Goal: Feedback & Contribution: Submit feedback/report problem

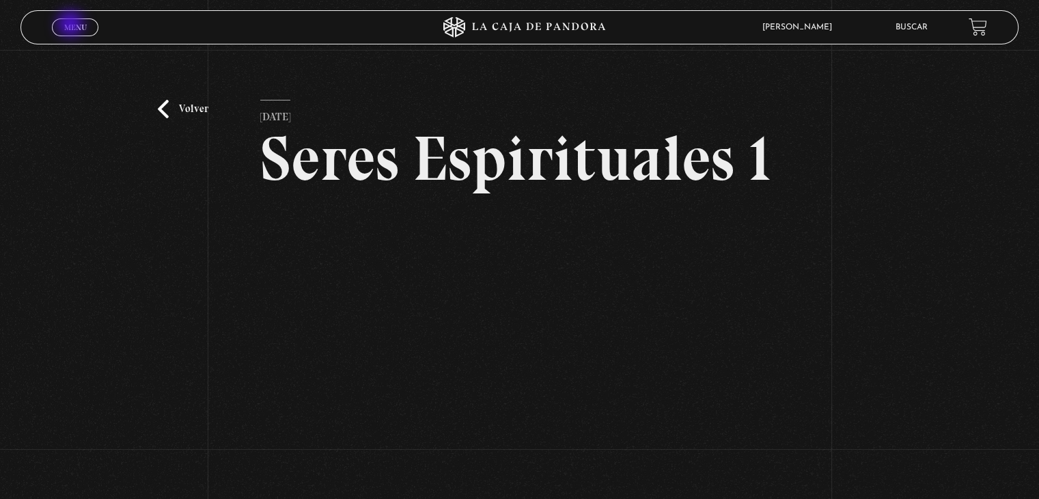
click at [72, 25] on span "Menu" at bounding box center [75, 27] width 23 height 8
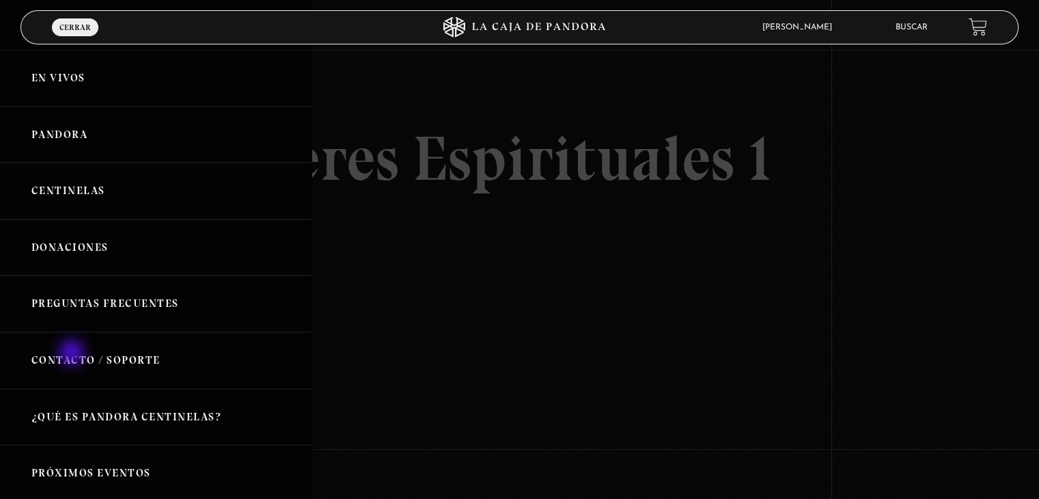
click at [73, 354] on link "Contacto / Soporte" at bounding box center [155, 360] width 311 height 57
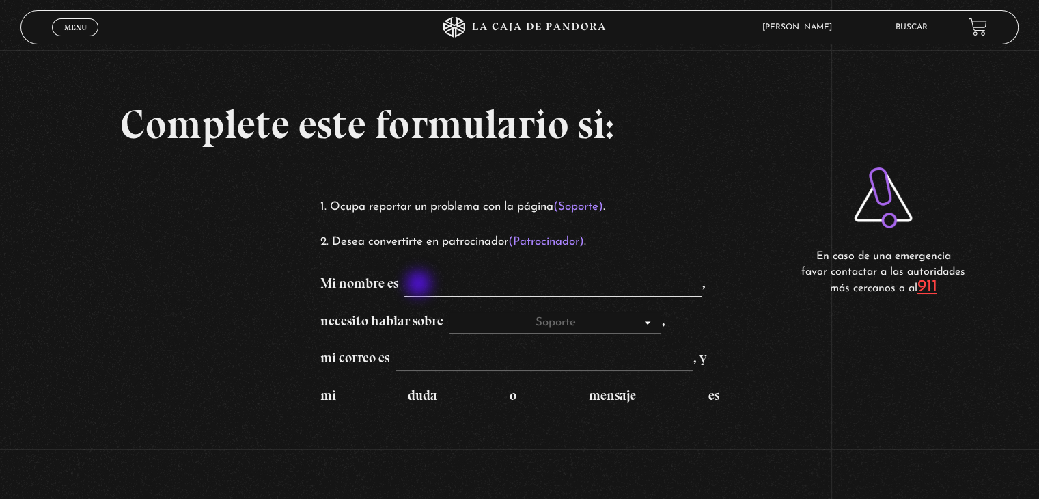
click at [420, 285] on input "Mi nombre es ," at bounding box center [552, 286] width 297 height 22
type input "[PERSON_NAME]"
type input "[EMAIL_ADDRESS][DOMAIN_NAME]"
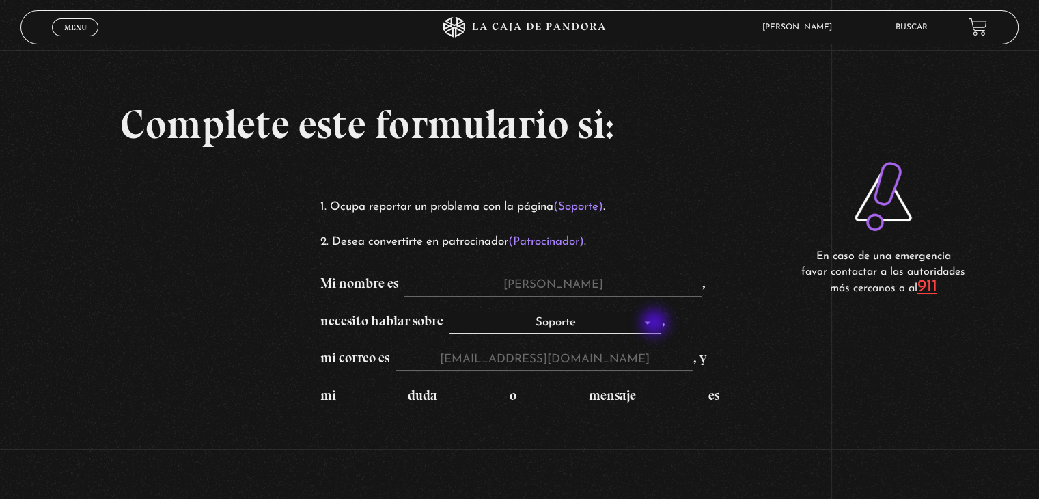
click at [656, 324] on select "Soporte Patrocinadores" at bounding box center [555, 323] width 212 height 22
click at [749, 391] on div "Complete este formulario si: Ocupa reportar un problema con la página (Soporte)…" at bounding box center [519, 311] width 1039 height 622
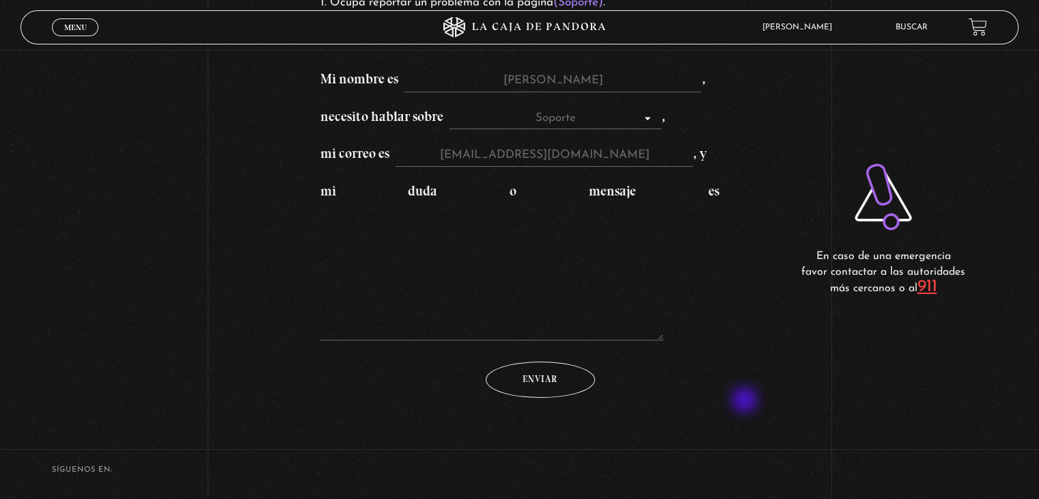
scroll to position [205, 0]
click at [339, 331] on textarea "mi duda o mensaje es" at bounding box center [491, 271] width 343 height 137
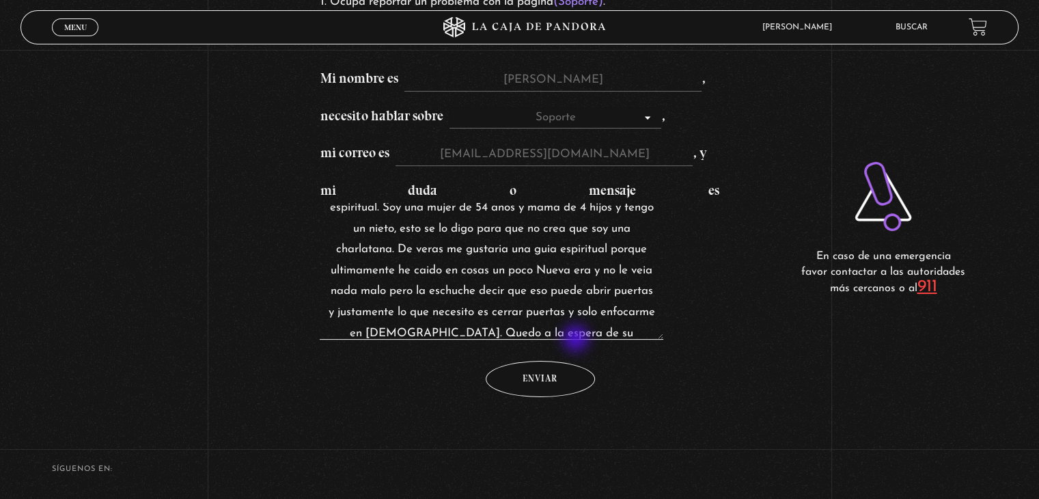
scroll to position [109, 0]
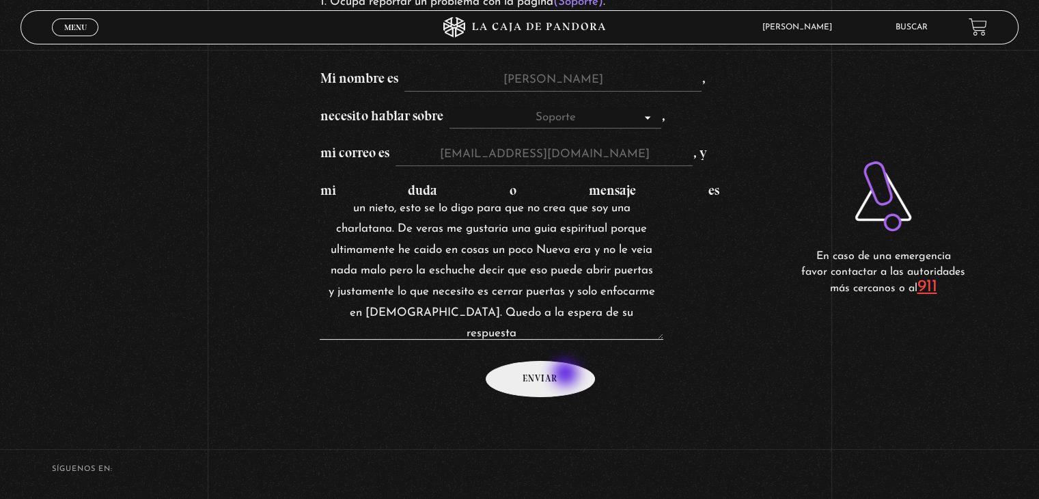
type textarea "Buenas noches Pandora. He estado un poco descarraida y tengo muchas dudas. En v…"
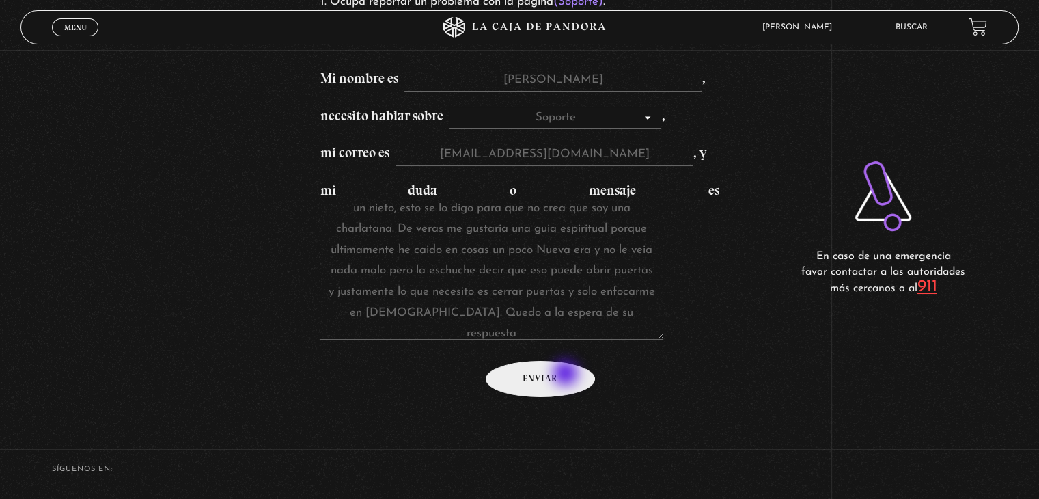
click at [567, 374] on input "Enviar" at bounding box center [540, 379] width 109 height 36
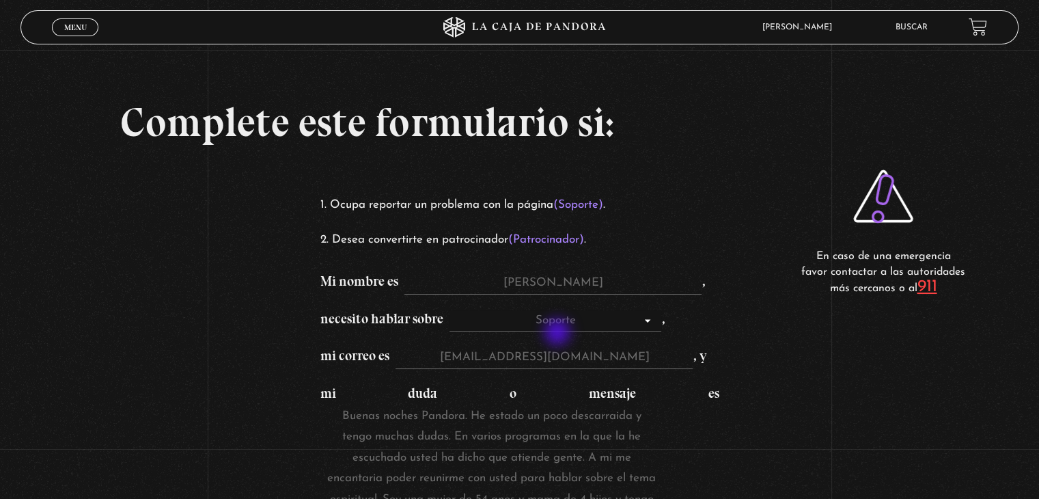
scroll to position [0, 0]
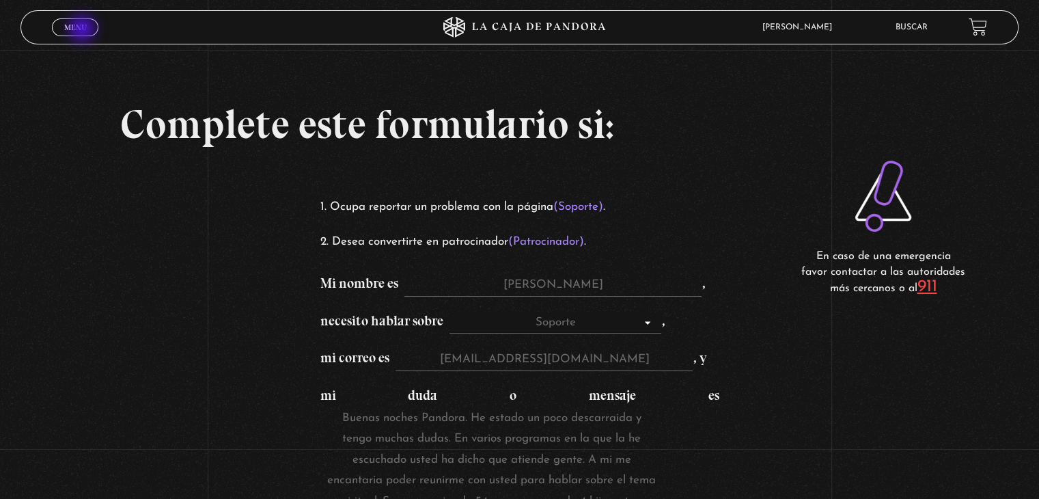
click at [83, 30] on span "Menu" at bounding box center [75, 27] width 23 height 8
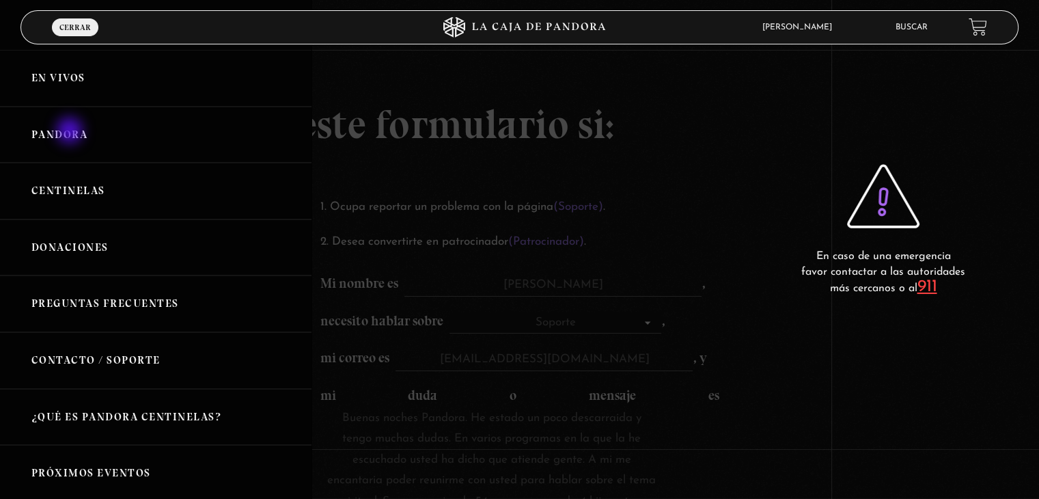
click at [71, 132] on link "Pandora" at bounding box center [155, 135] width 311 height 57
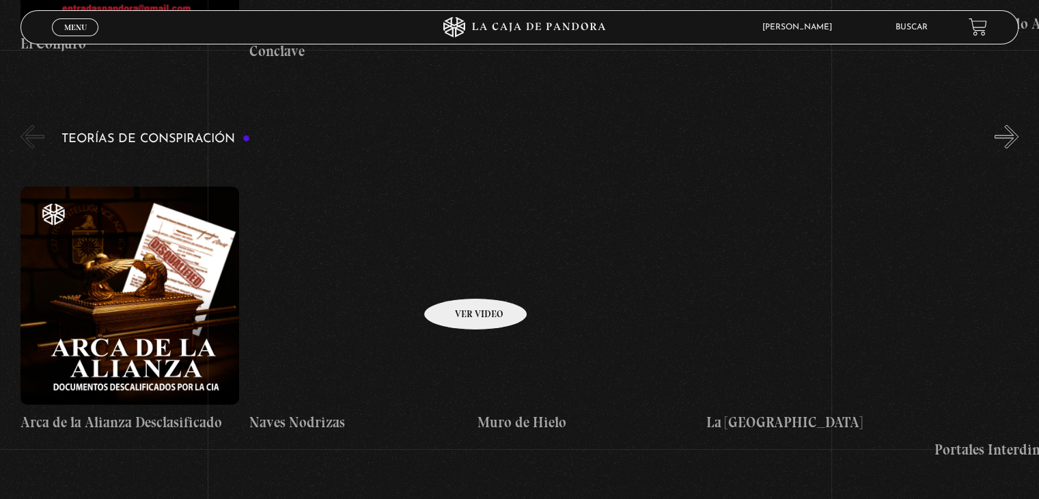
scroll to position [2851, 0]
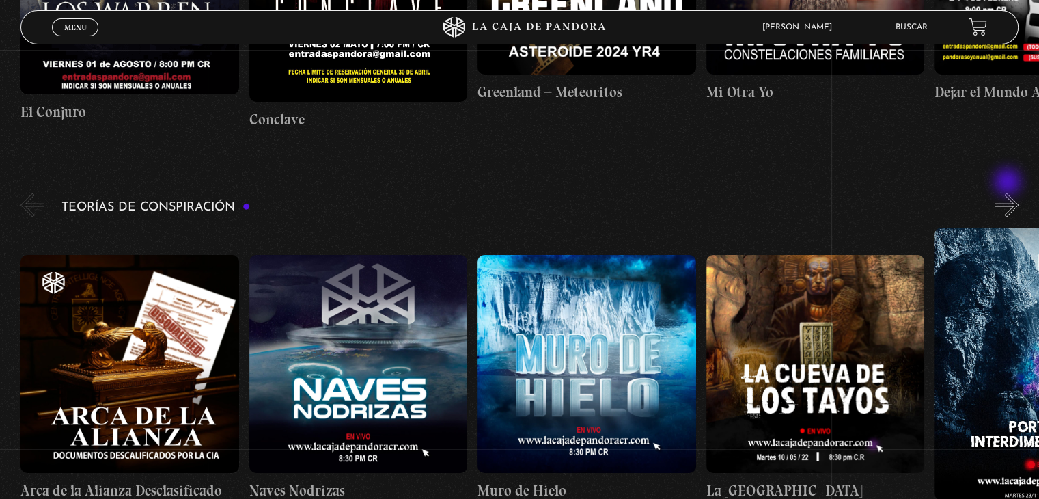
click at [1009, 193] on button "»" at bounding box center [1007, 205] width 24 height 24
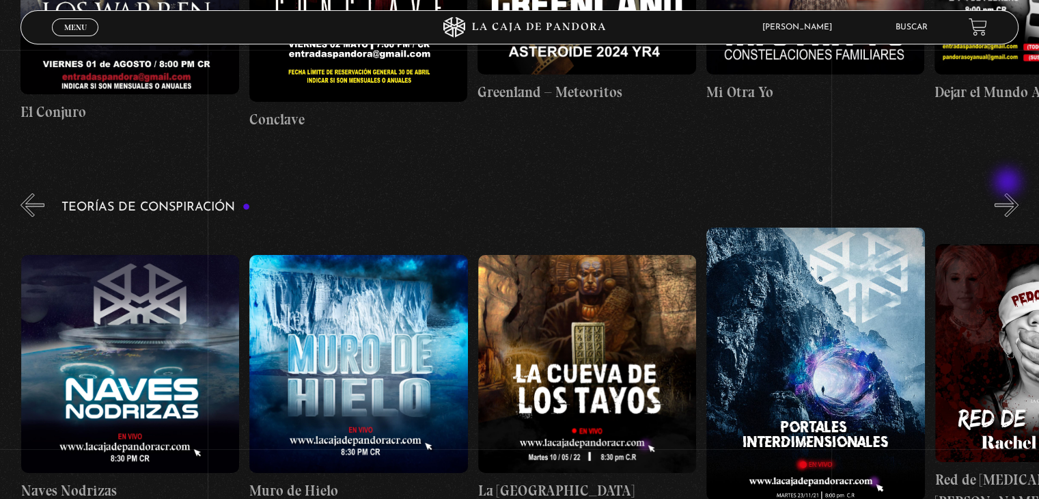
click at [1009, 193] on button "»" at bounding box center [1007, 205] width 24 height 24
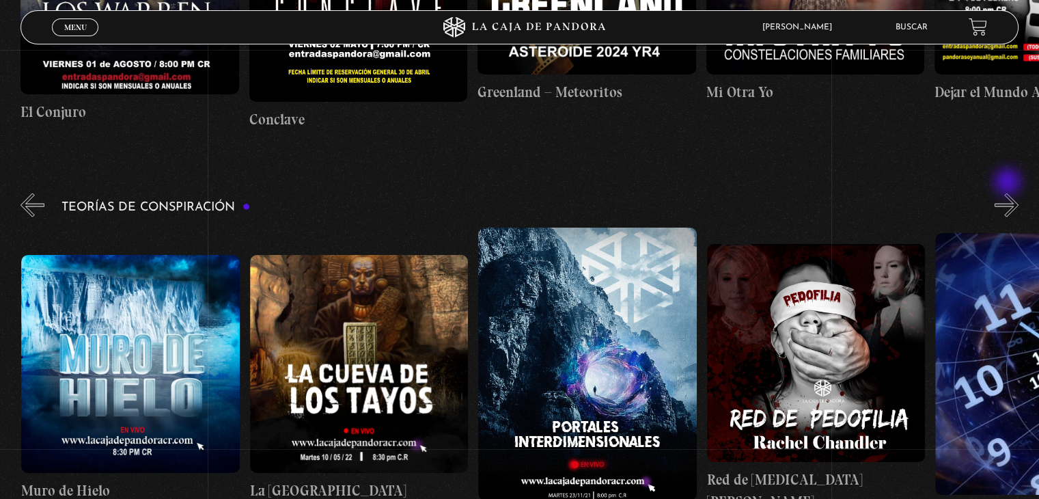
scroll to position [0, 456]
click at [1009, 193] on button "»" at bounding box center [1007, 205] width 24 height 24
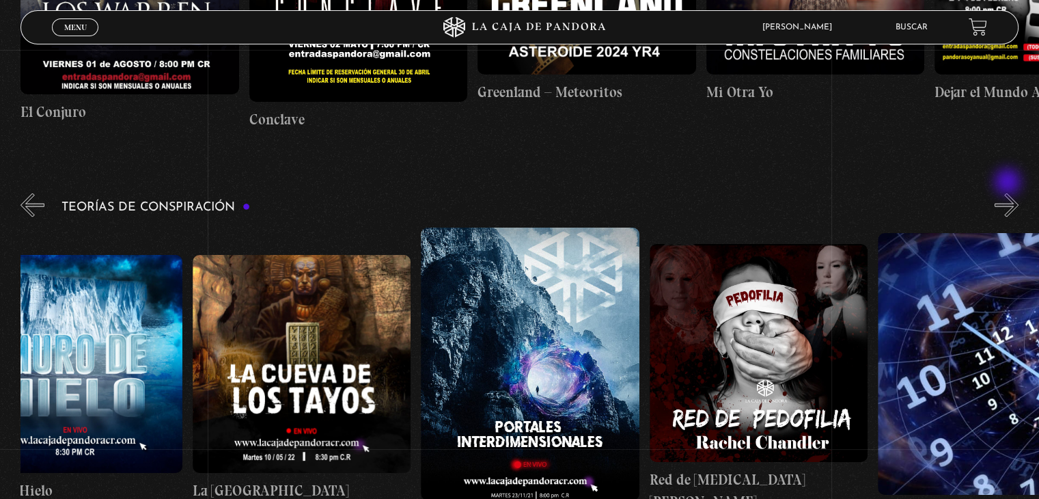
scroll to position [0, 570]
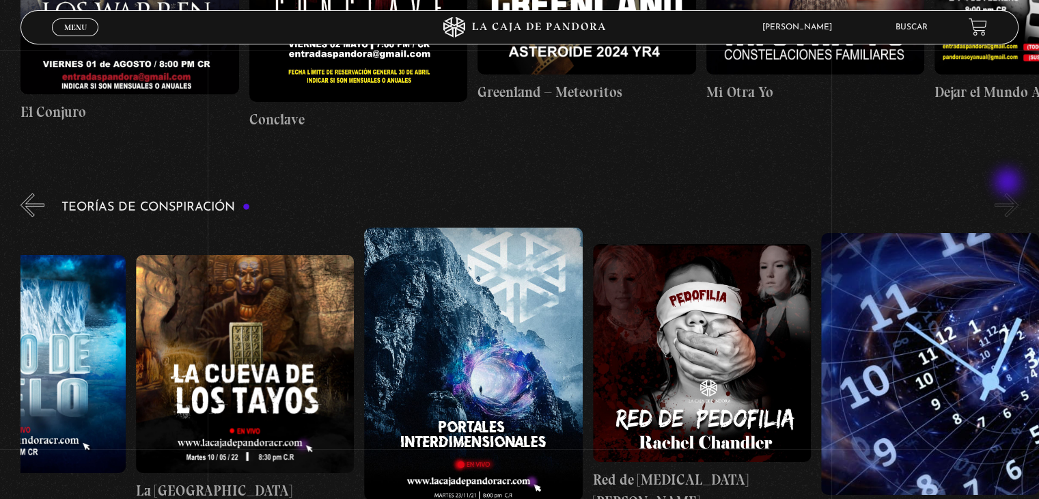
click at [1009, 193] on button "»" at bounding box center [1007, 205] width 24 height 24
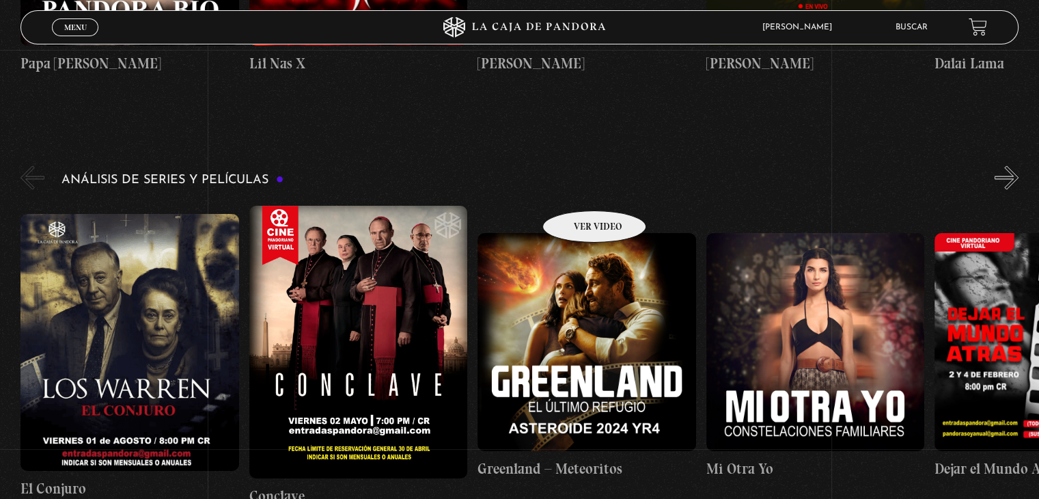
scroll to position [2441, 0]
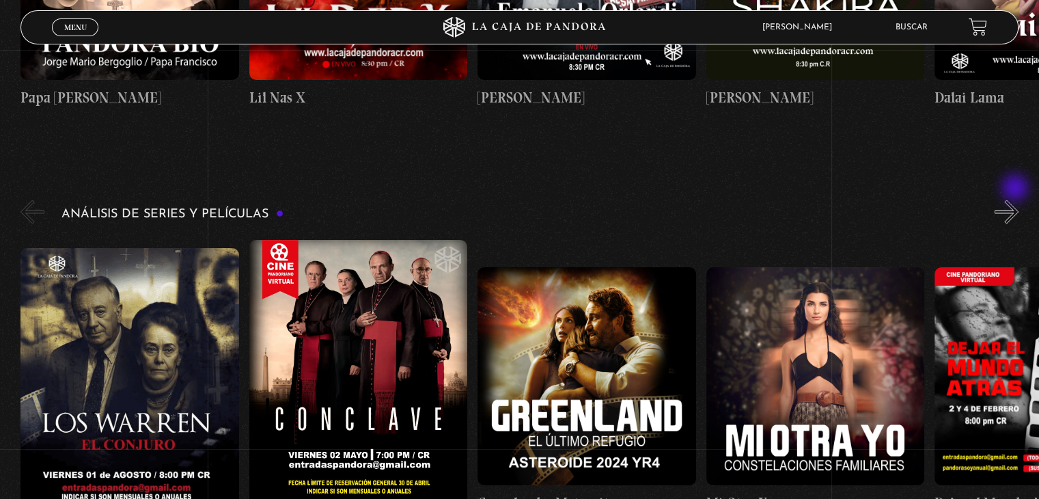
click at [1016, 199] on button "»" at bounding box center [1007, 211] width 24 height 24
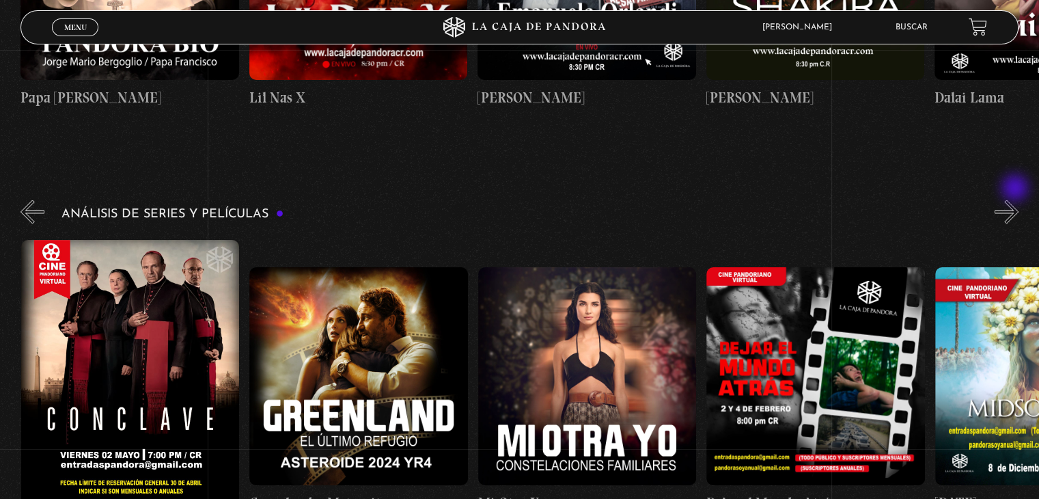
click at [1016, 199] on button "»" at bounding box center [1007, 211] width 24 height 24
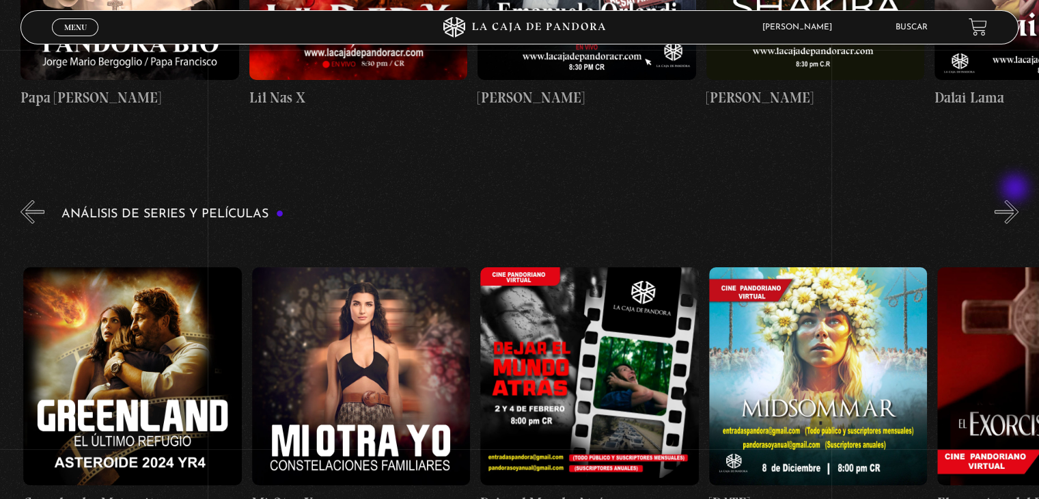
click at [1016, 199] on button "»" at bounding box center [1007, 211] width 24 height 24
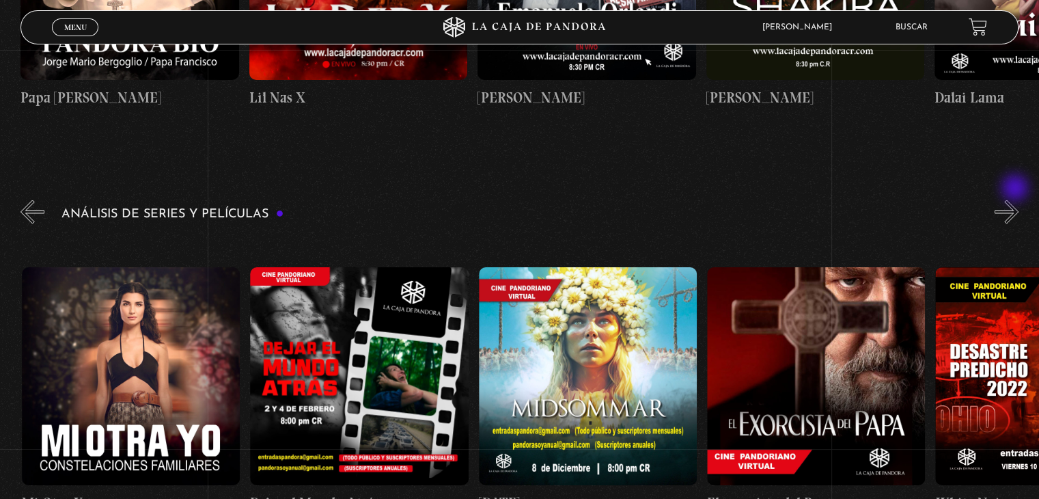
click at [1016, 199] on button "»" at bounding box center [1007, 211] width 24 height 24
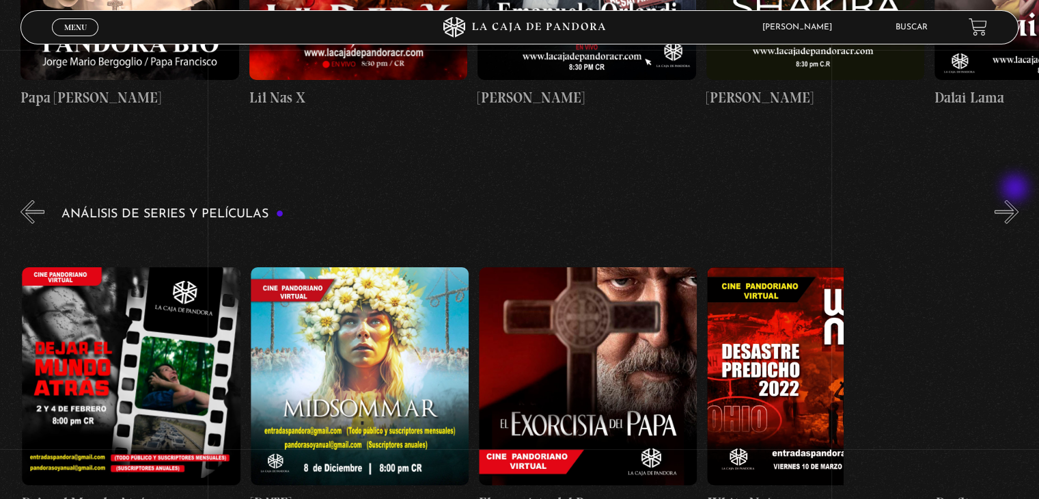
scroll to position [0, 913]
click at [1016, 199] on button "»" at bounding box center [1007, 211] width 24 height 24
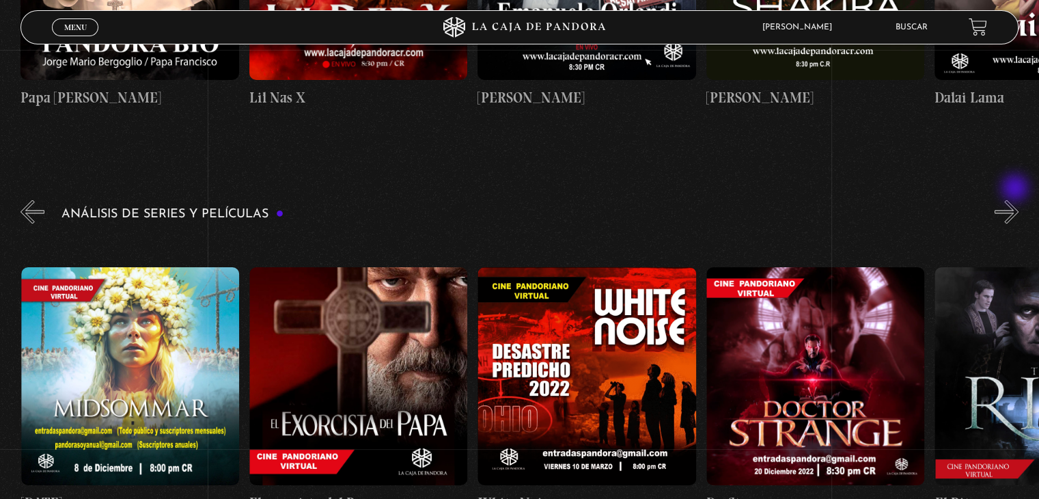
click at [1016, 199] on button "»" at bounding box center [1007, 211] width 24 height 24
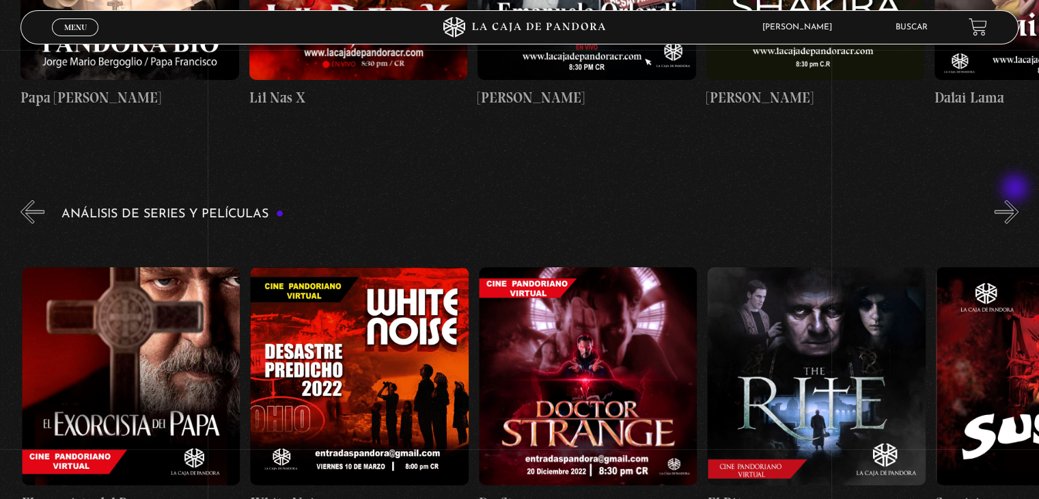
scroll to position [0, 1370]
click at [1016, 199] on button "»" at bounding box center [1007, 211] width 24 height 24
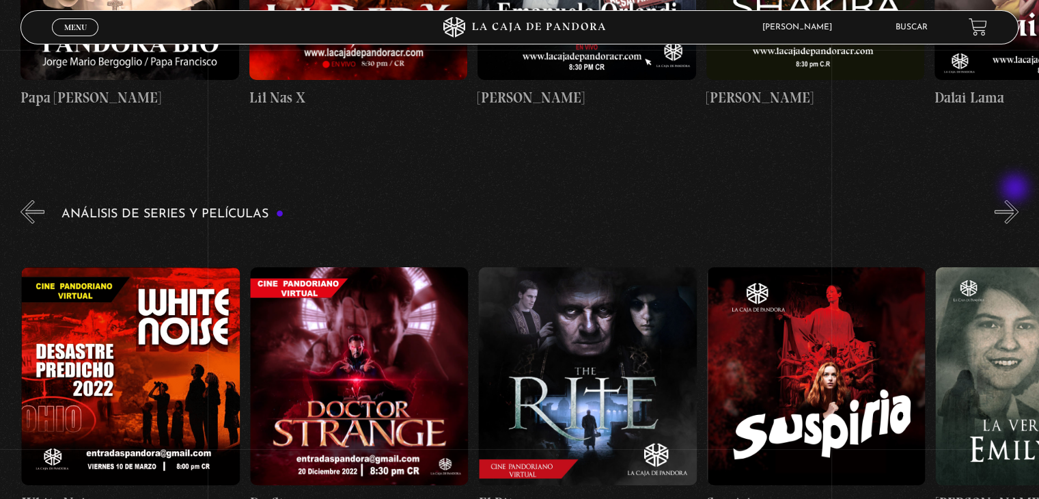
click at [1016, 199] on button "»" at bounding box center [1007, 211] width 24 height 24
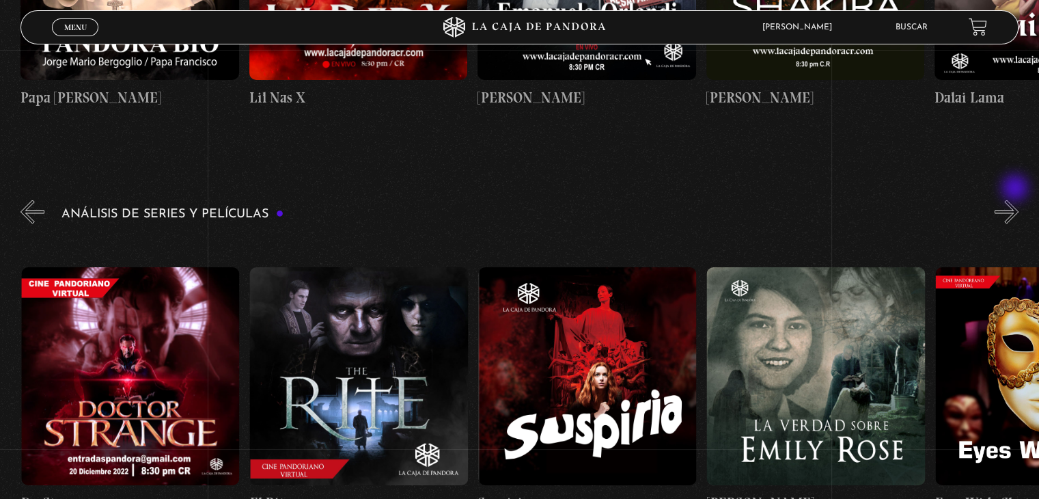
click at [1016, 199] on button "»" at bounding box center [1007, 211] width 24 height 24
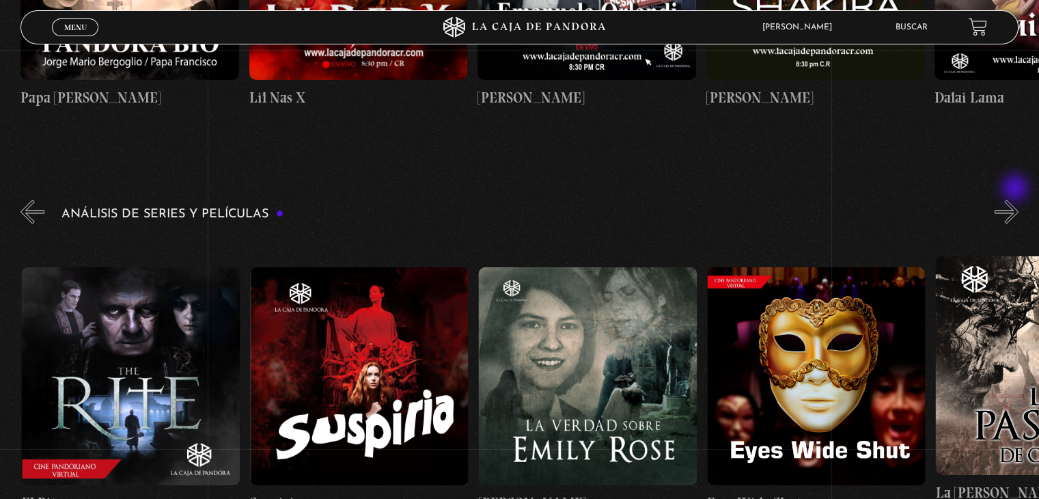
click at [1016, 199] on button "»" at bounding box center [1007, 211] width 24 height 24
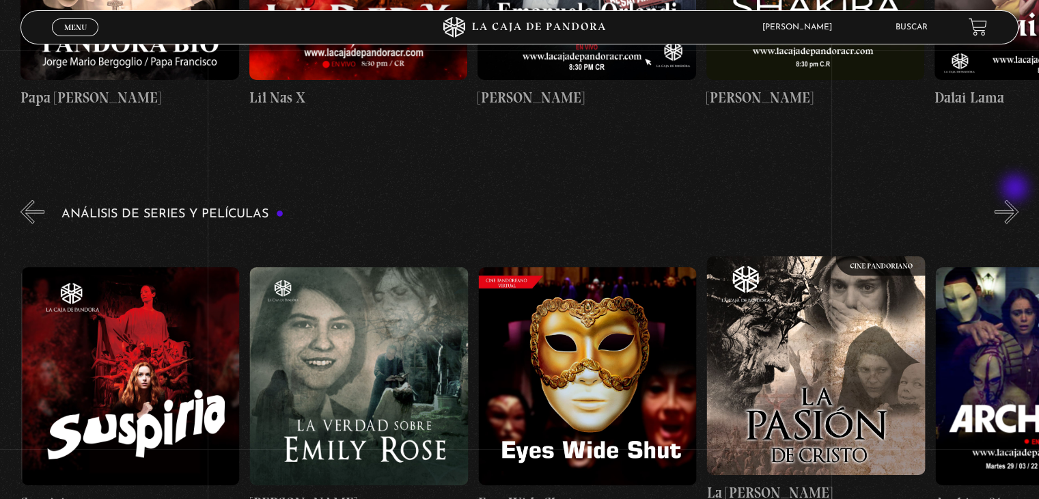
click at [1016, 199] on button "»" at bounding box center [1007, 211] width 24 height 24
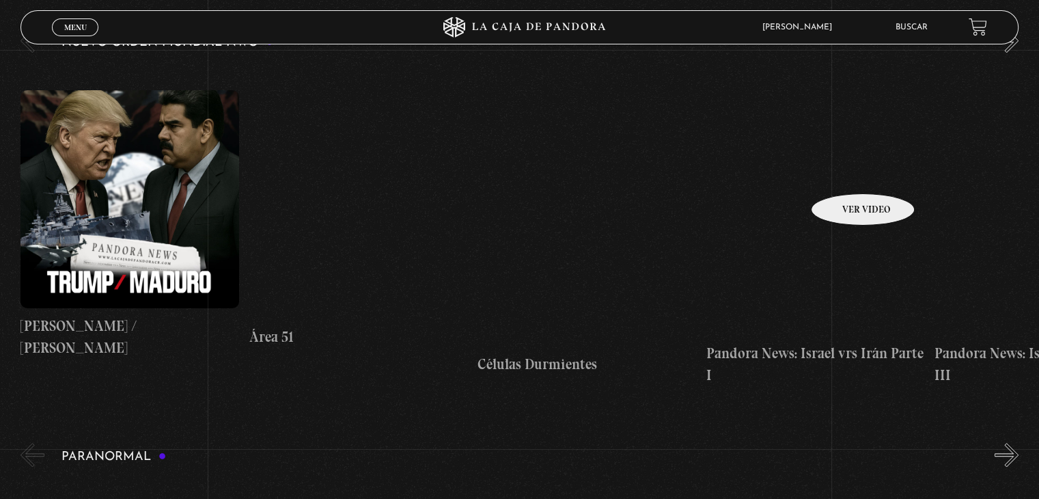
scroll to position [870, 0]
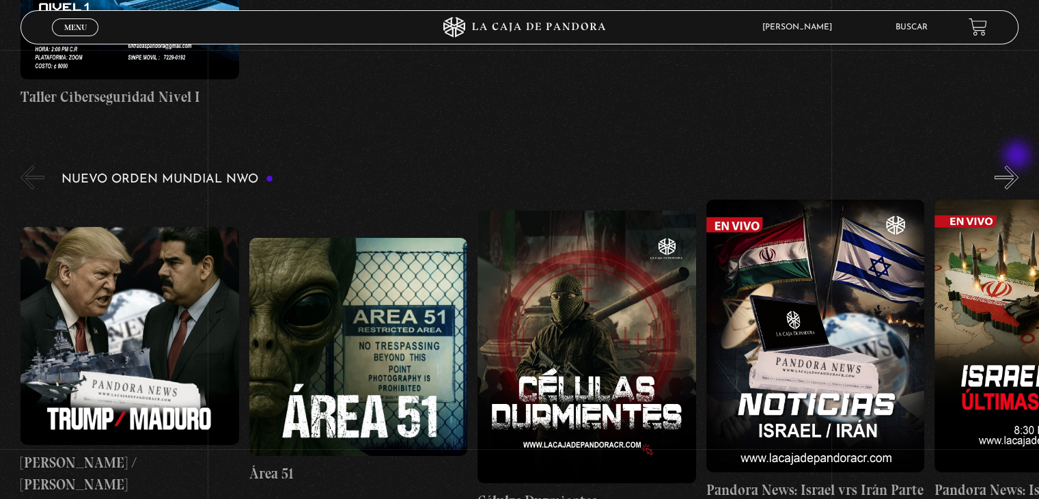
click at [1018, 165] on button "»" at bounding box center [1007, 177] width 24 height 24
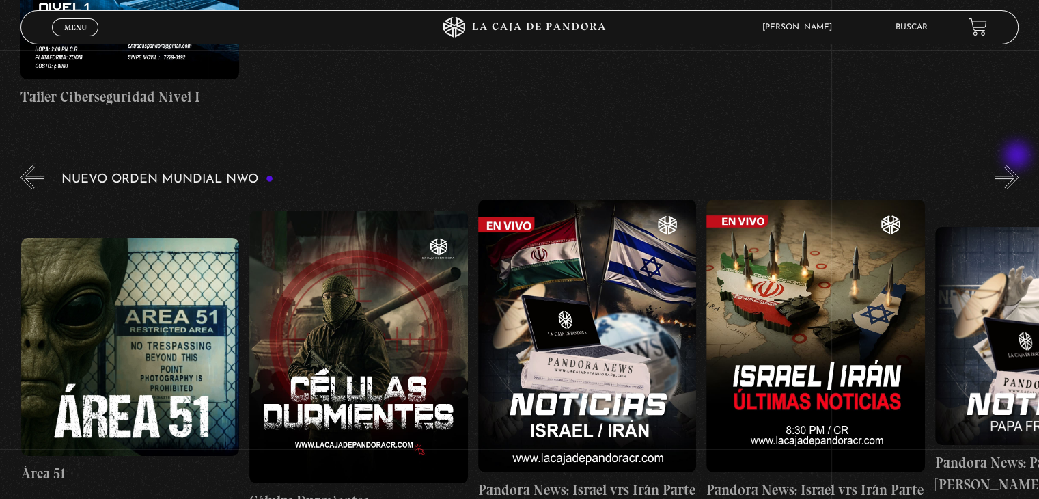
click at [1018, 165] on button "»" at bounding box center [1007, 177] width 24 height 24
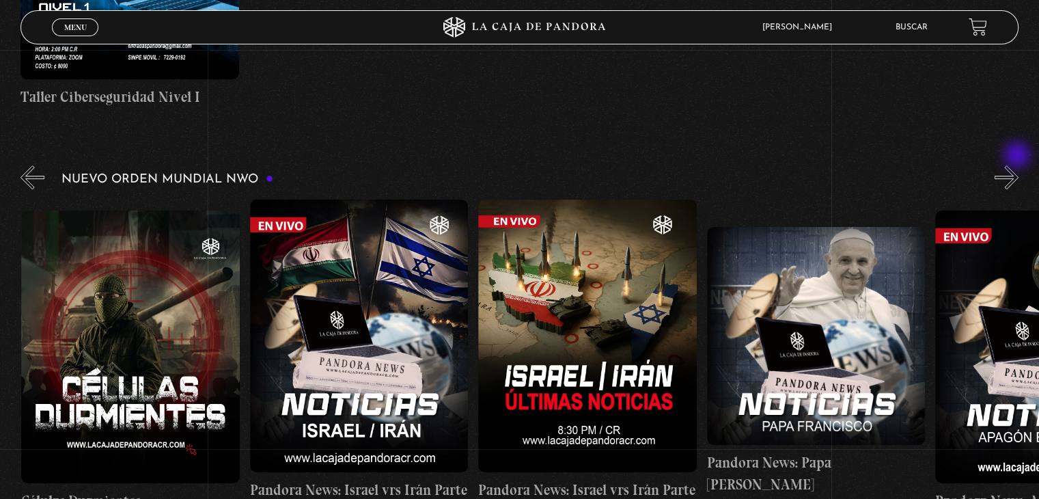
click at [1018, 165] on button "»" at bounding box center [1007, 177] width 24 height 24
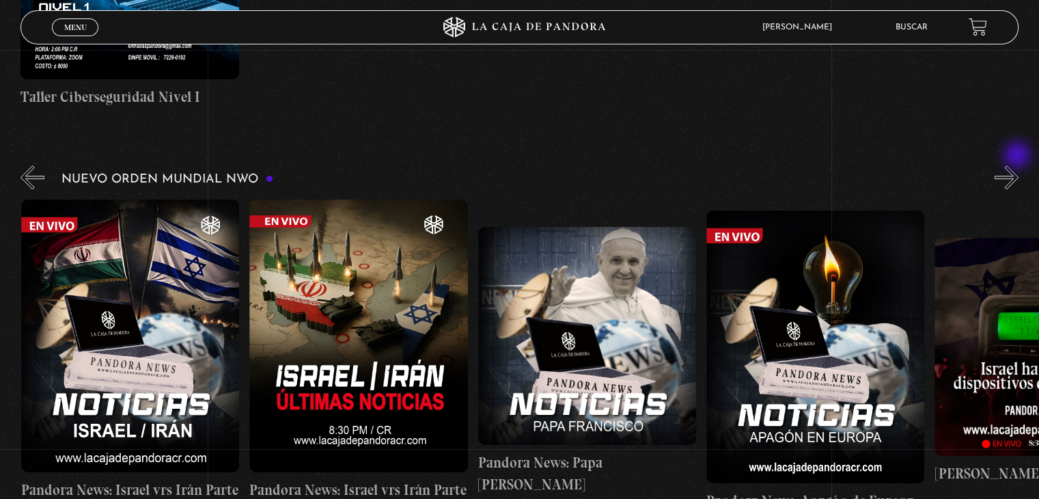
click at [1018, 165] on button "»" at bounding box center [1007, 177] width 24 height 24
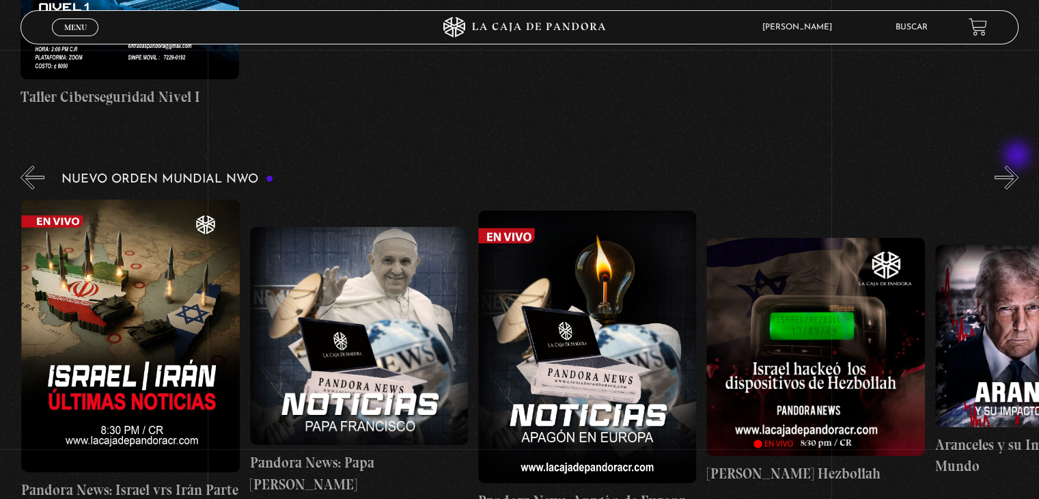
click at [1018, 165] on button "»" at bounding box center [1007, 177] width 24 height 24
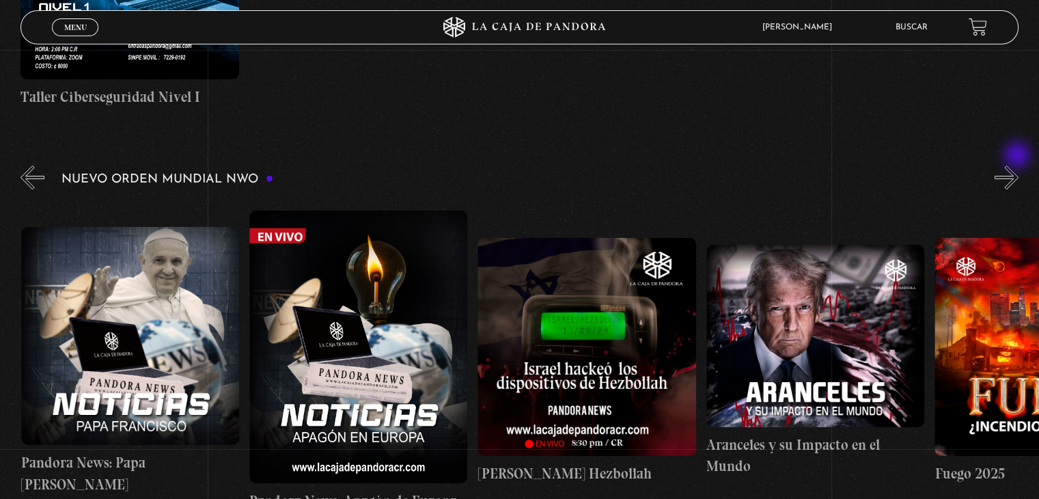
scroll to position [0, 1142]
click at [1018, 165] on button "»" at bounding box center [1007, 177] width 24 height 24
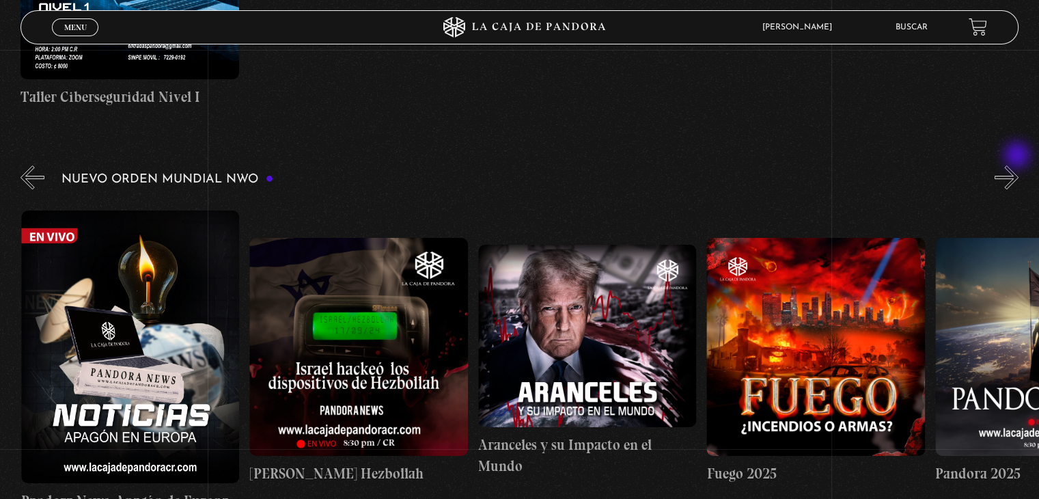
click at [1018, 165] on button "»" at bounding box center [1007, 177] width 24 height 24
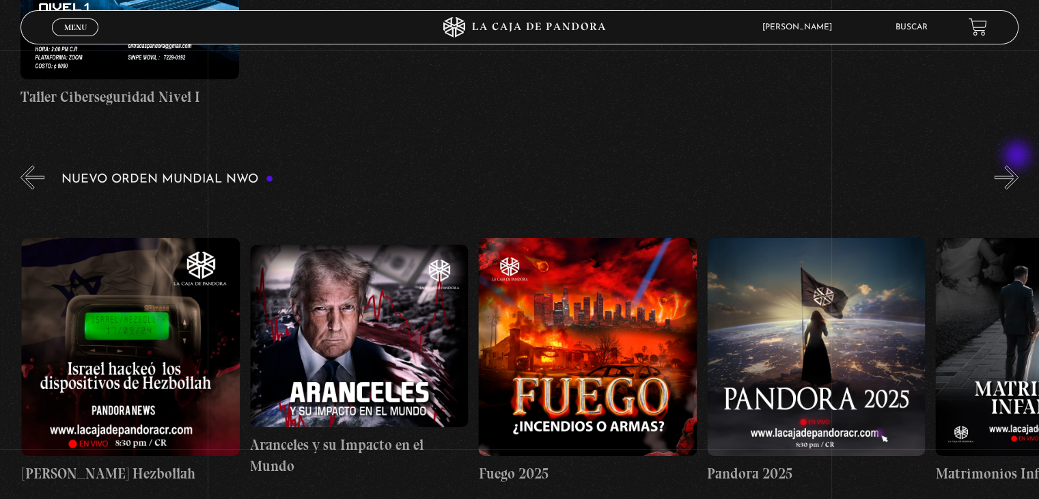
scroll to position [0, 1598]
click at [1018, 165] on button "»" at bounding box center [1007, 177] width 24 height 24
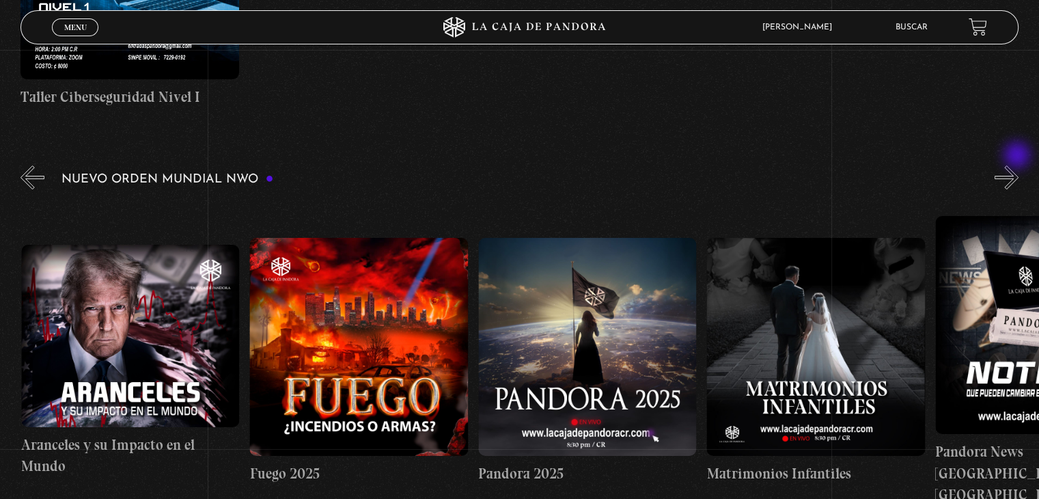
click at [1018, 165] on button "»" at bounding box center [1007, 177] width 24 height 24
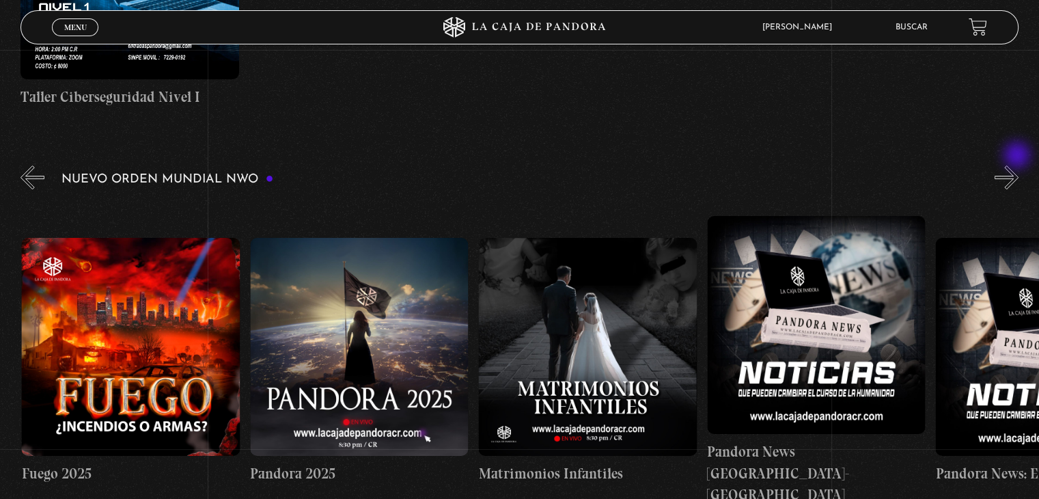
click at [1018, 165] on button "»" at bounding box center [1007, 177] width 24 height 24
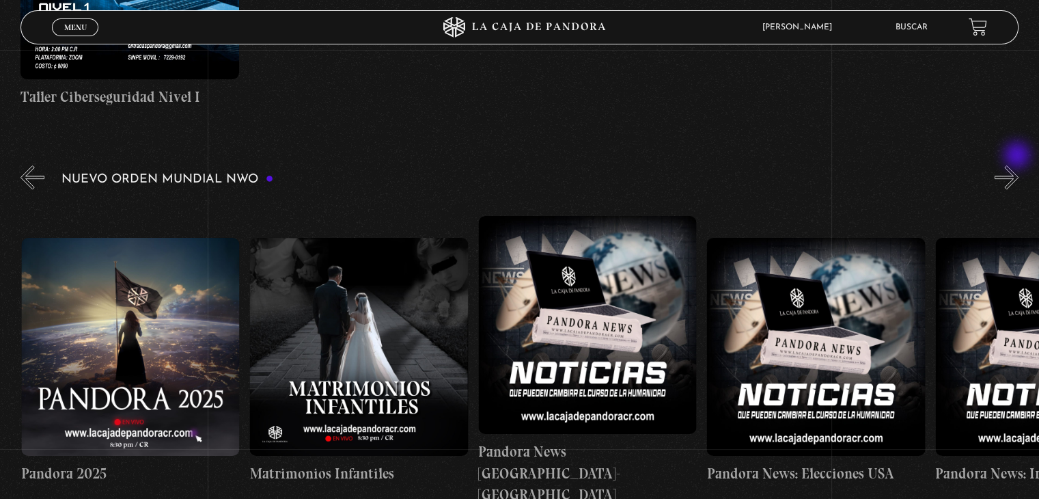
scroll to position [0, 2284]
click at [1018, 165] on button "»" at bounding box center [1007, 177] width 24 height 24
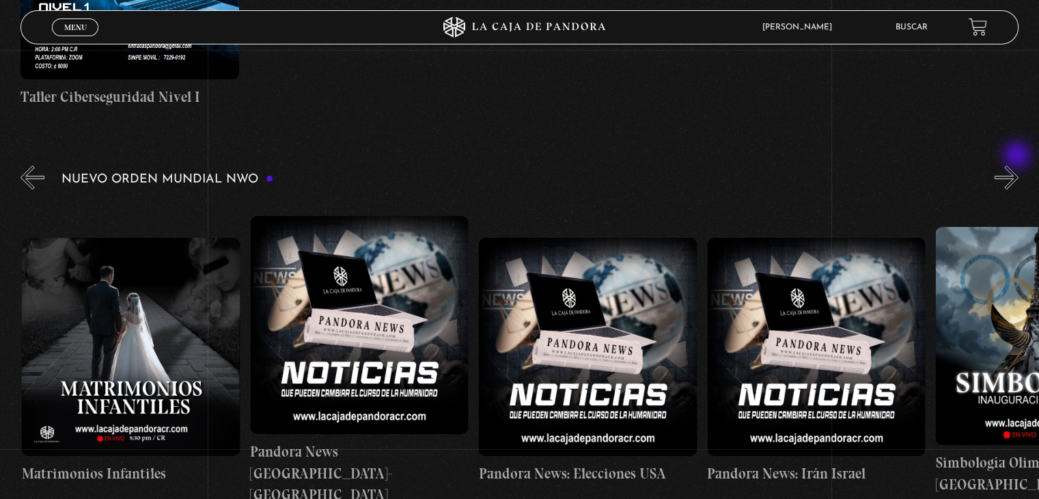
click at [1018, 165] on button "»" at bounding box center [1007, 177] width 24 height 24
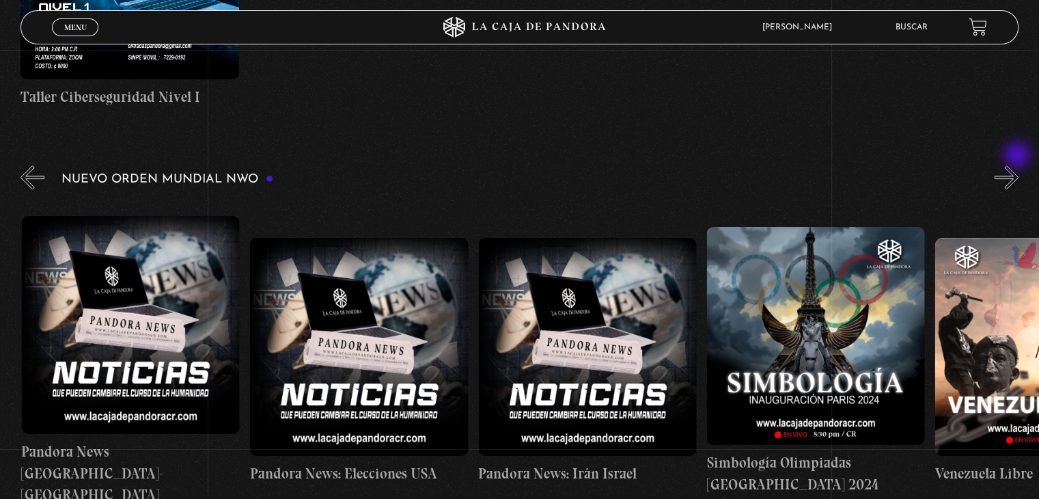
click at [1018, 165] on button "»" at bounding box center [1007, 177] width 24 height 24
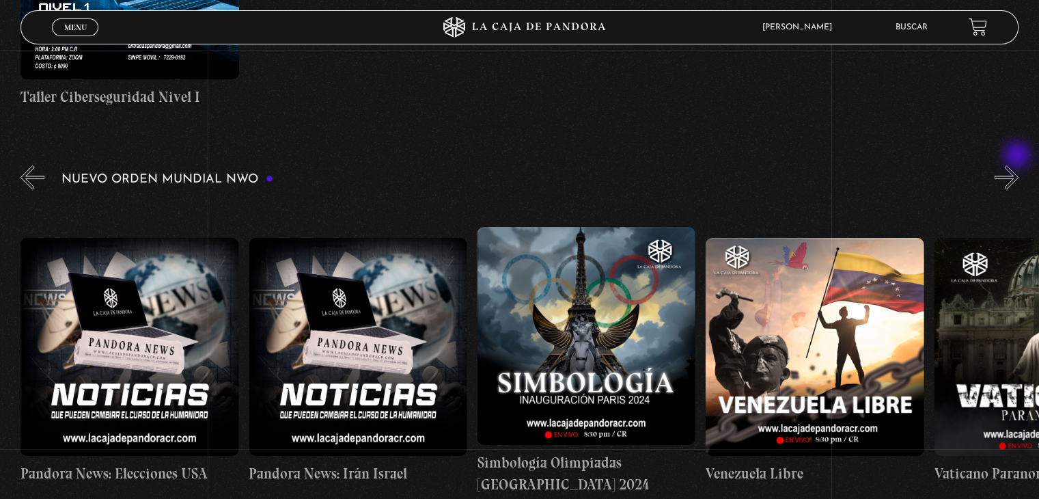
click at [1018, 165] on button "»" at bounding box center [1007, 177] width 24 height 24
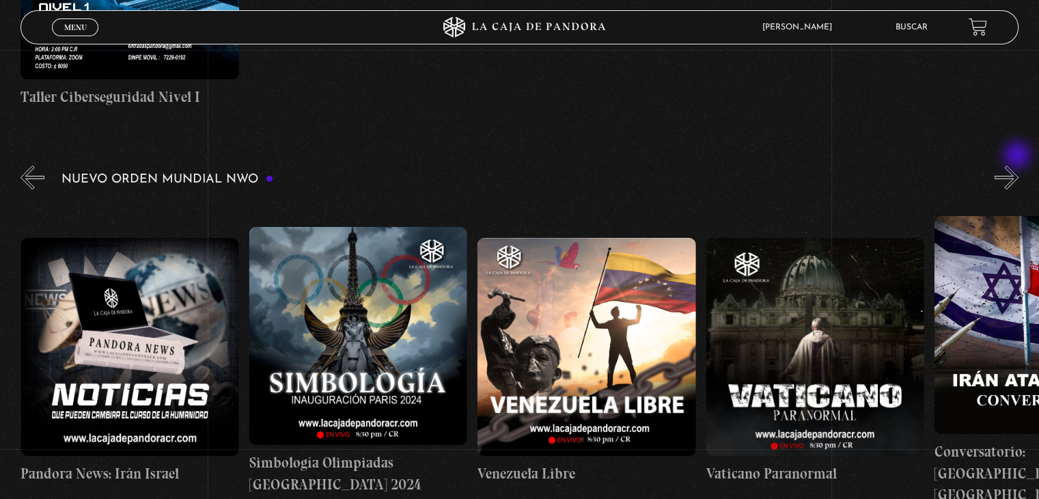
click at [1018, 165] on button "»" at bounding box center [1007, 177] width 24 height 24
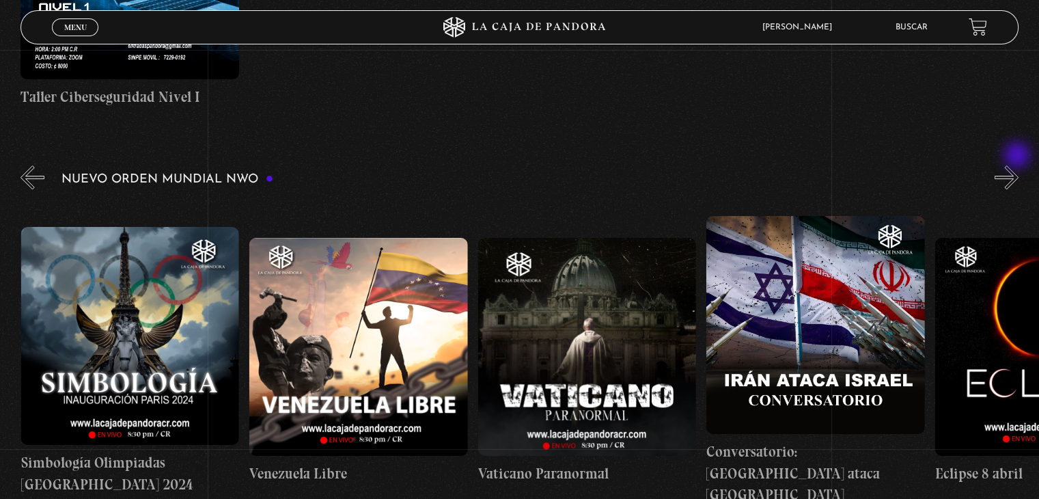
click at [1018, 165] on button "»" at bounding box center [1007, 177] width 24 height 24
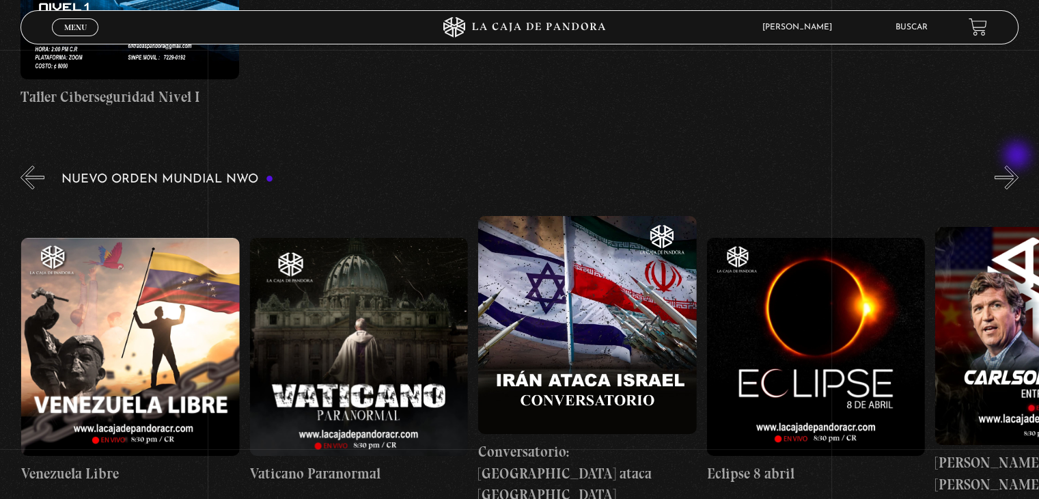
click at [1018, 165] on button "»" at bounding box center [1007, 177] width 24 height 24
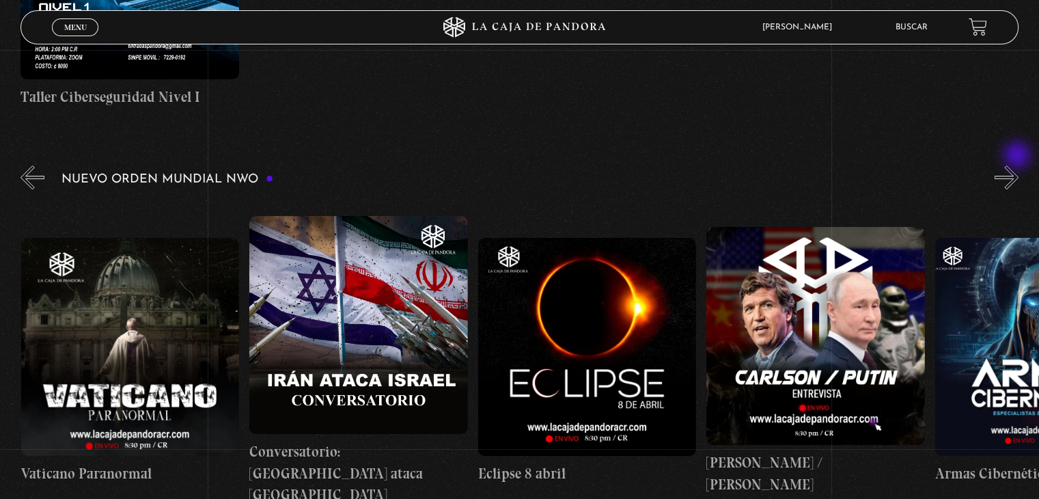
click at [1018, 165] on button "»" at bounding box center [1007, 177] width 24 height 24
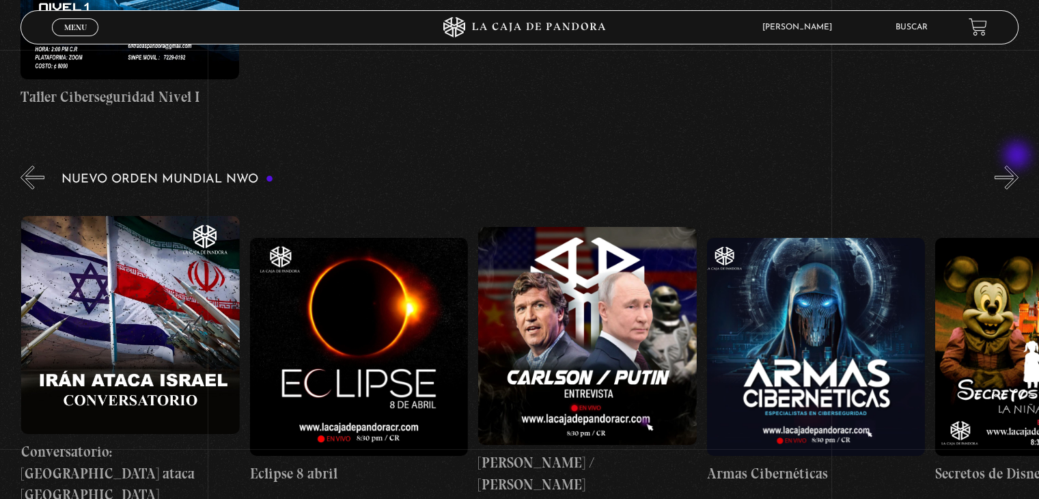
scroll to position [0, 4112]
click at [1018, 165] on button "»" at bounding box center [1007, 177] width 24 height 24
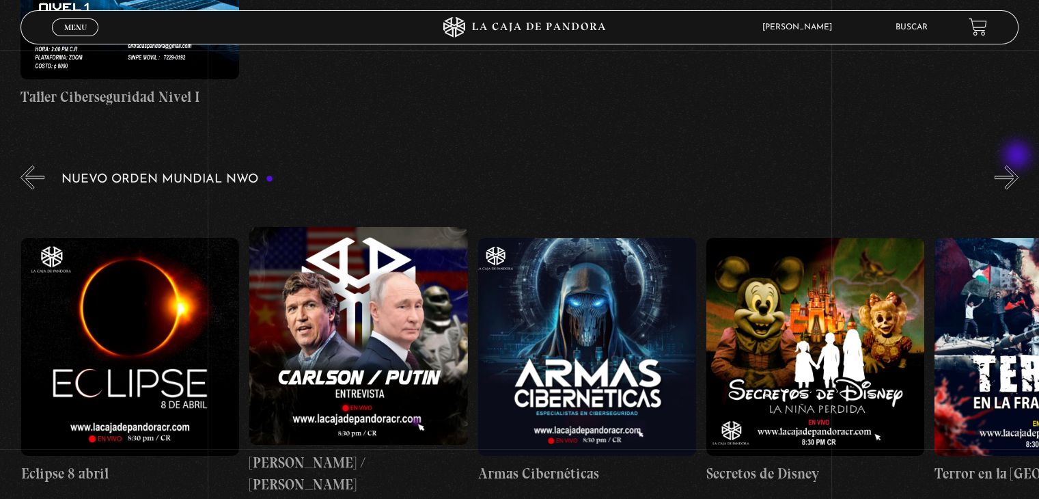
click at [1018, 165] on button "»" at bounding box center [1007, 177] width 24 height 24
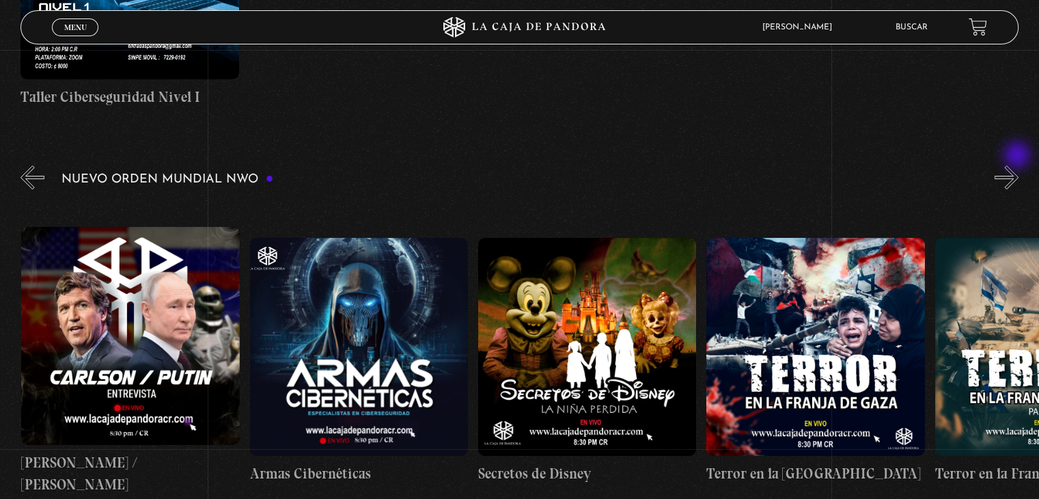
scroll to position [0, 4568]
click at [1018, 165] on button "»" at bounding box center [1007, 177] width 24 height 24
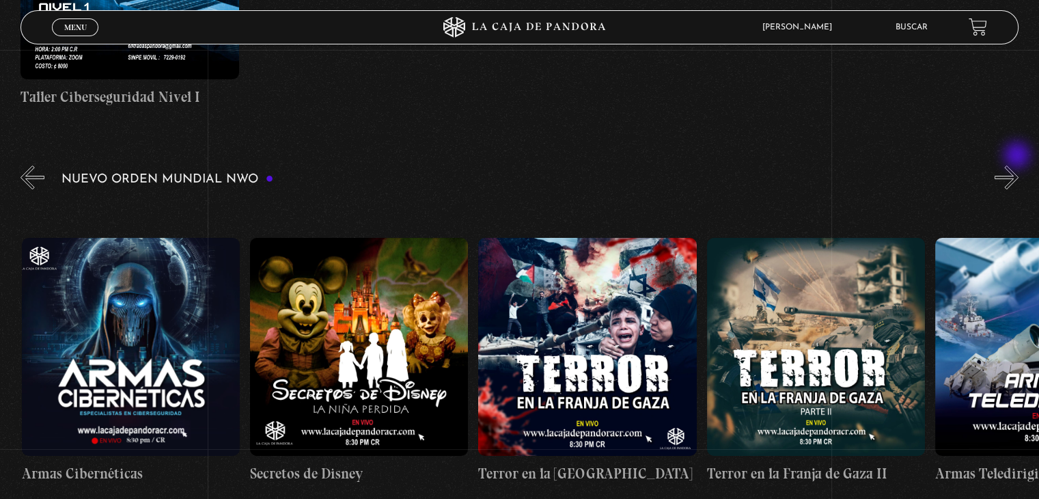
scroll to position [0, 4797]
click at [1018, 165] on button "»" at bounding box center [1007, 177] width 24 height 24
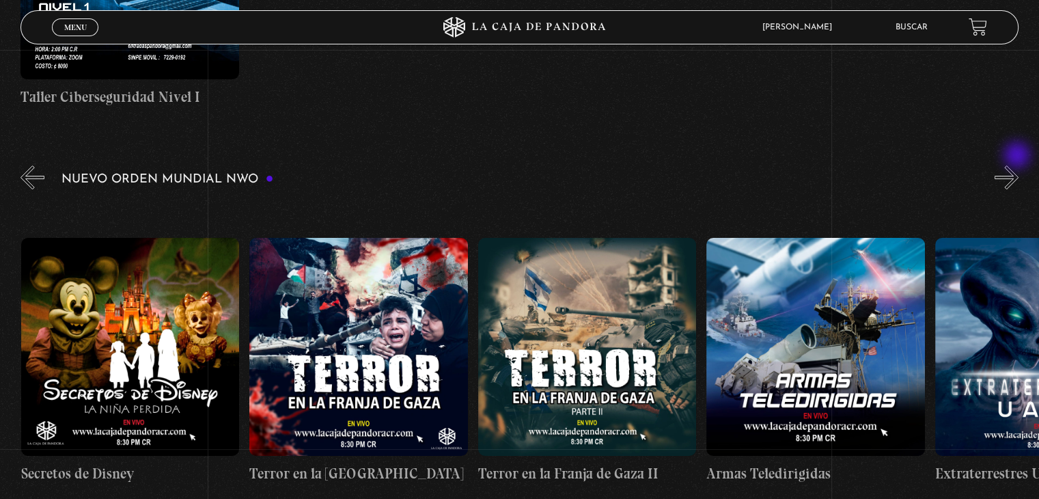
click at [1018, 165] on button "»" at bounding box center [1007, 177] width 24 height 24
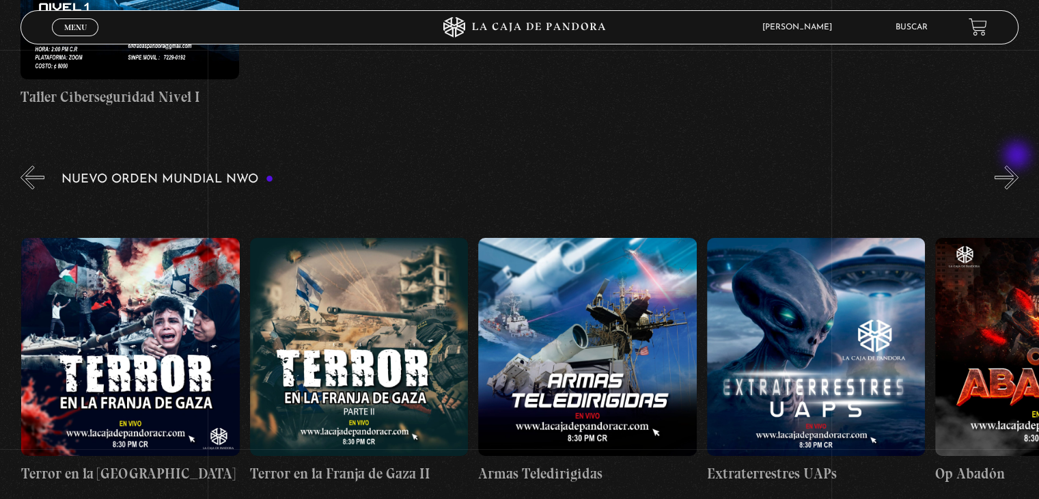
scroll to position [0, 5254]
click at [1018, 165] on button "»" at bounding box center [1007, 177] width 24 height 24
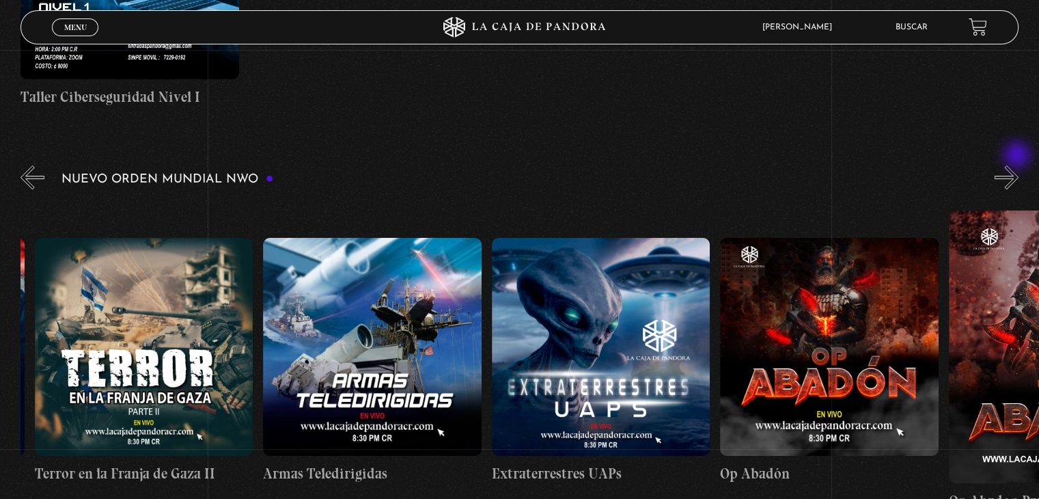
click at [1018, 165] on button "»" at bounding box center [1007, 177] width 24 height 24
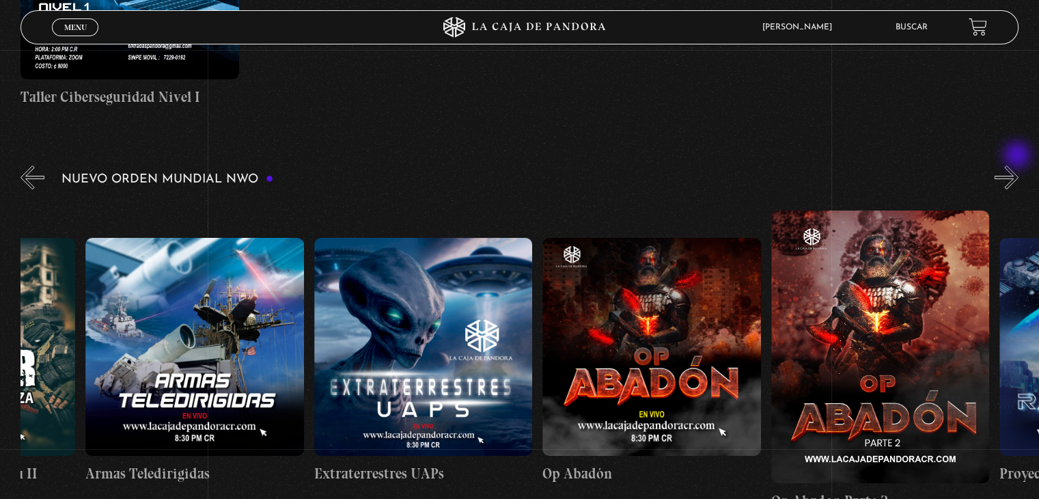
click at [1018, 165] on button "»" at bounding box center [1007, 177] width 24 height 24
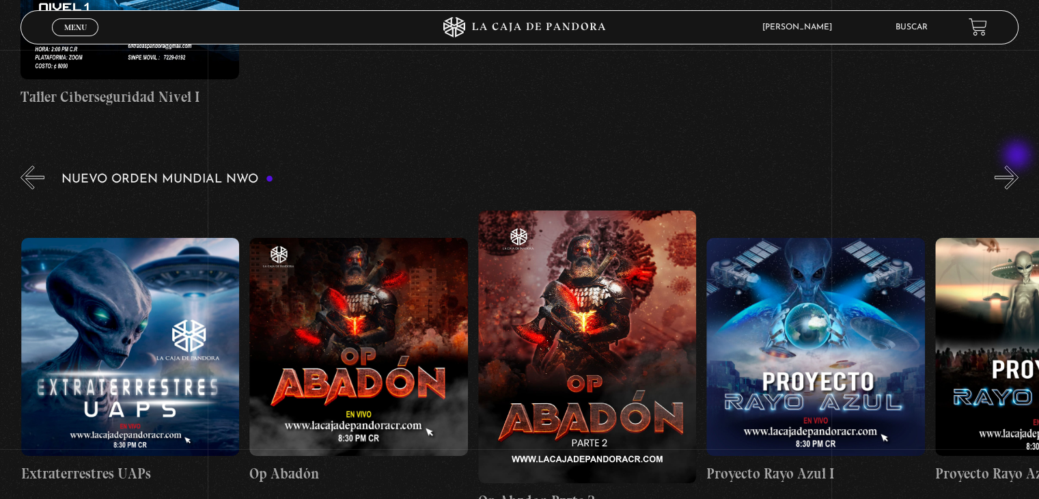
click at [1018, 165] on button "»" at bounding box center [1007, 177] width 24 height 24
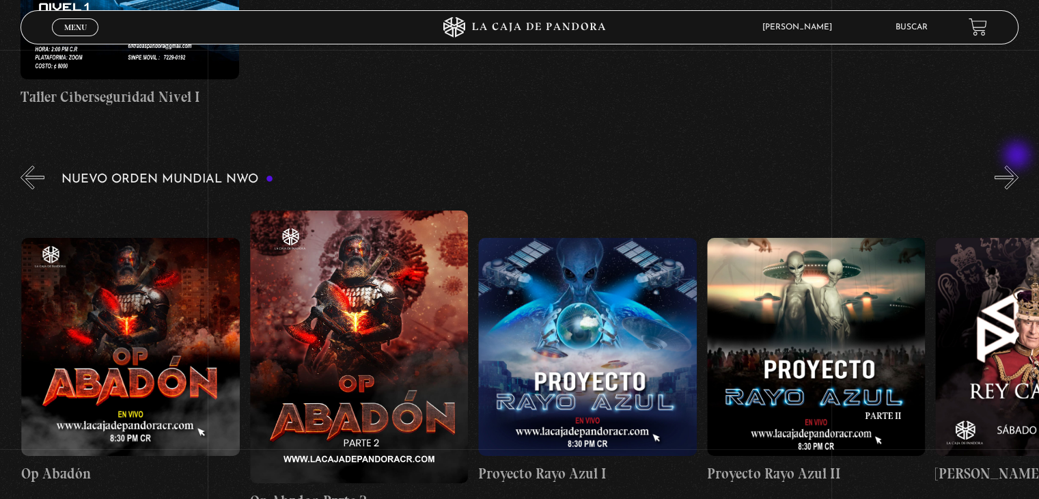
click at [1018, 165] on button "»" at bounding box center [1007, 177] width 24 height 24
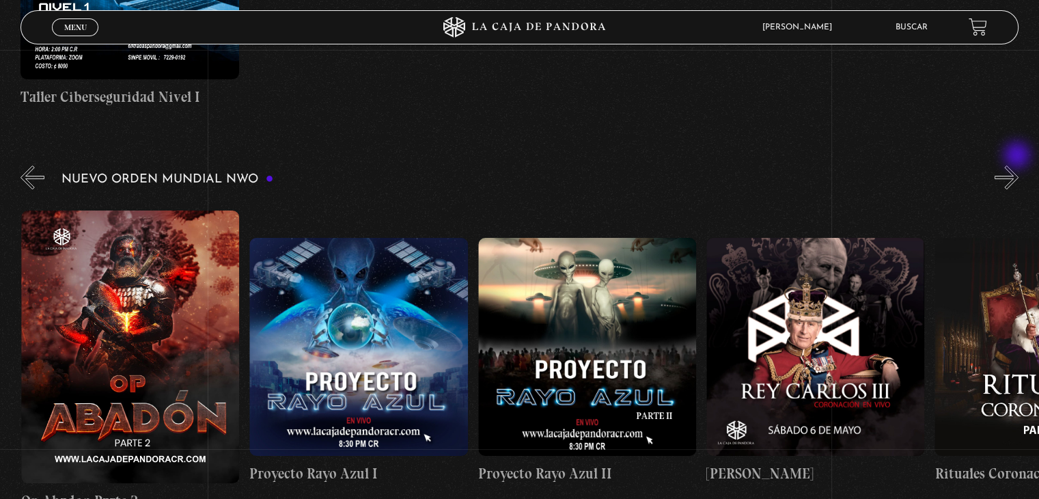
click at [1018, 165] on button "»" at bounding box center [1007, 177] width 24 height 24
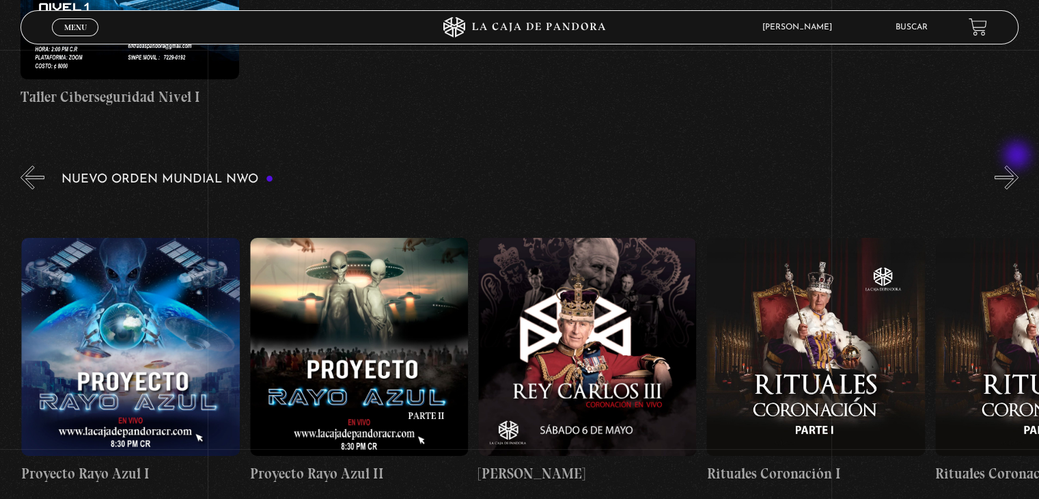
scroll to position [0, 6625]
click at [1012, 165] on button "»" at bounding box center [1007, 177] width 24 height 24
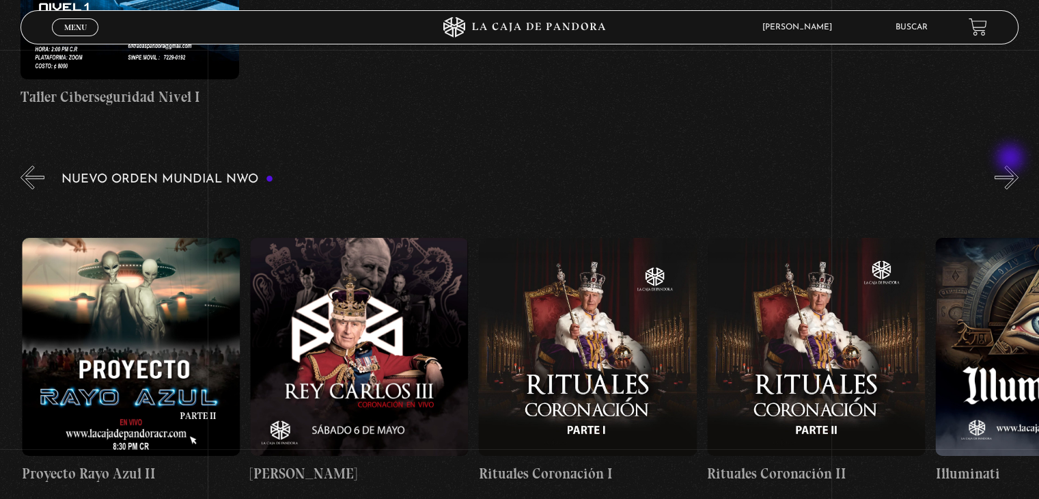
click at [1012, 165] on button "»" at bounding box center [1007, 177] width 24 height 24
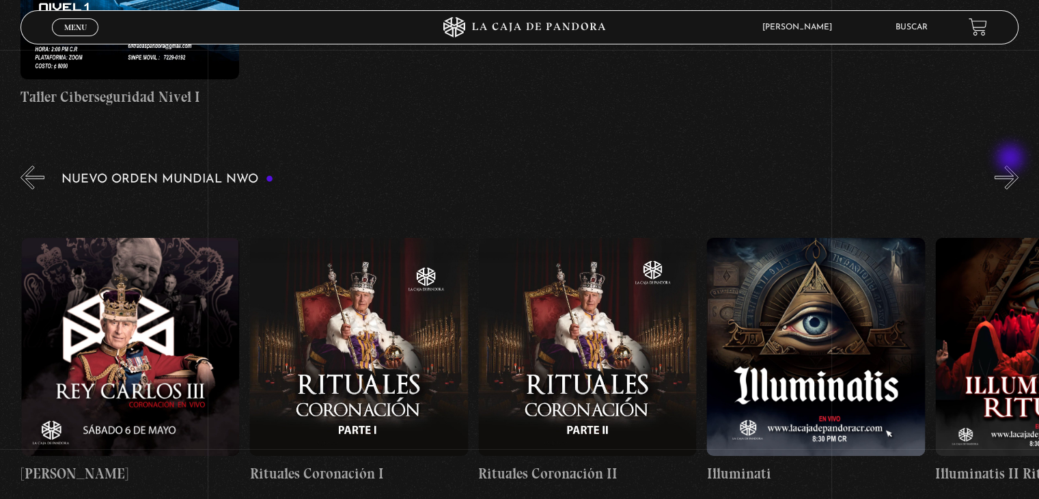
scroll to position [0, 7082]
click at [1012, 165] on button "»" at bounding box center [1007, 177] width 24 height 24
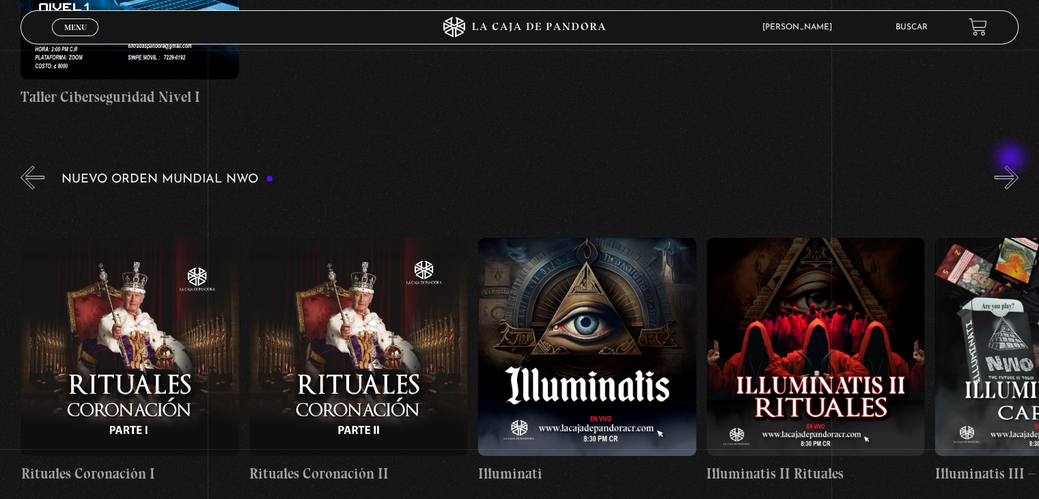
click at [1012, 165] on button "»" at bounding box center [1007, 177] width 24 height 24
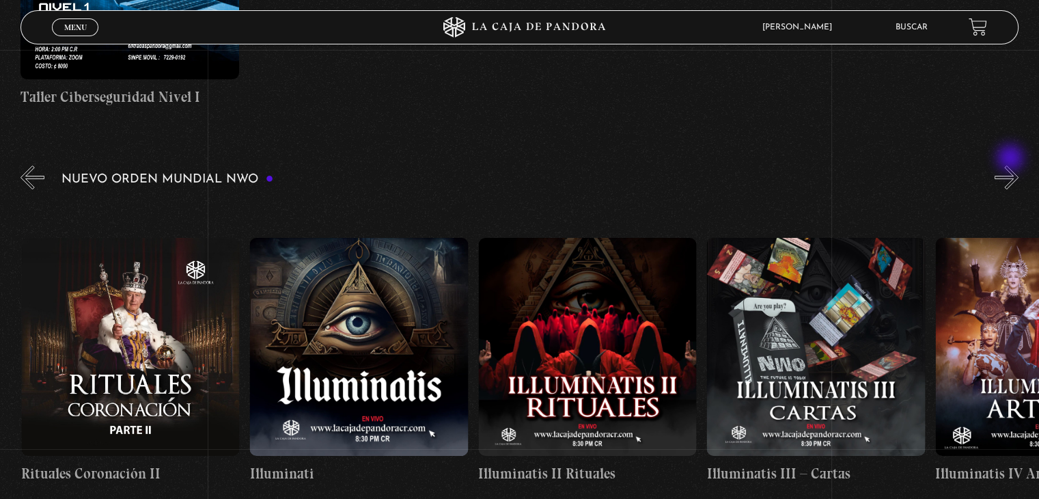
click at [1012, 165] on button "»" at bounding box center [1007, 177] width 24 height 24
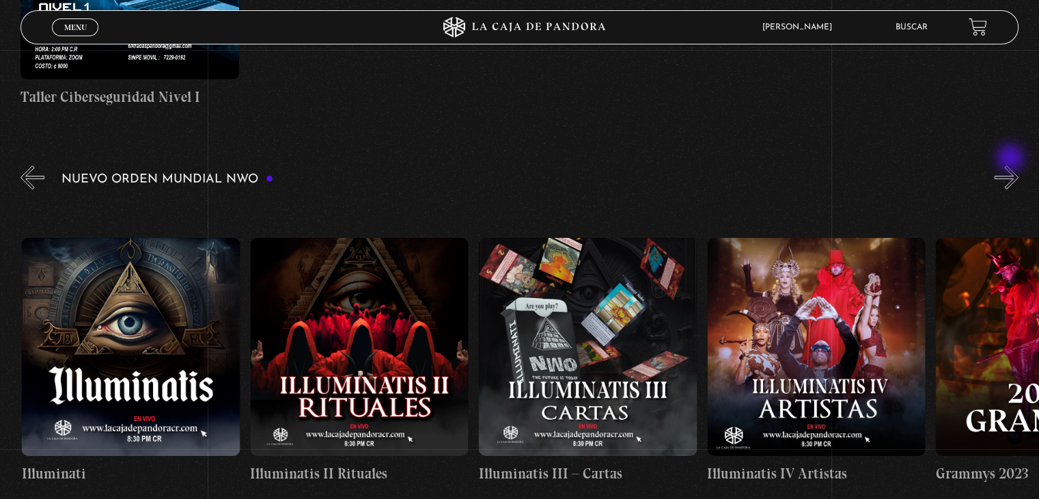
click at [1012, 165] on button "»" at bounding box center [1007, 177] width 24 height 24
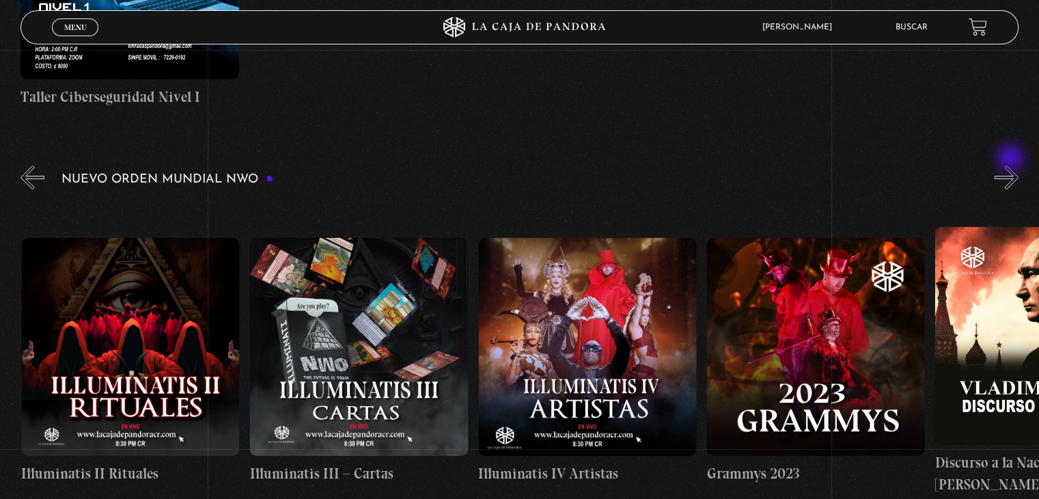
scroll to position [0, 7996]
click at [1012, 165] on button "»" at bounding box center [1007, 177] width 24 height 24
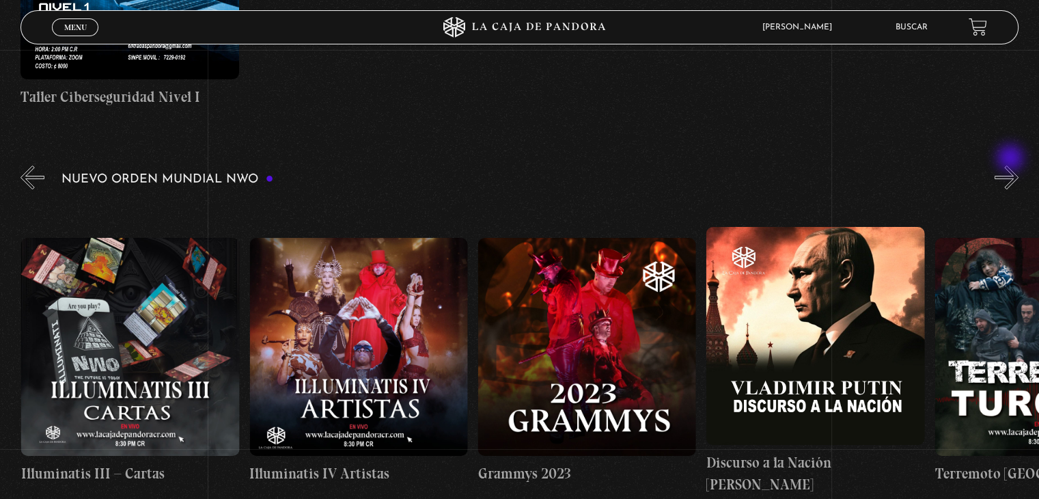
scroll to position [0, 8224]
click at [1012, 165] on button "»" at bounding box center [1007, 177] width 24 height 24
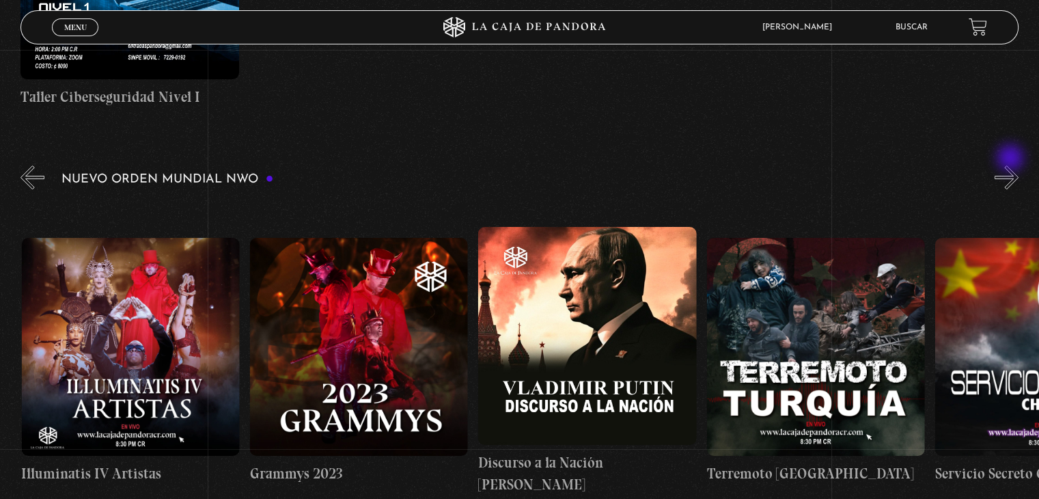
click at [1012, 165] on button "»" at bounding box center [1007, 177] width 24 height 24
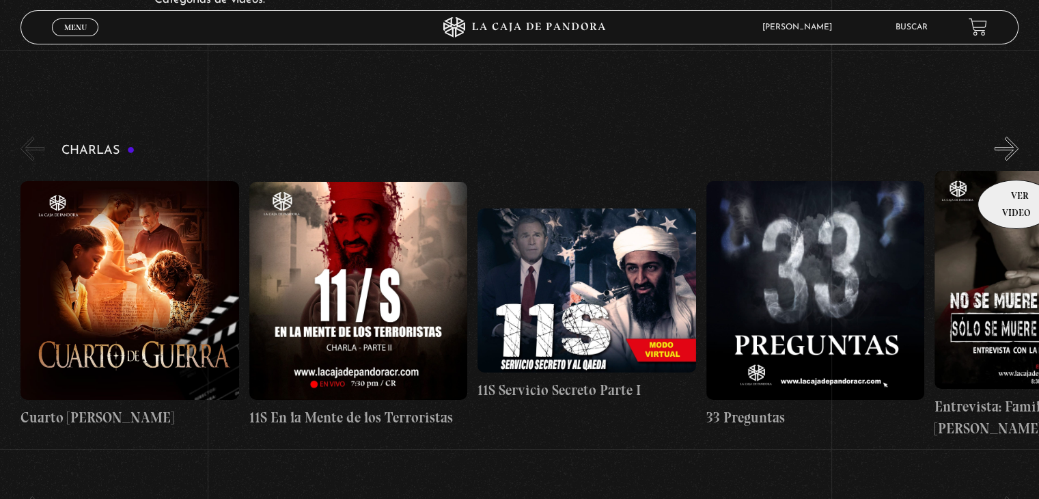
scroll to position [118, 0]
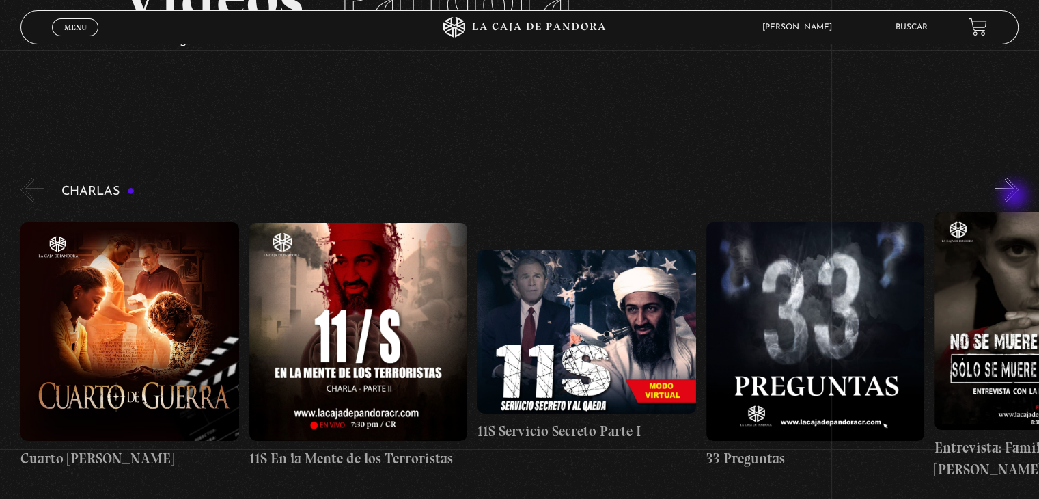
click at [1016, 197] on button "»" at bounding box center [1007, 190] width 24 height 24
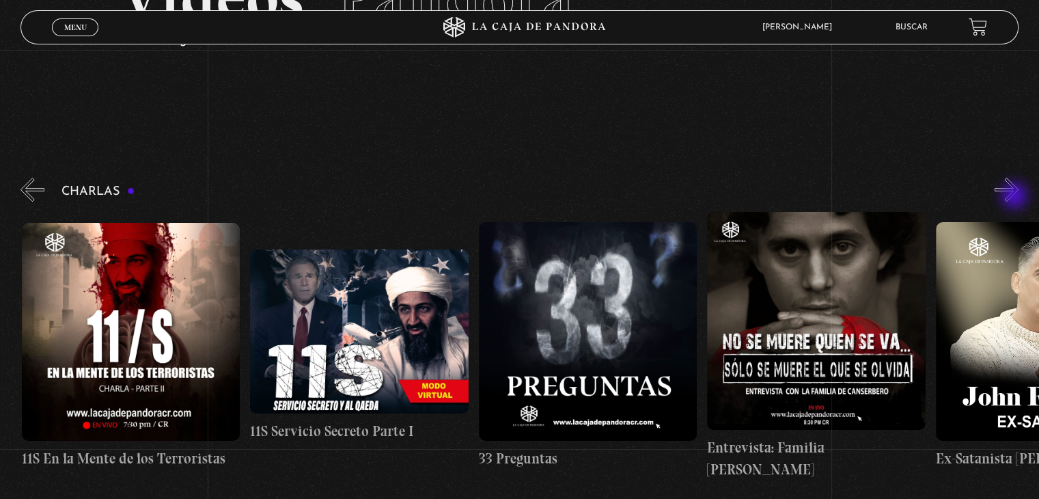
click at [1016, 197] on button "»" at bounding box center [1007, 190] width 24 height 24
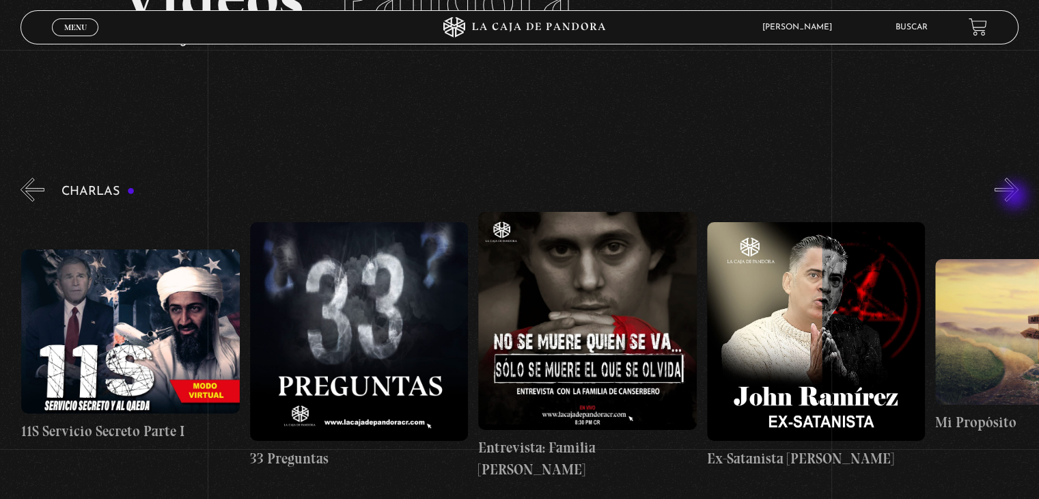
click at [1016, 197] on button "»" at bounding box center [1007, 190] width 24 height 24
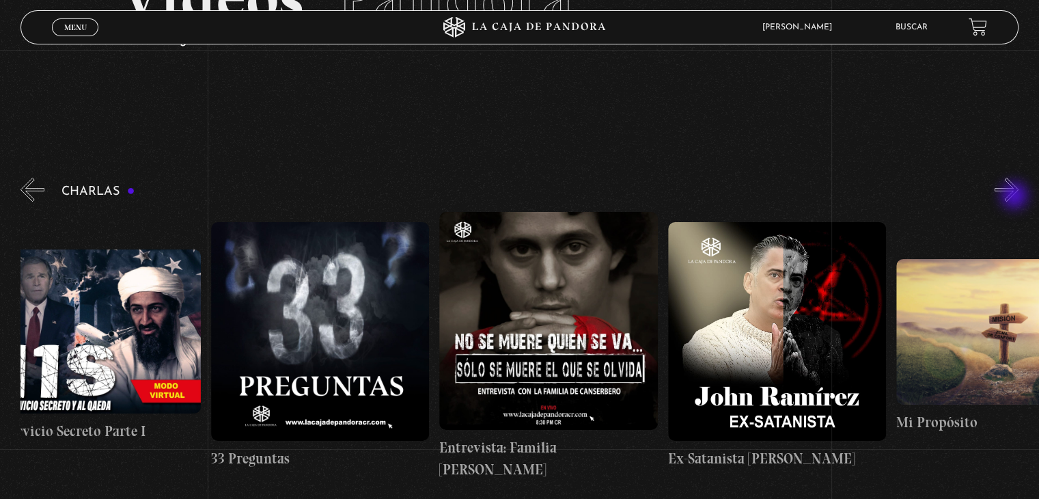
scroll to position [0, 570]
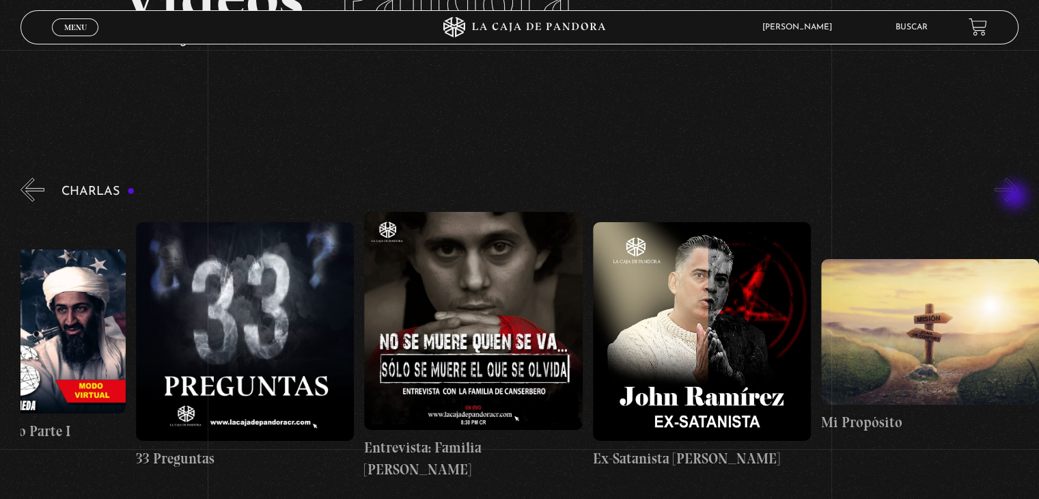
click at [1016, 197] on button "»" at bounding box center [1007, 190] width 24 height 24
click at [31, 185] on button "«" at bounding box center [32, 190] width 24 height 24
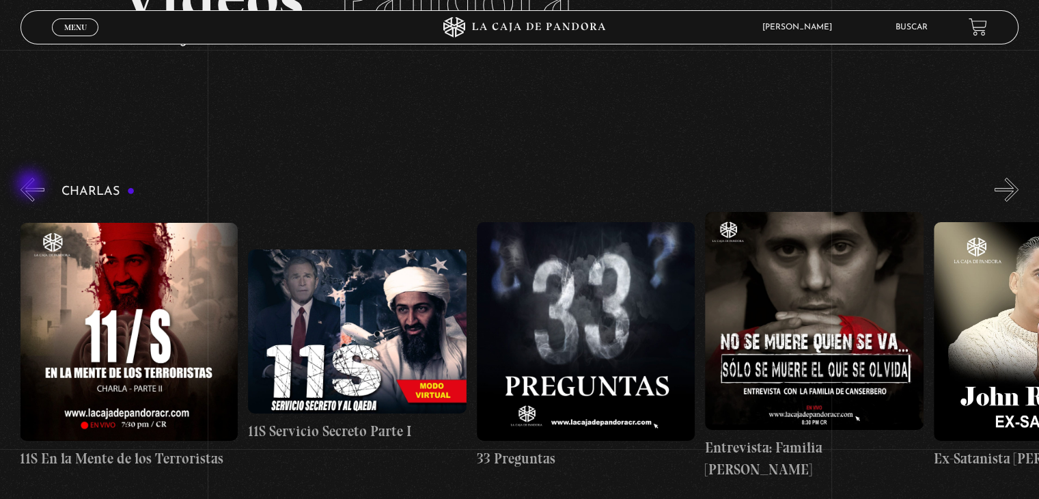
click at [31, 185] on button "«" at bounding box center [32, 190] width 24 height 24
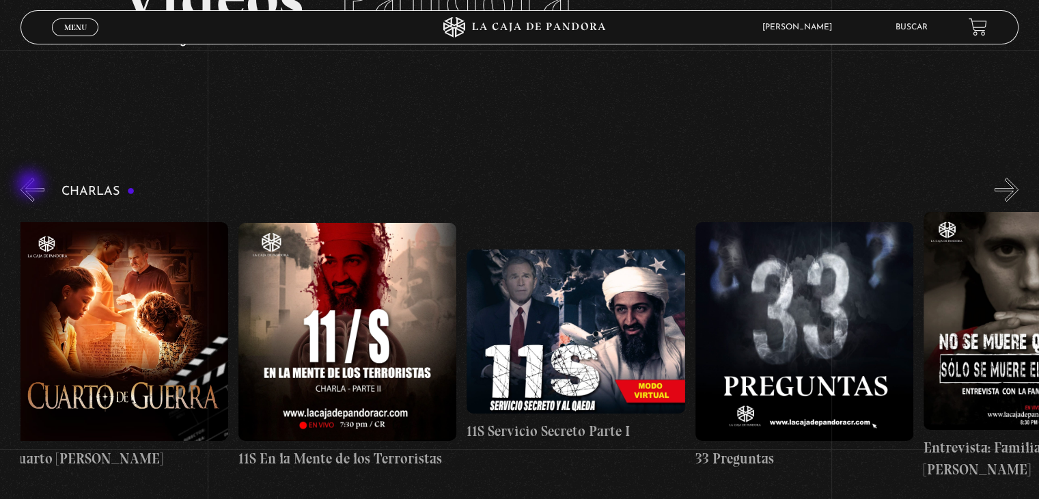
scroll to position [0, 1]
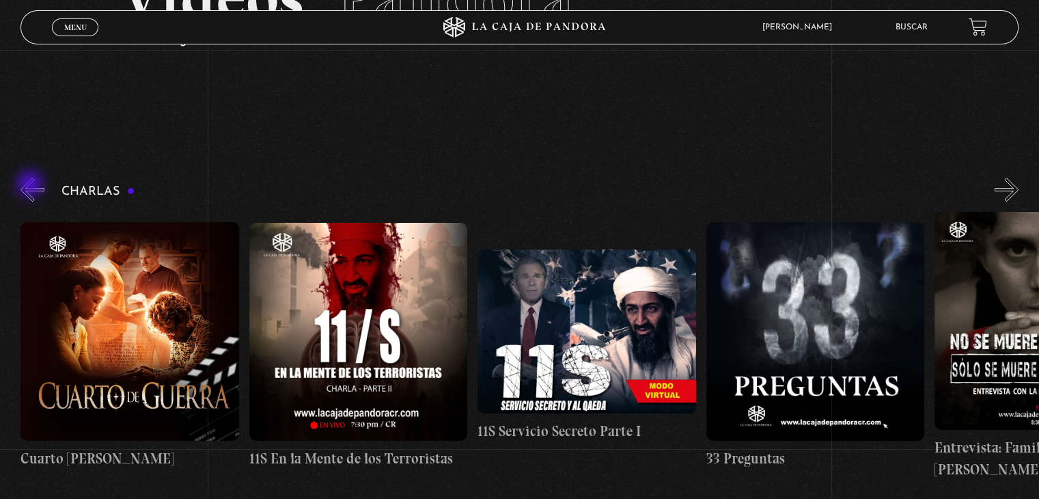
click at [31, 185] on button "«" at bounding box center [32, 190] width 24 height 24
click at [88, 28] on link "Menu Cerrar" at bounding box center [75, 27] width 46 height 18
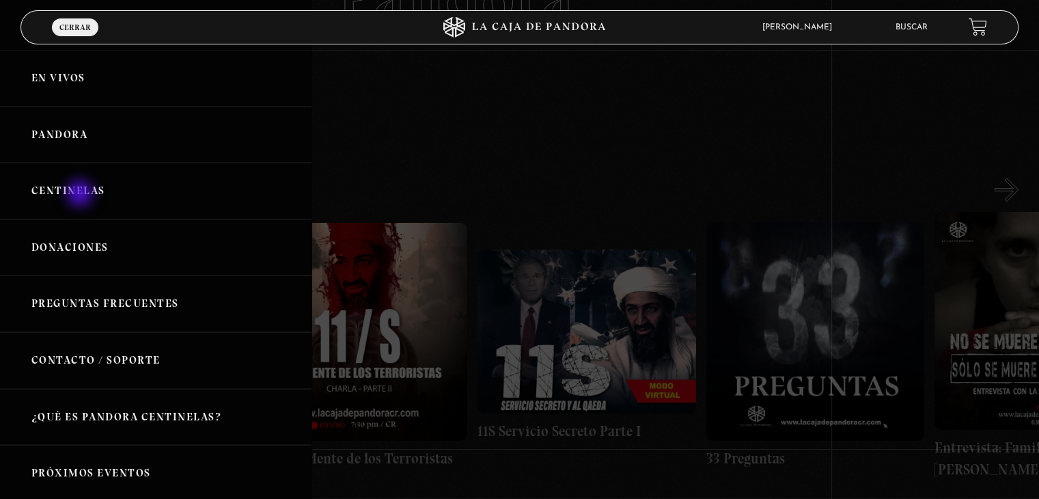
click at [81, 195] on link "Centinelas" at bounding box center [155, 191] width 311 height 57
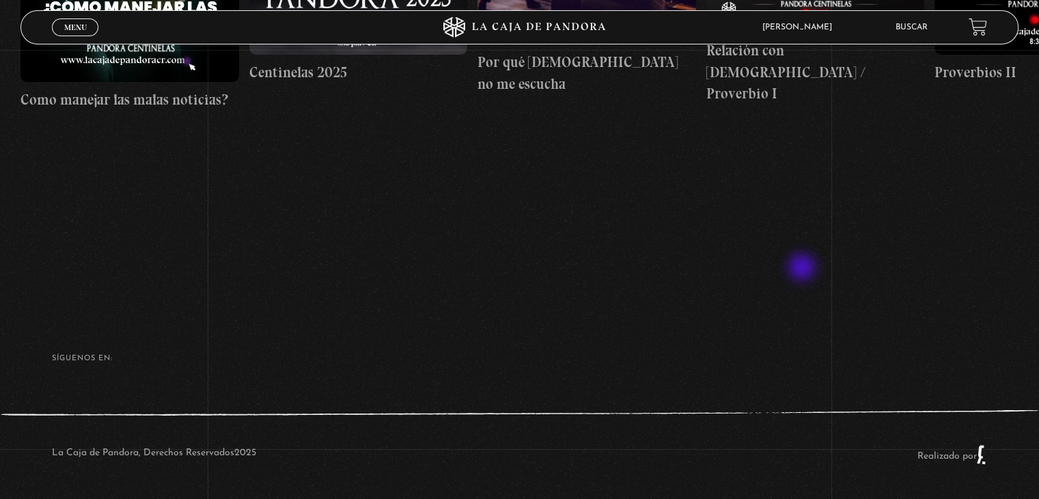
scroll to position [96, 0]
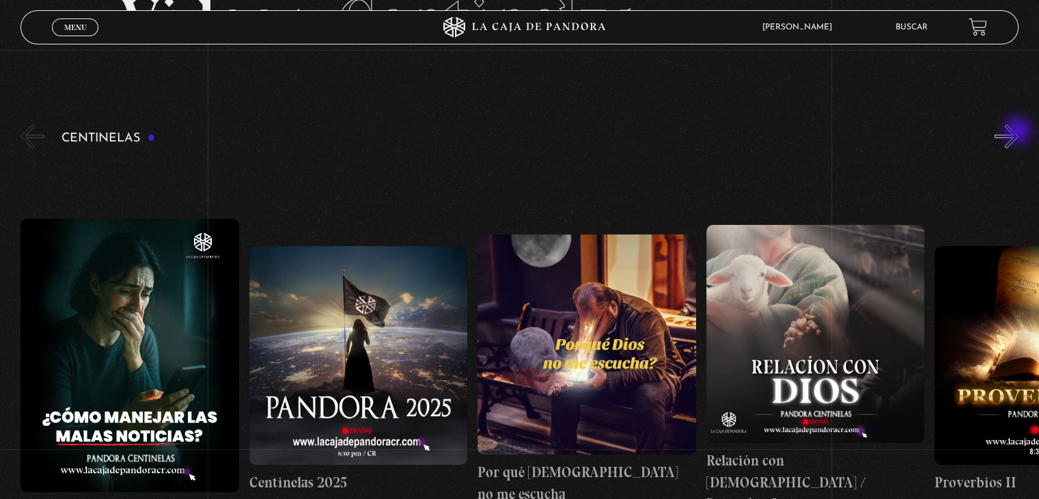
click at [1018, 132] on button "»" at bounding box center [1007, 136] width 24 height 24
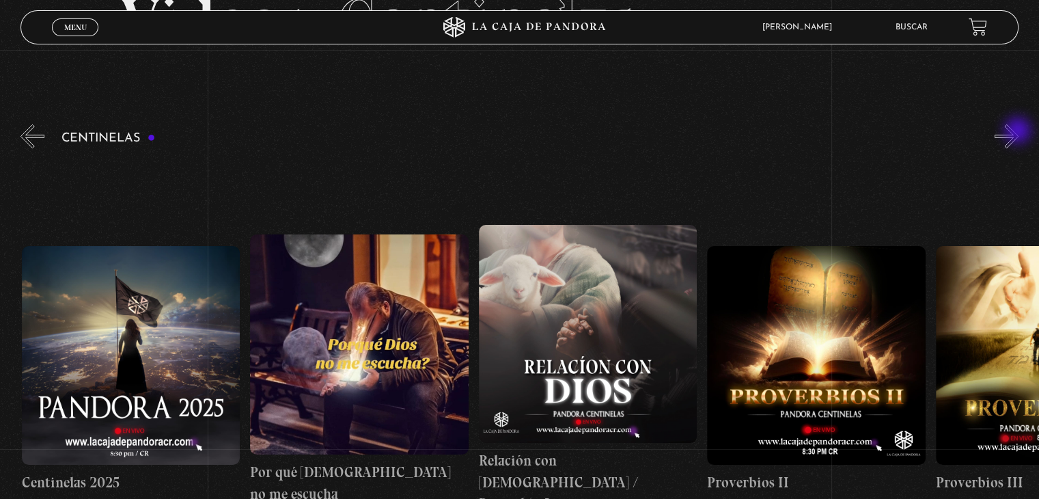
click at [1018, 132] on button "»" at bounding box center [1007, 136] width 24 height 24
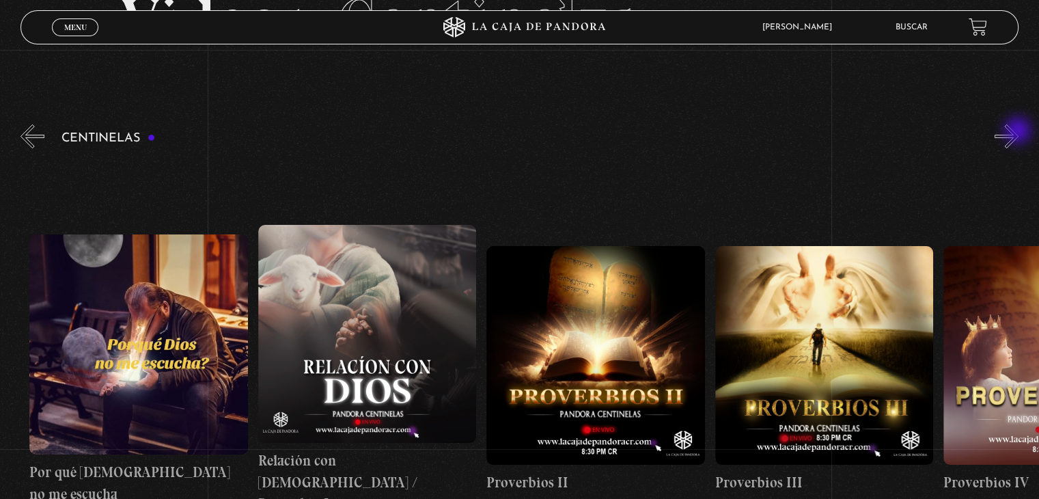
click at [1018, 132] on button "»" at bounding box center [1007, 136] width 24 height 24
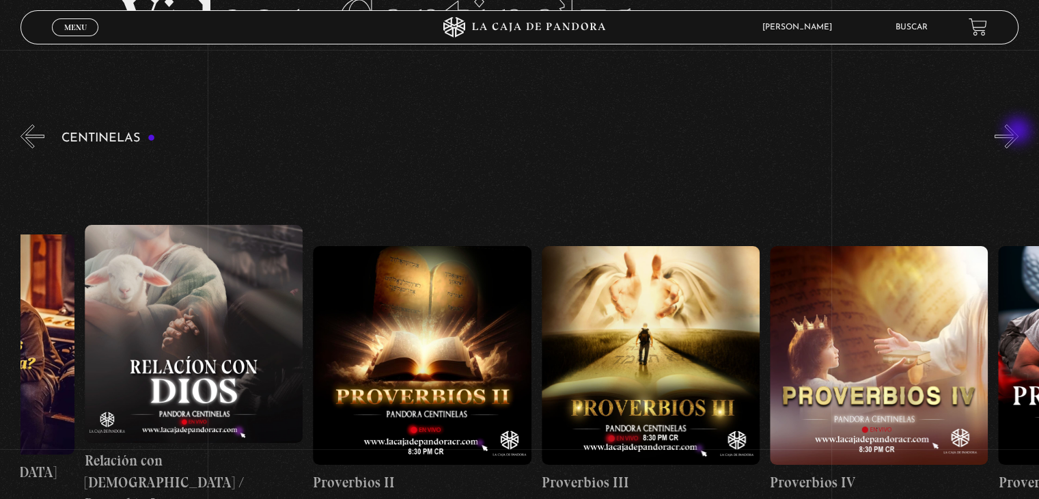
click at [1018, 132] on button "»" at bounding box center [1007, 136] width 24 height 24
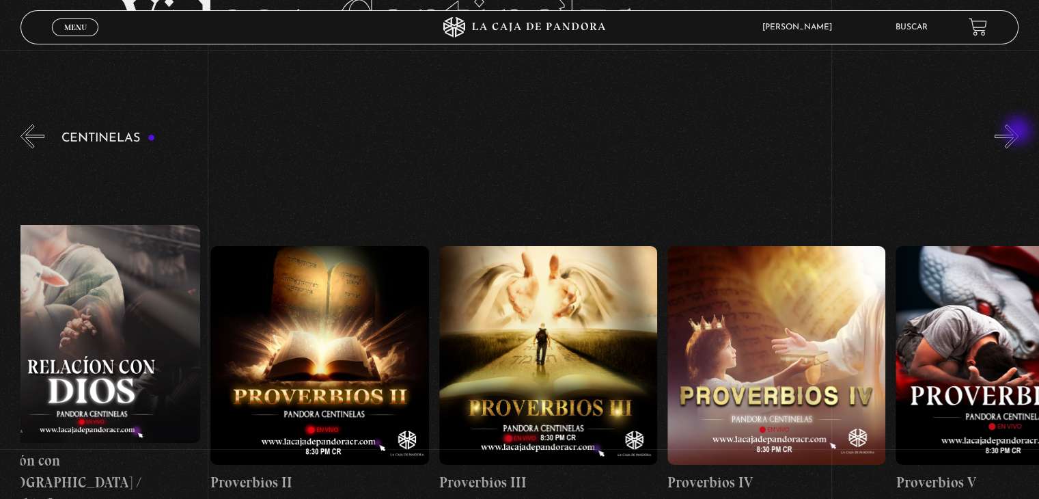
click at [1018, 132] on button "»" at bounding box center [1007, 136] width 24 height 24
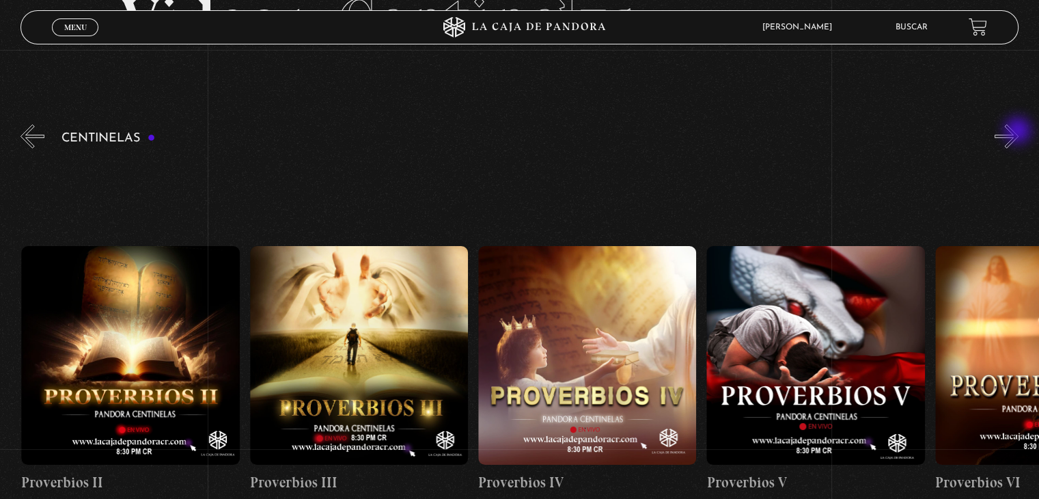
click at [1018, 132] on button "»" at bounding box center [1007, 136] width 24 height 24
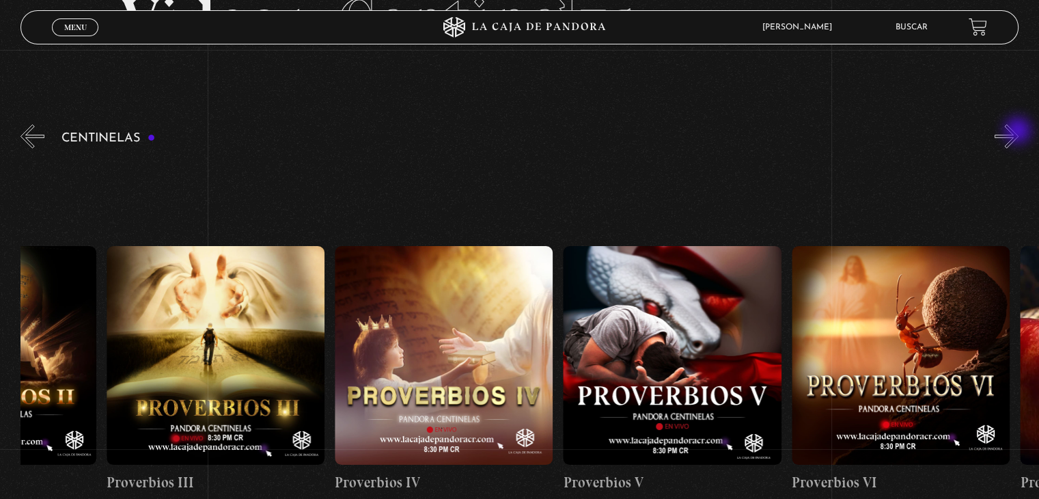
click at [1018, 132] on button "»" at bounding box center [1007, 136] width 24 height 24
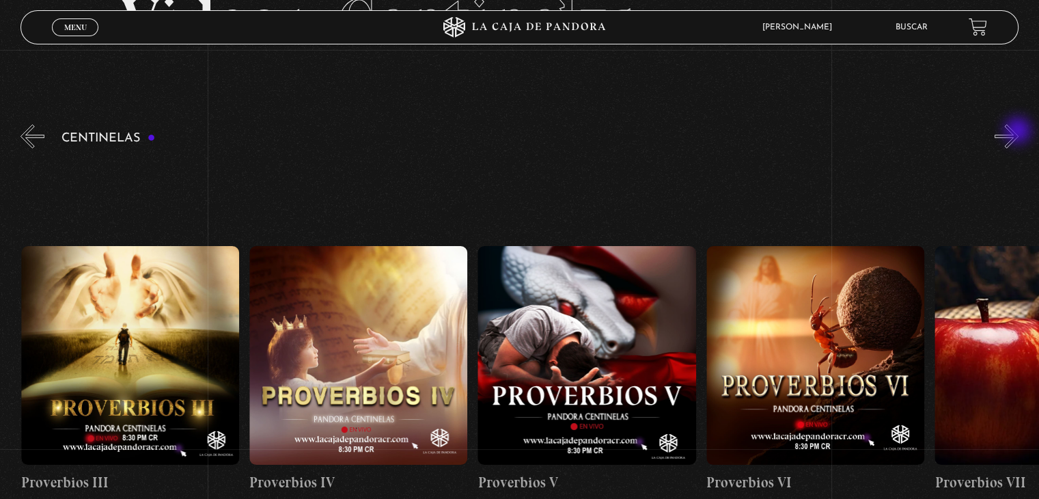
click at [1018, 132] on button "»" at bounding box center [1007, 136] width 24 height 24
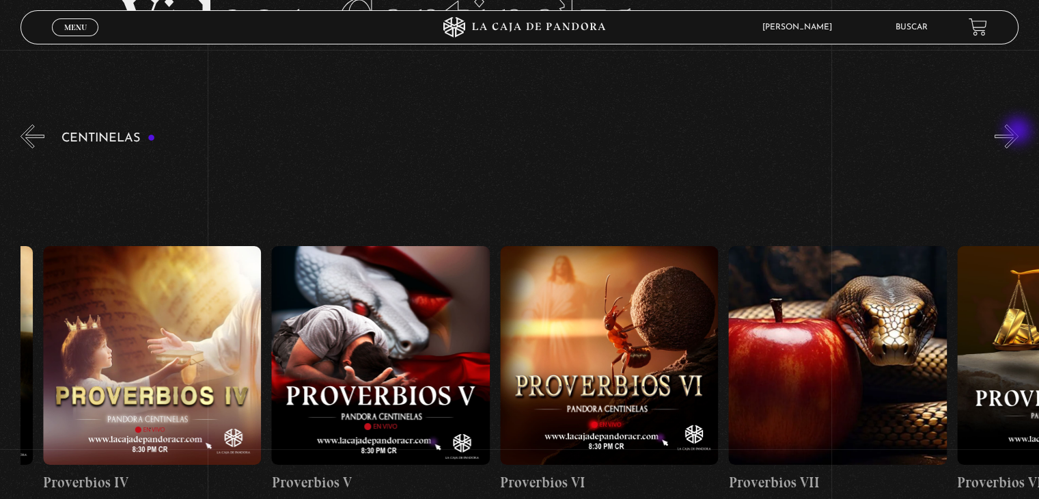
click at [1018, 132] on button "»" at bounding box center [1007, 136] width 24 height 24
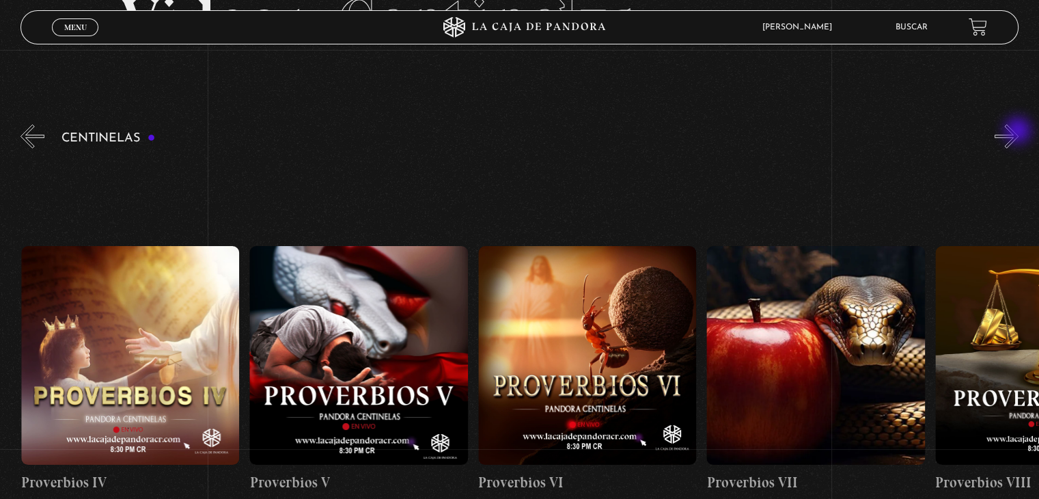
click at [1018, 132] on button "»" at bounding box center [1007, 136] width 24 height 24
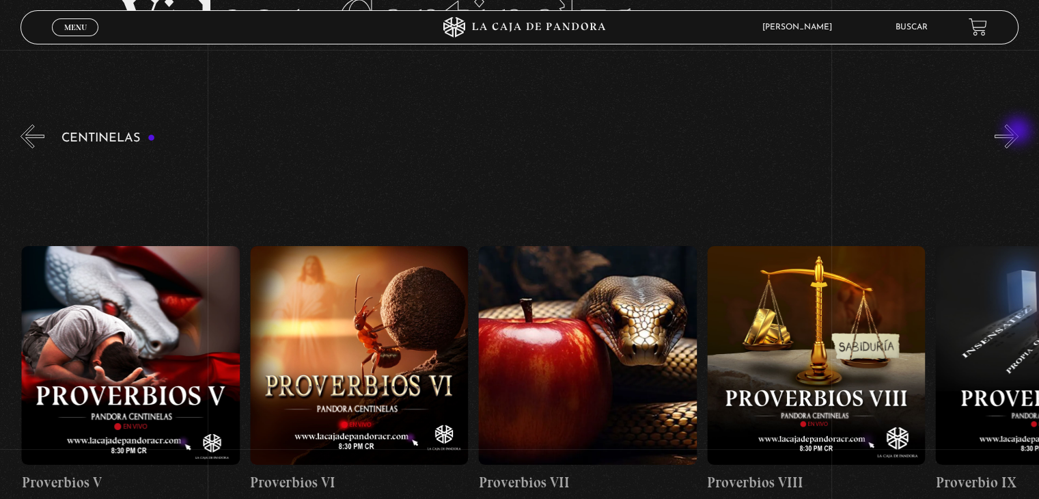
click at [1018, 132] on button "»" at bounding box center [1007, 136] width 24 height 24
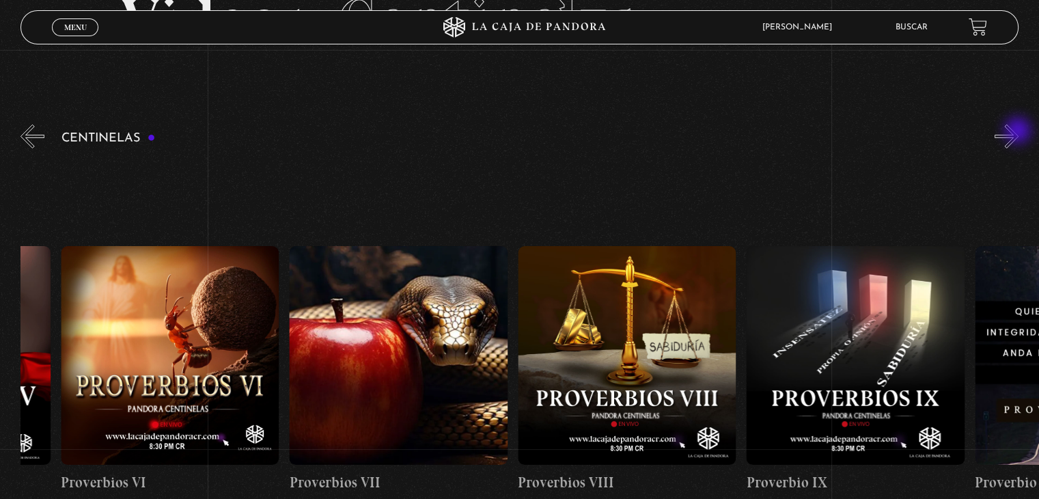
click at [1018, 132] on button "»" at bounding box center [1007, 136] width 24 height 24
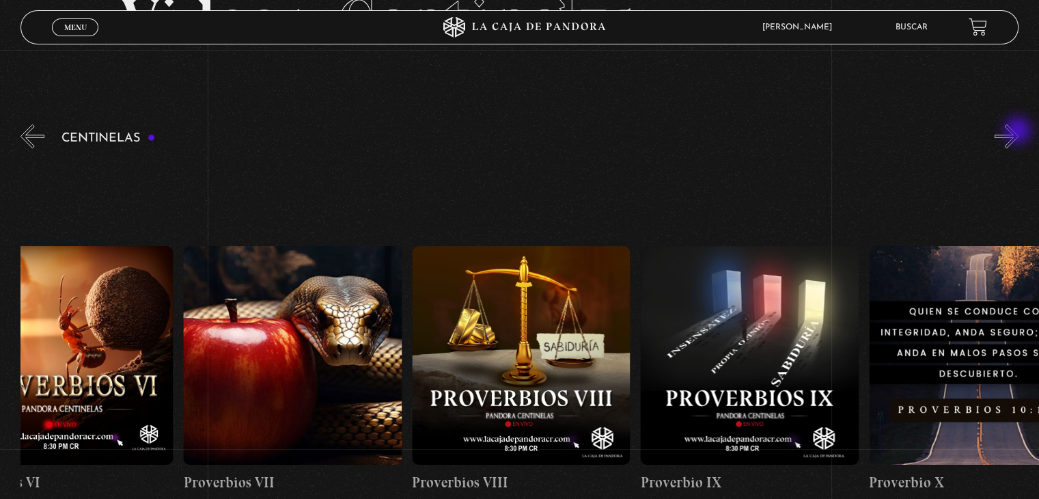
click at [1018, 132] on button "»" at bounding box center [1007, 136] width 24 height 24
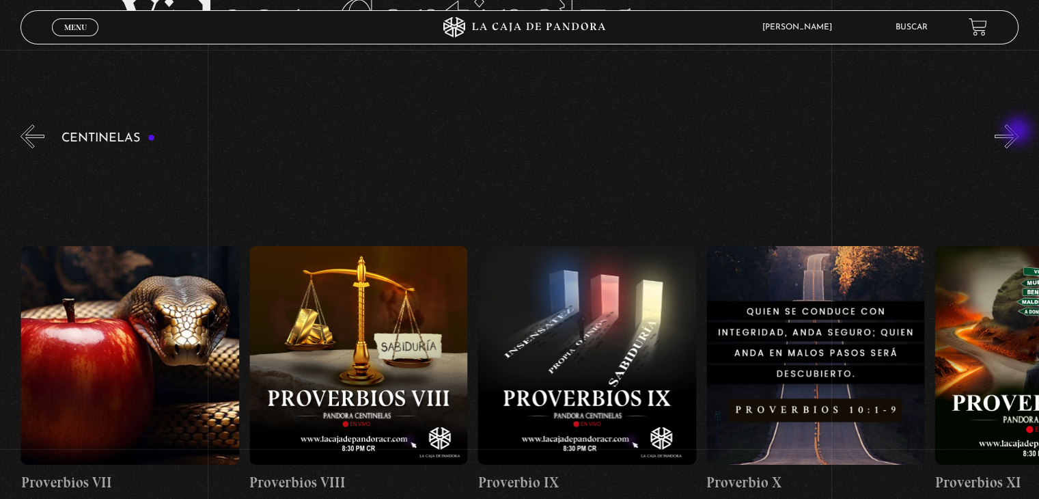
click at [1018, 132] on button "»" at bounding box center [1007, 136] width 24 height 24
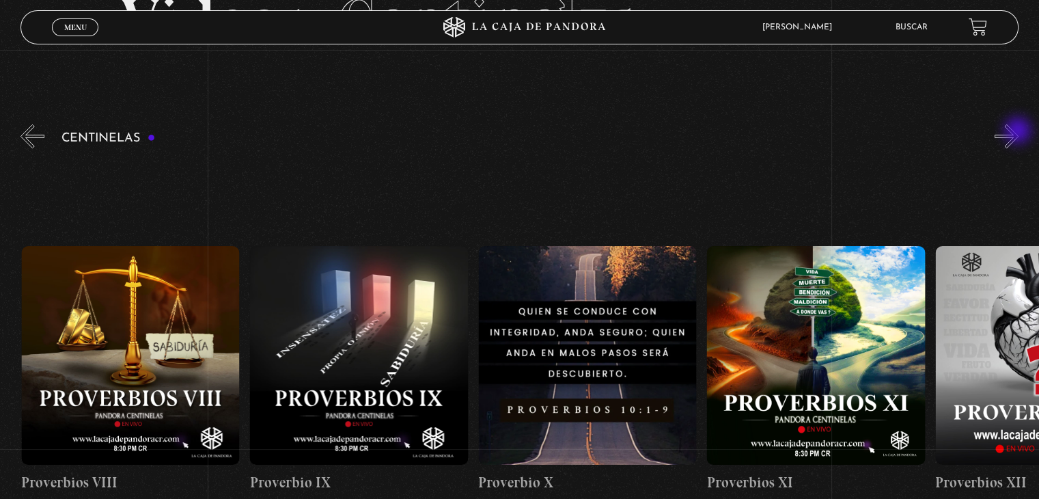
click at [1018, 132] on button "»" at bounding box center [1007, 136] width 24 height 24
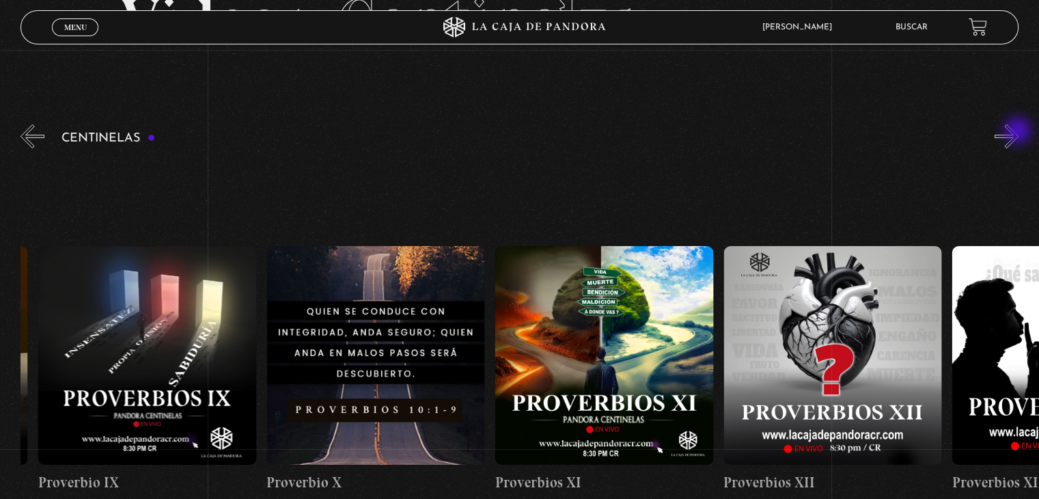
click at [1018, 132] on button "»" at bounding box center [1007, 136] width 24 height 24
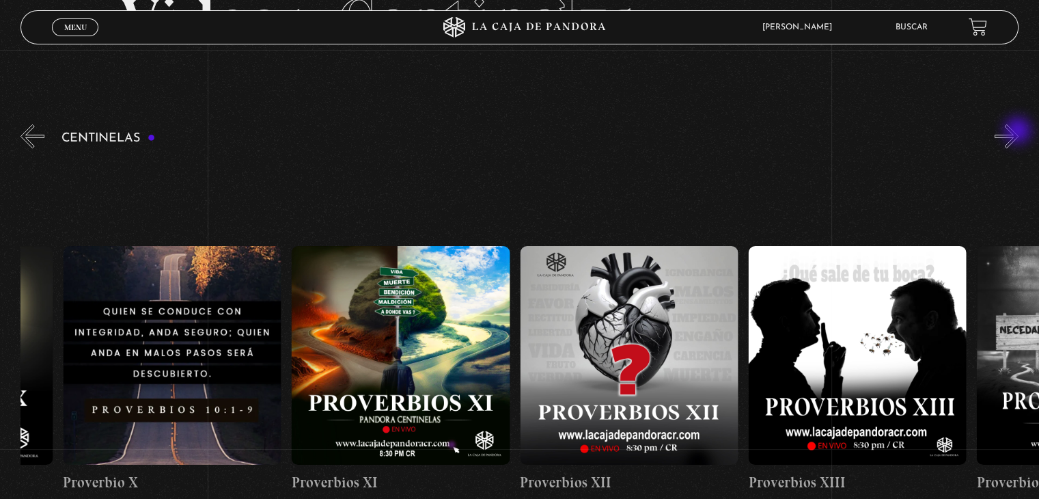
click at [1018, 132] on button "»" at bounding box center [1007, 136] width 24 height 24
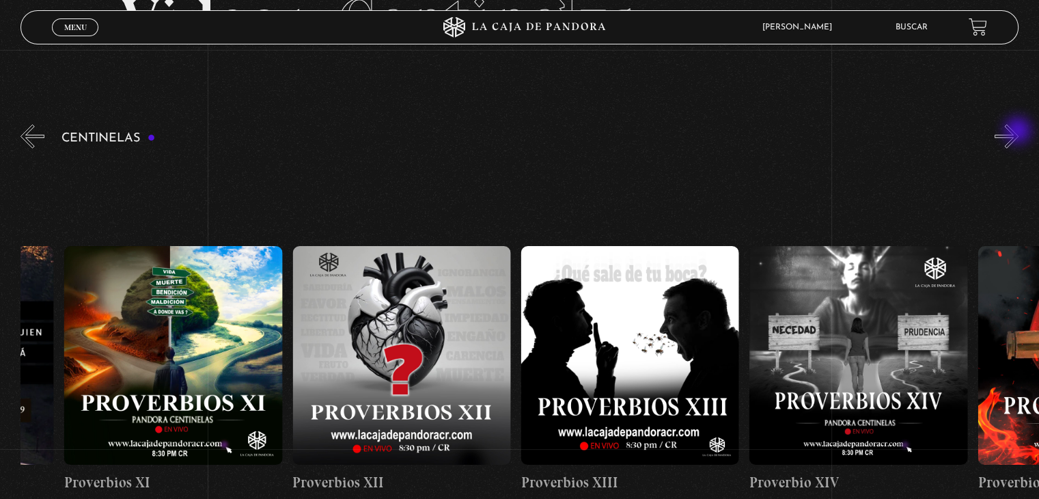
click at [1018, 132] on button "»" at bounding box center [1007, 136] width 24 height 24
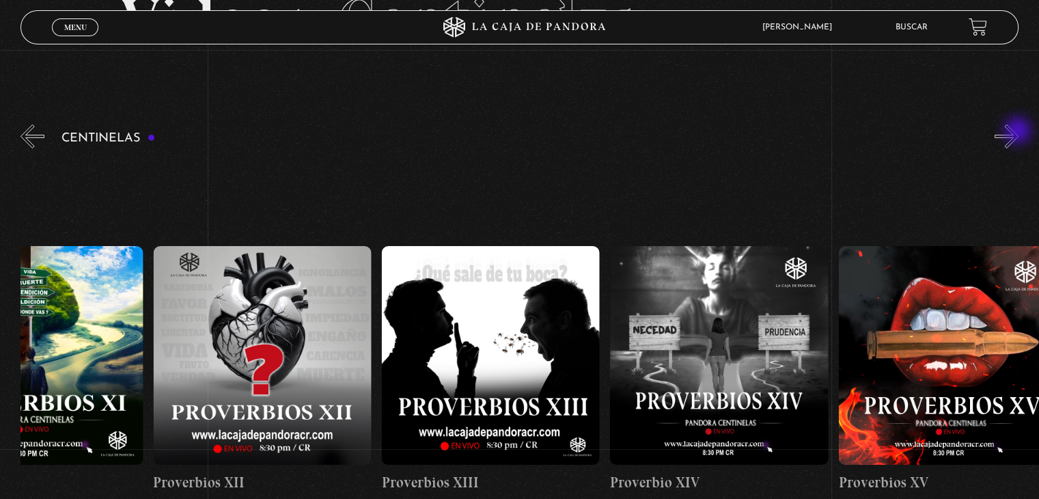
click at [1018, 132] on button "»" at bounding box center [1007, 136] width 24 height 24
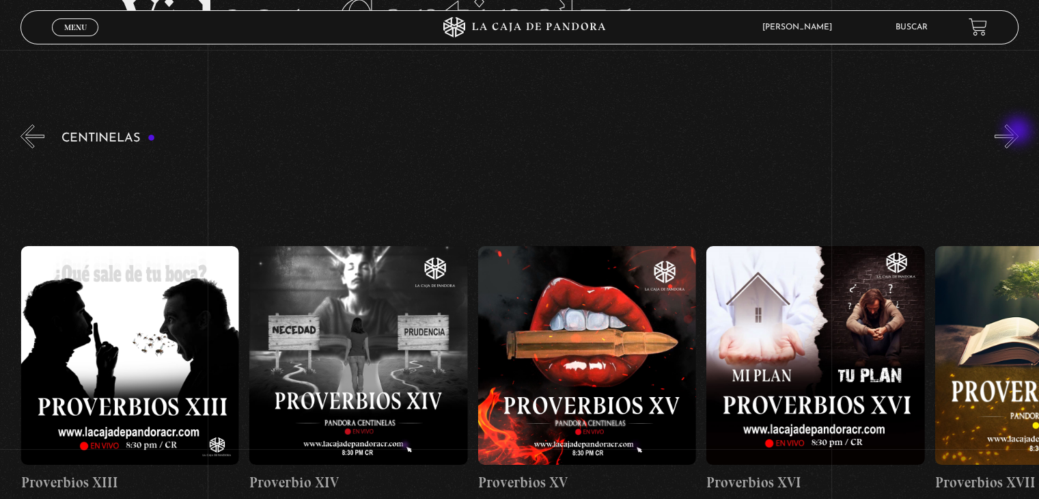
click at [1018, 132] on button "»" at bounding box center [1007, 136] width 24 height 24
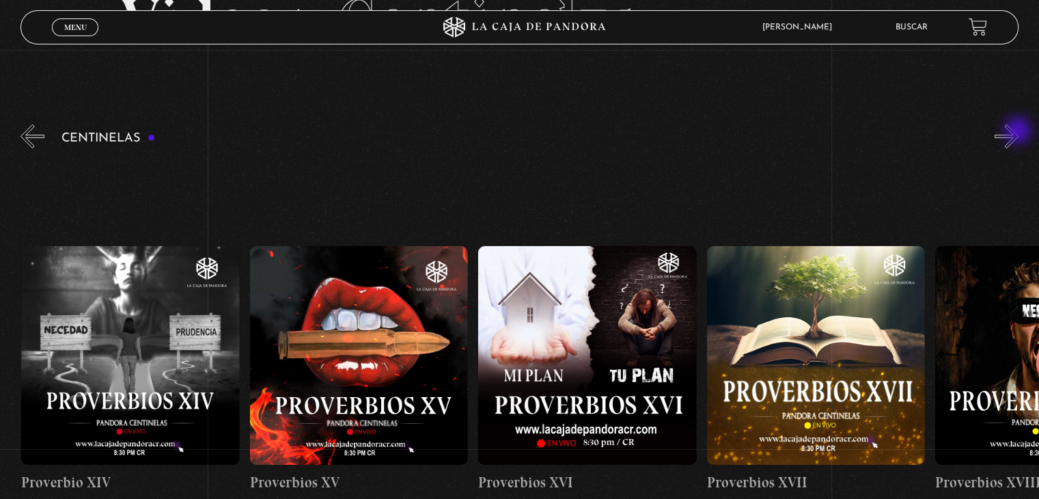
scroll to position [0, 3655]
click at [1018, 132] on button "»" at bounding box center [1007, 136] width 24 height 24
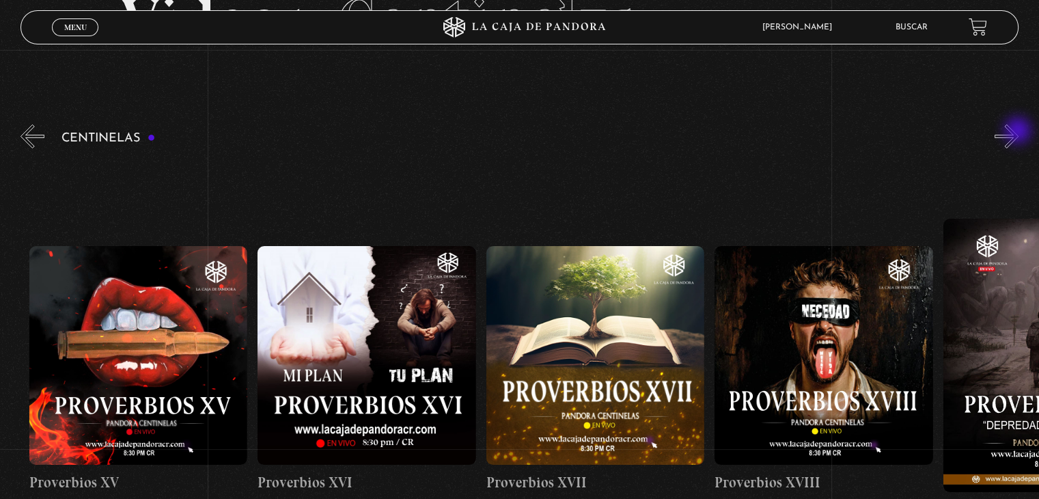
click at [1018, 132] on button "»" at bounding box center [1007, 136] width 24 height 24
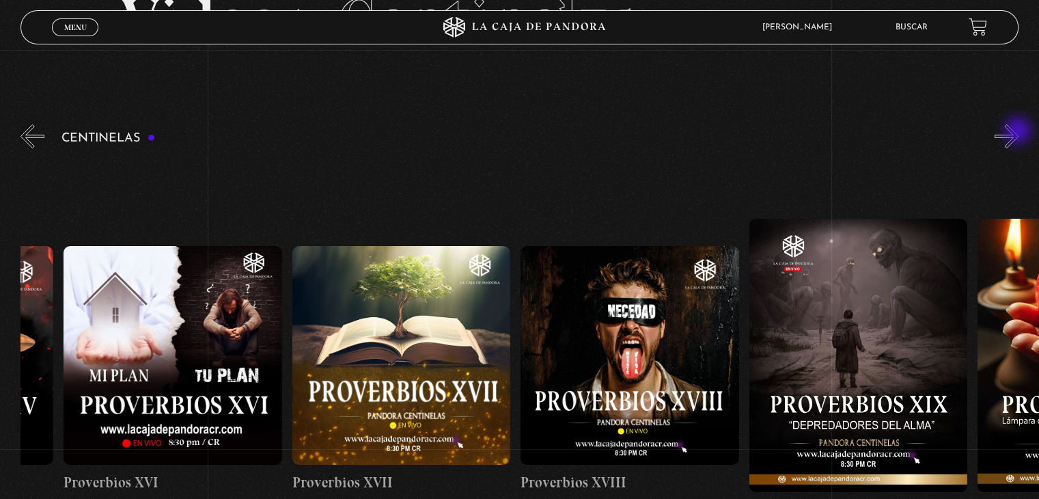
click at [1018, 132] on button "»" at bounding box center [1007, 136] width 24 height 24
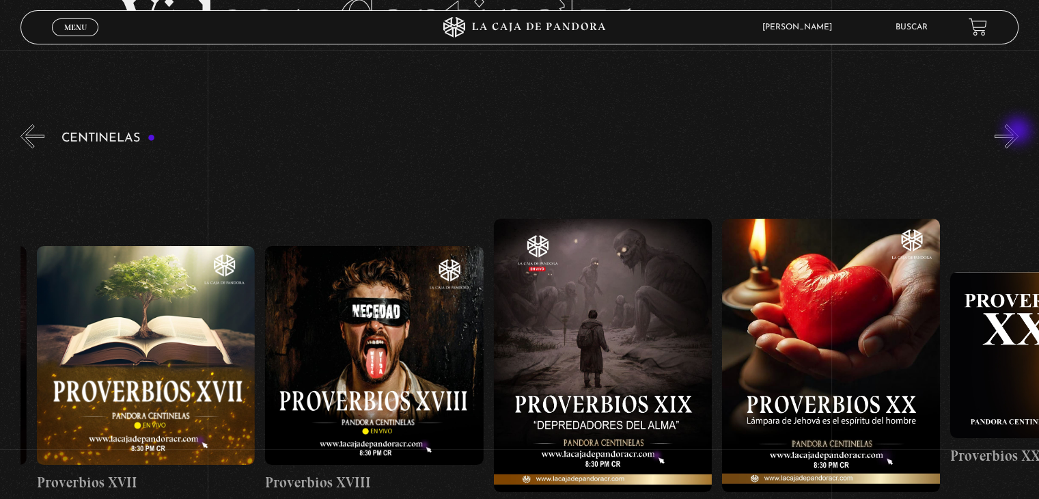
click at [1018, 132] on button "»" at bounding box center [1007, 136] width 24 height 24
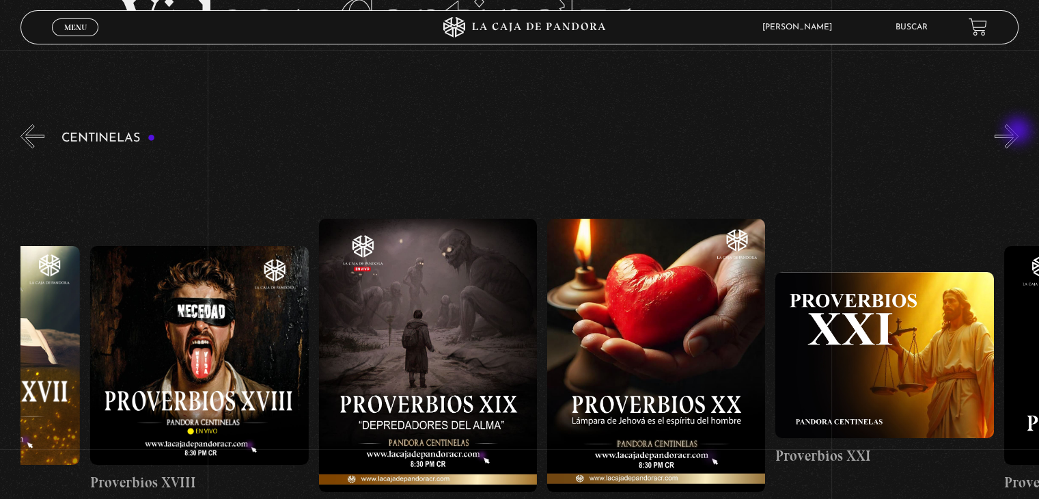
click at [1018, 132] on button "»" at bounding box center [1007, 136] width 24 height 24
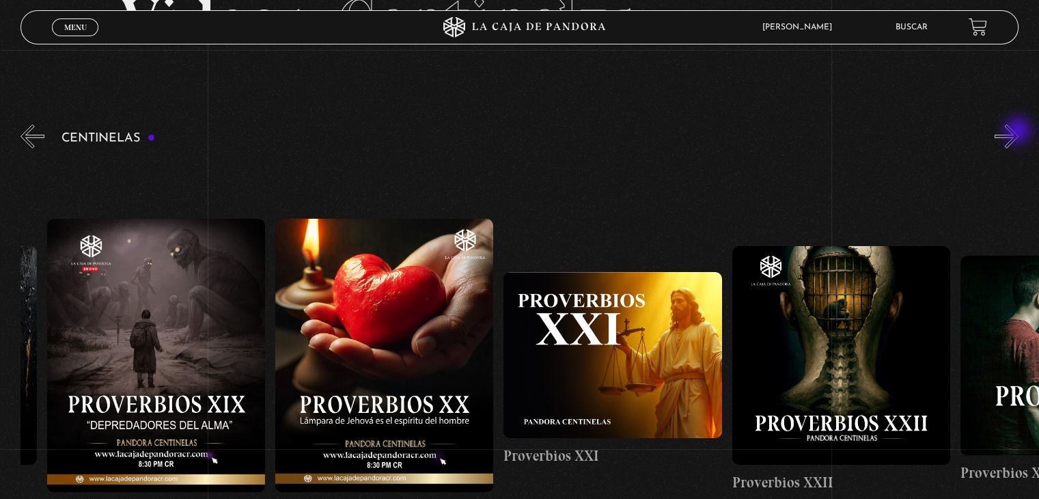
click at [1018, 132] on button "»" at bounding box center [1007, 136] width 24 height 24
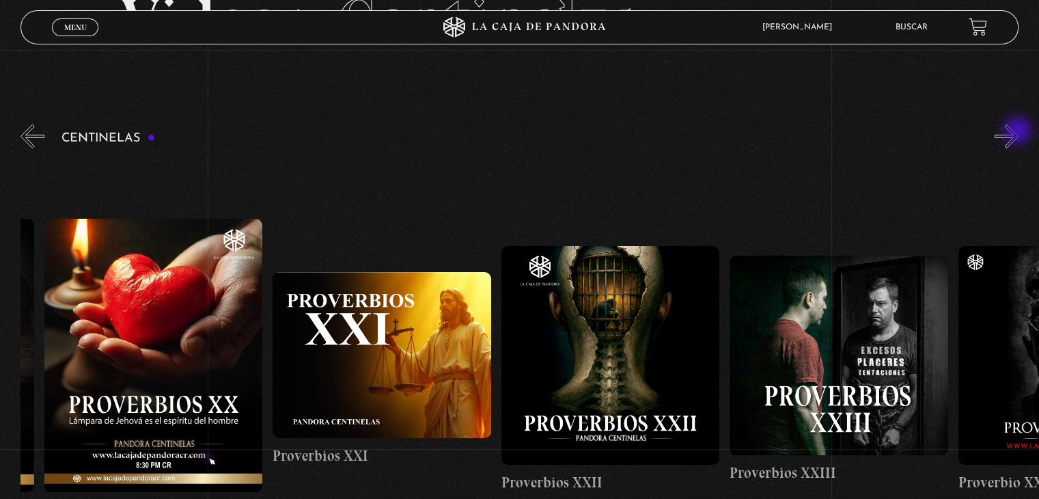
click at [1018, 132] on button "»" at bounding box center [1007, 136] width 24 height 24
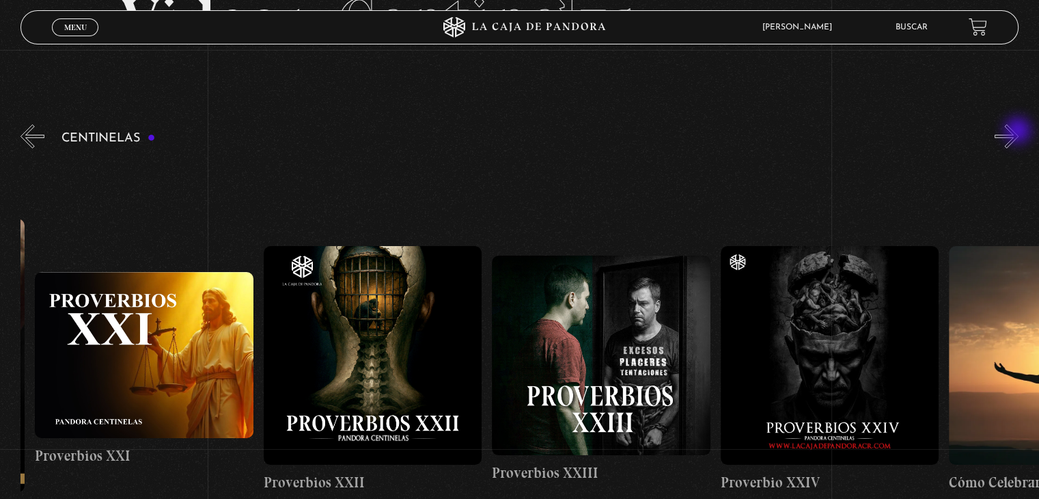
click at [1018, 132] on button "»" at bounding box center [1007, 136] width 24 height 24
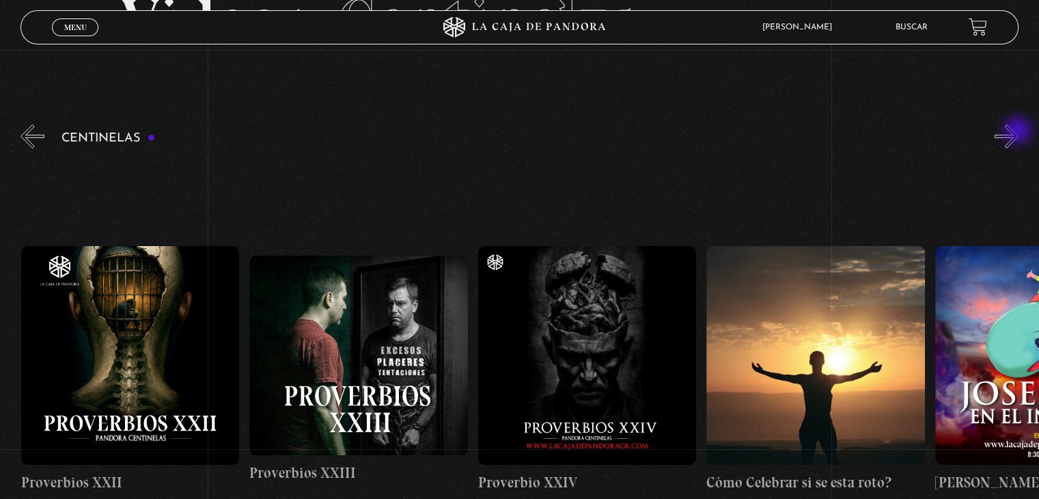
click at [1018, 132] on button "»" at bounding box center [1007, 136] width 24 height 24
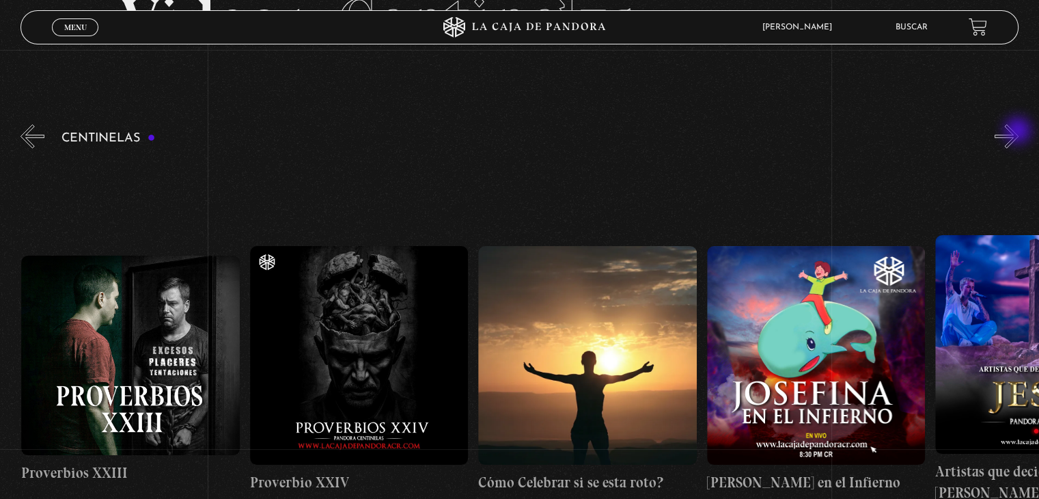
scroll to position [0, 5711]
click at [1018, 132] on button "»" at bounding box center [1007, 136] width 24 height 24
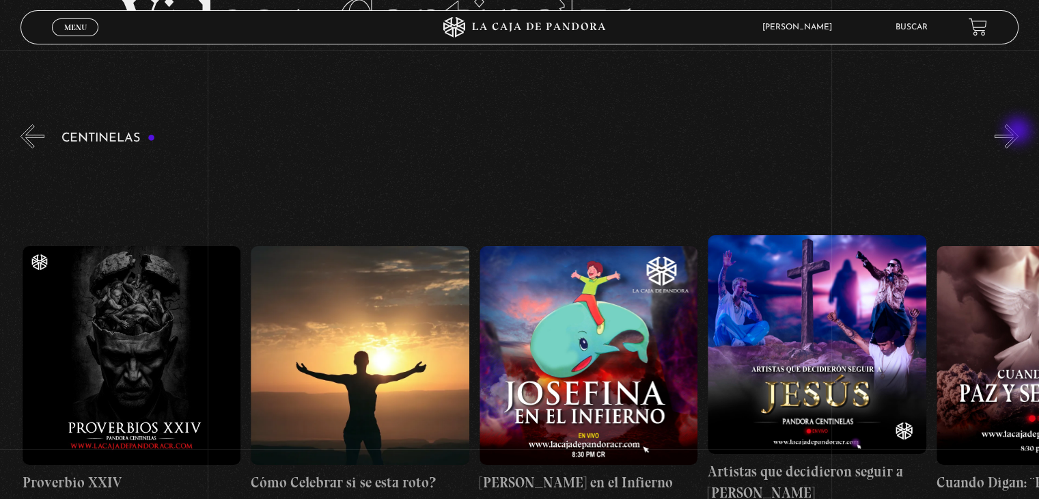
scroll to position [0, 5939]
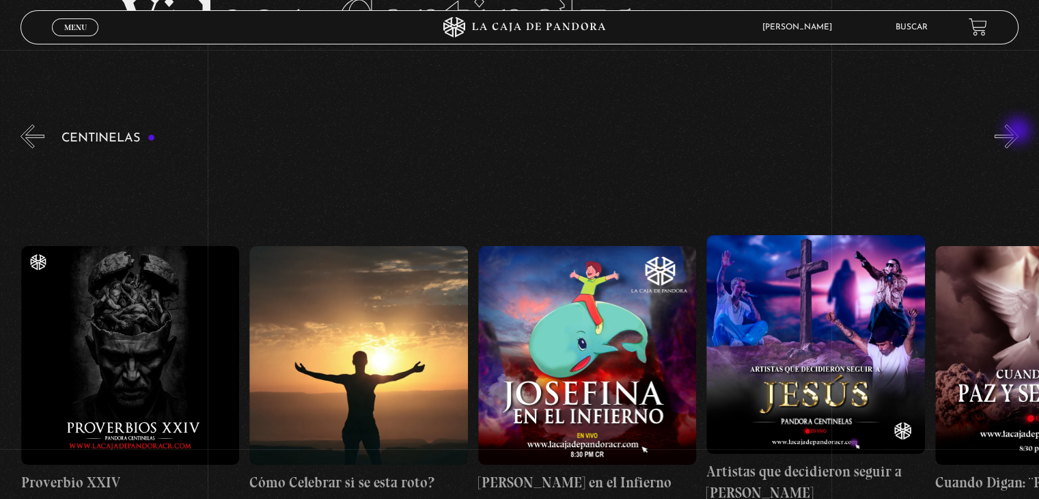
click at [1018, 132] on button "»" at bounding box center [1007, 136] width 24 height 24
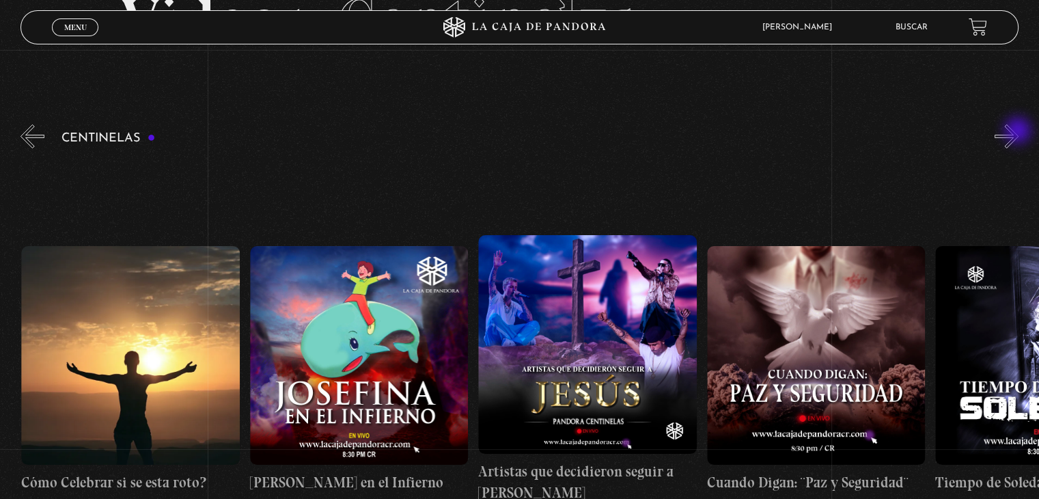
scroll to position [0, 6168]
click at [1018, 132] on button "»" at bounding box center [1007, 136] width 24 height 24
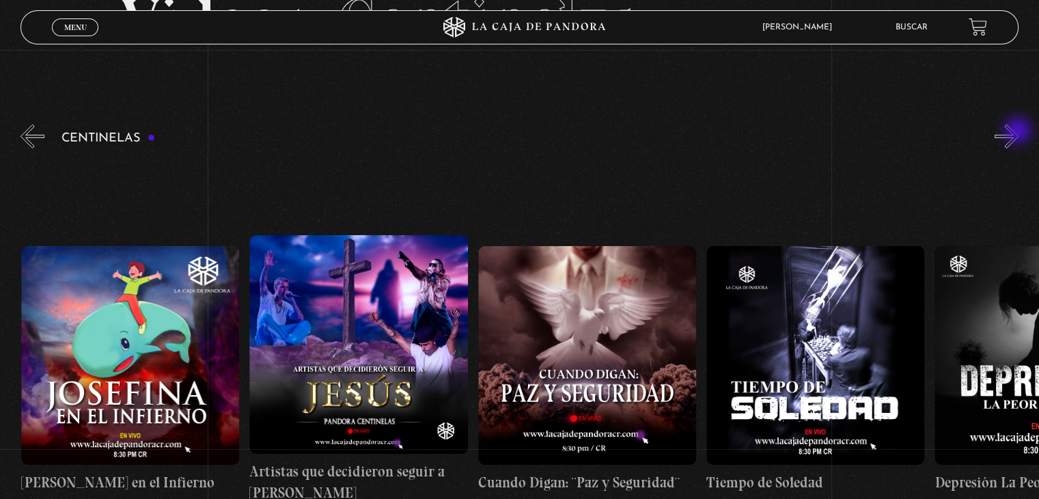
click at [1018, 132] on button "»" at bounding box center [1007, 136] width 24 height 24
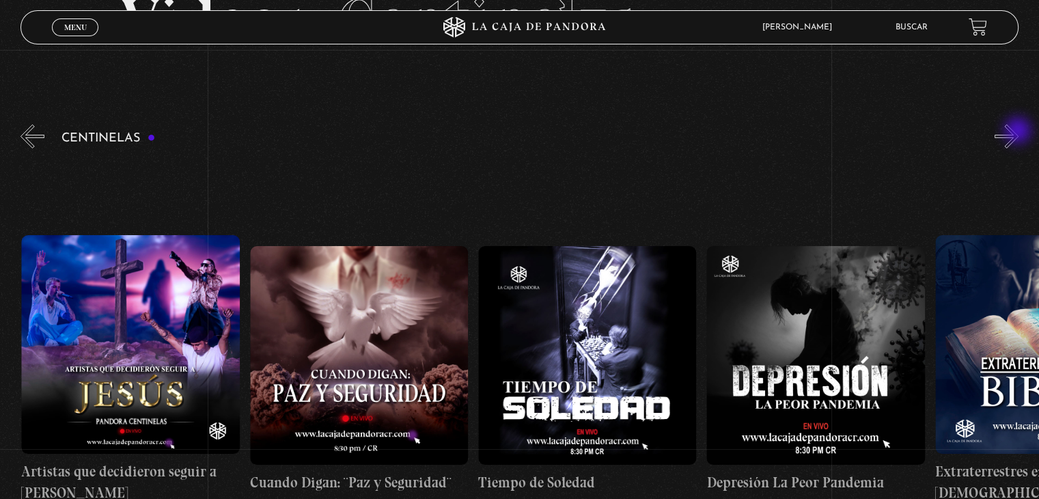
click at [1018, 132] on button "»" at bounding box center [1007, 136] width 24 height 24
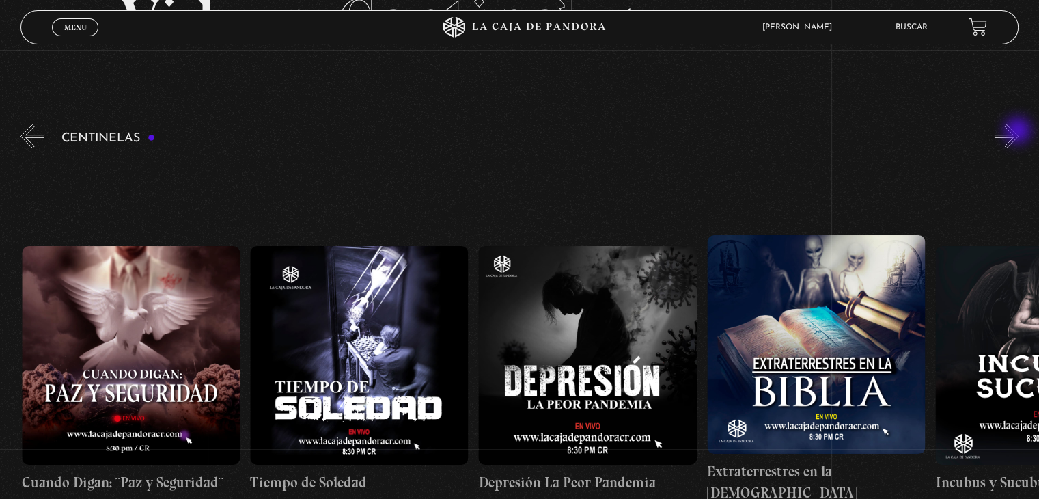
click at [1018, 132] on button "»" at bounding box center [1007, 136] width 24 height 24
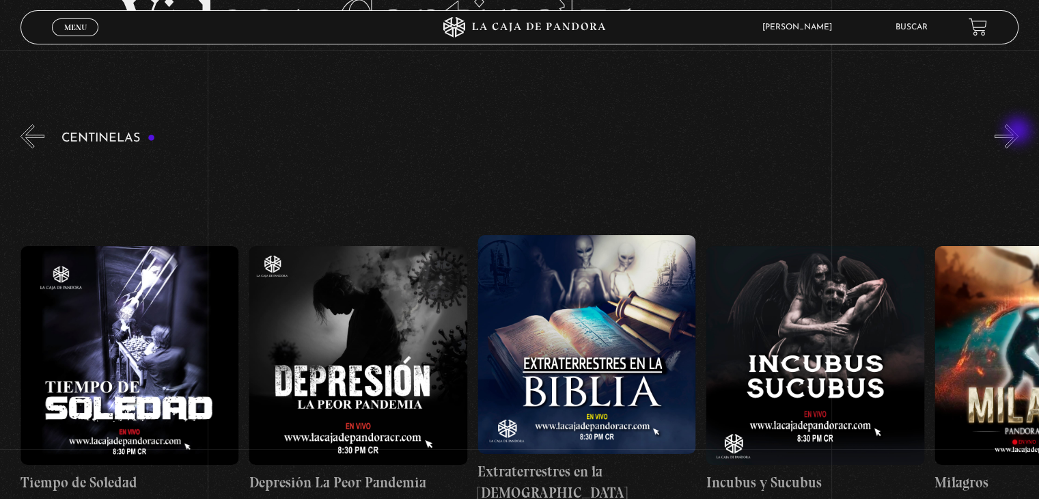
click at [1018, 132] on button "»" at bounding box center [1007, 136] width 24 height 24
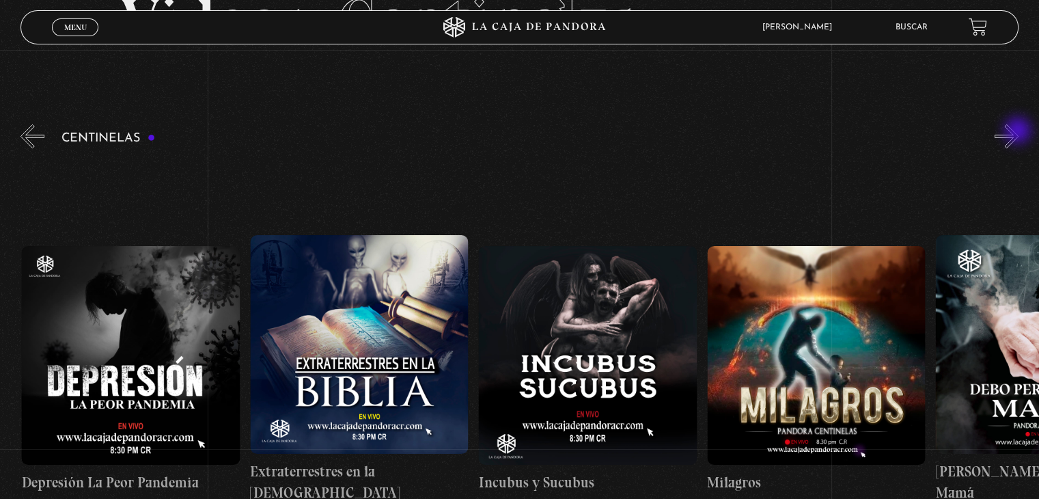
click at [1018, 132] on button "»" at bounding box center [1007, 136] width 24 height 24
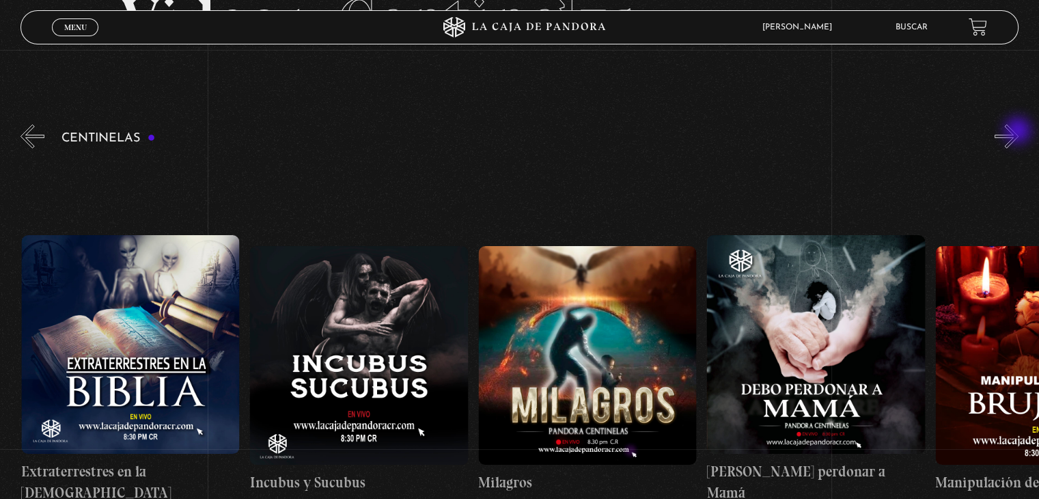
click at [1018, 132] on button "»" at bounding box center [1007, 136] width 24 height 24
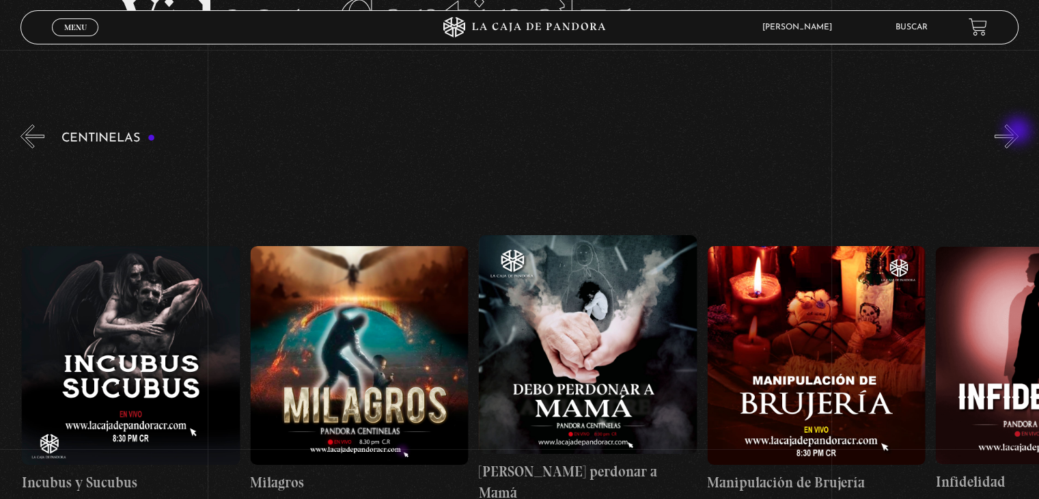
scroll to position [0, 7767]
click at [1018, 132] on button "»" at bounding box center [1007, 136] width 24 height 24
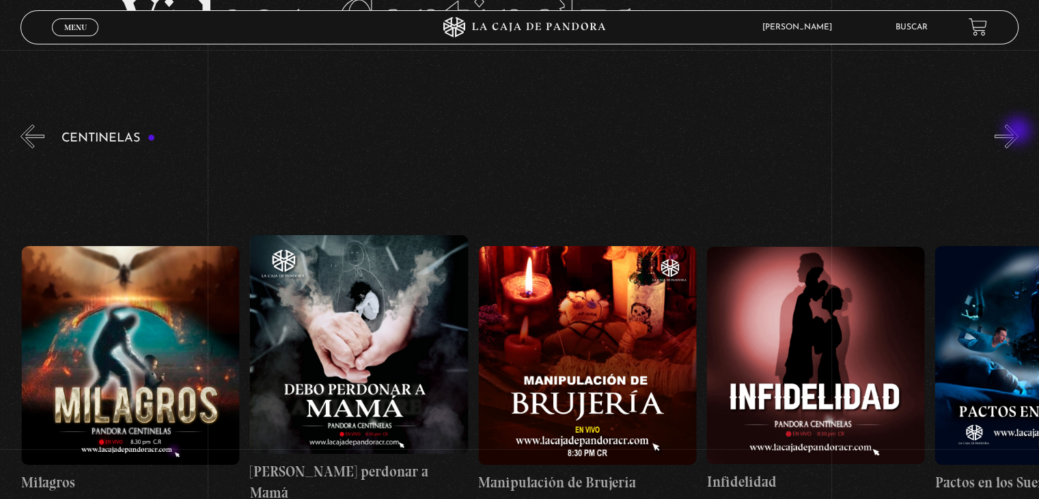
click at [1018, 132] on button "»" at bounding box center [1007, 136] width 24 height 24
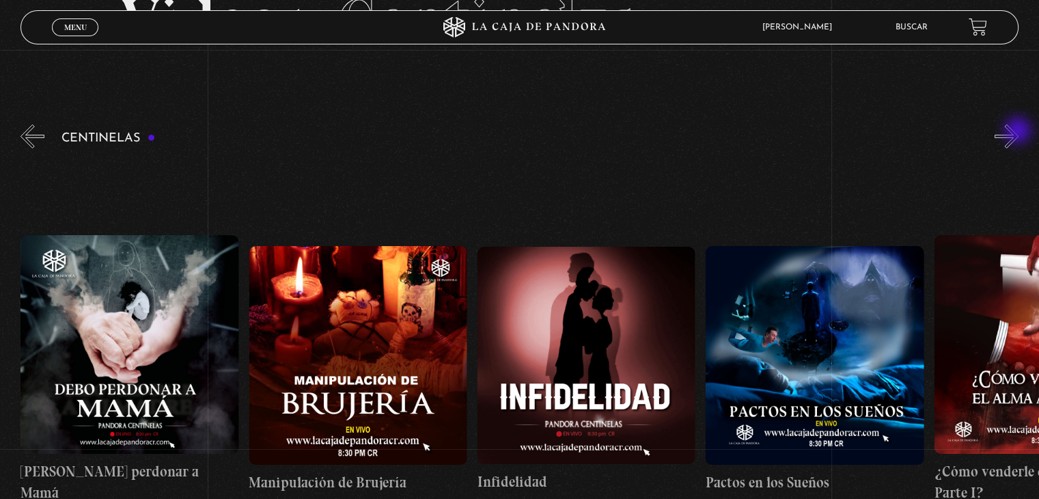
click at [1018, 132] on button "»" at bounding box center [1007, 136] width 24 height 24
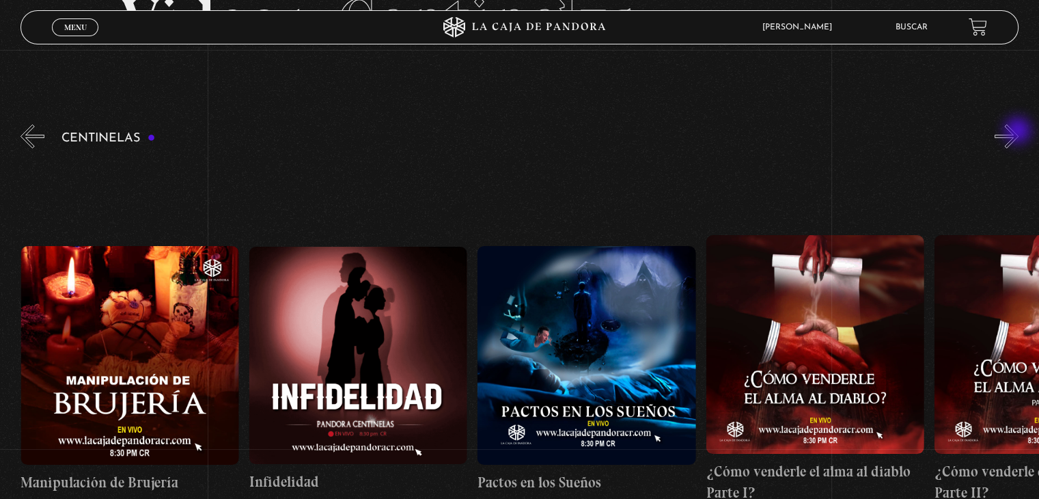
click at [1018, 132] on button "»" at bounding box center [1007, 136] width 24 height 24
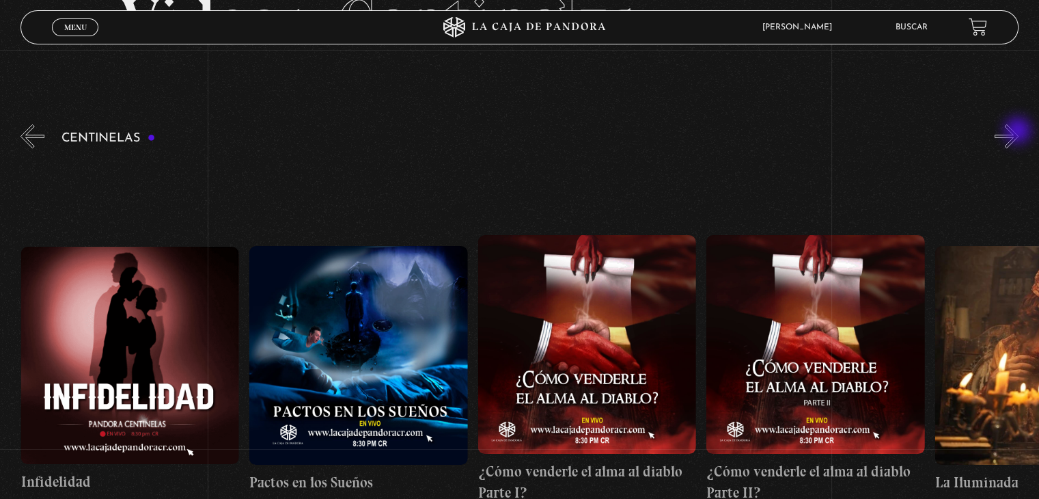
click at [1018, 132] on button "»" at bounding box center [1007, 136] width 24 height 24
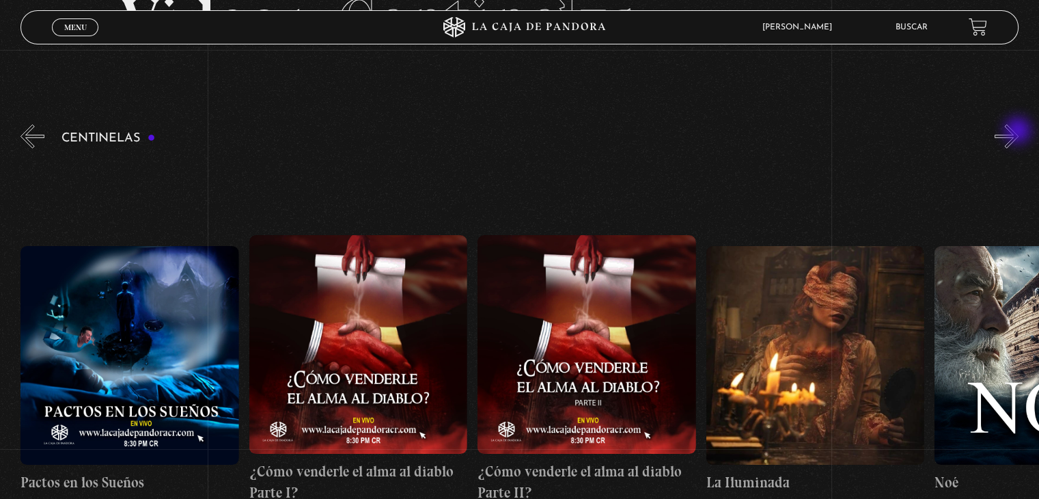
click at [1018, 132] on button "»" at bounding box center [1007, 136] width 24 height 24
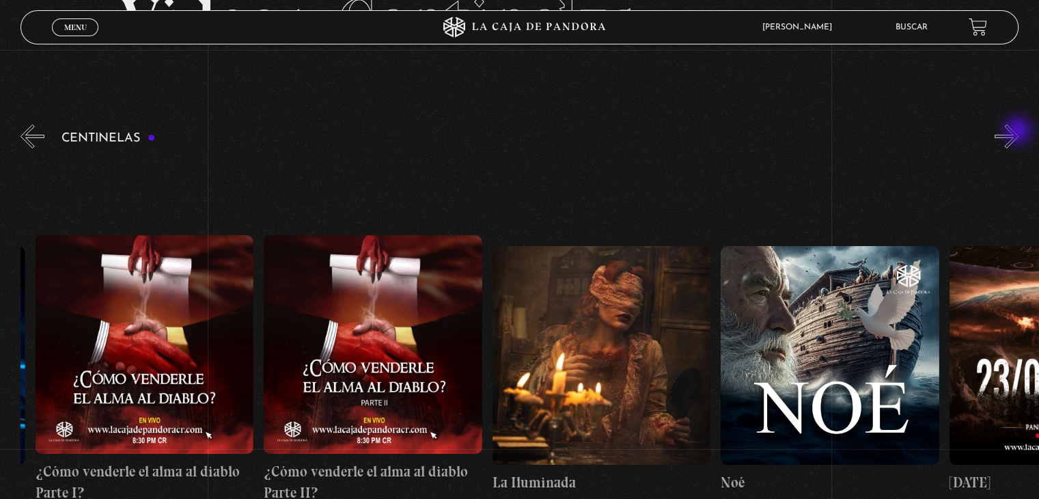
click at [1018, 132] on button "»" at bounding box center [1007, 136] width 24 height 24
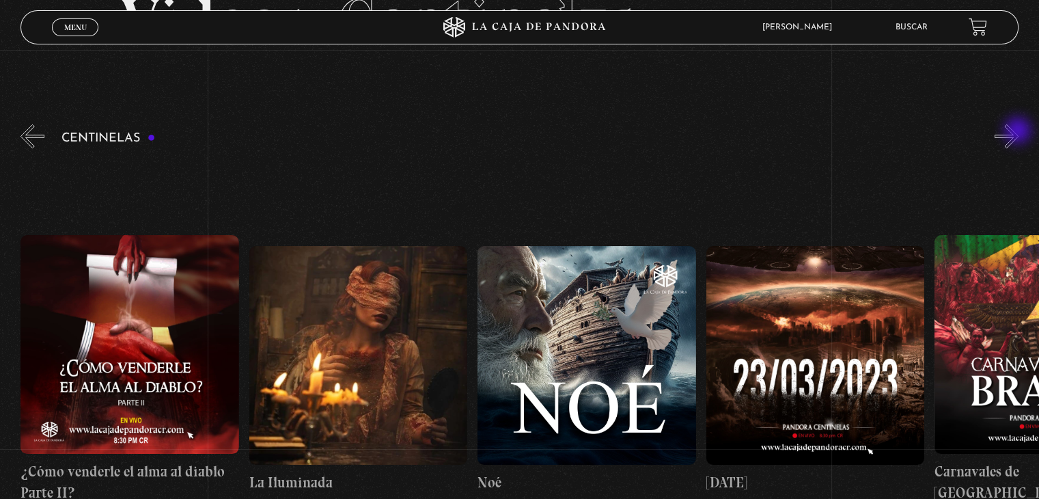
click at [1018, 132] on button "»" at bounding box center [1007, 136] width 24 height 24
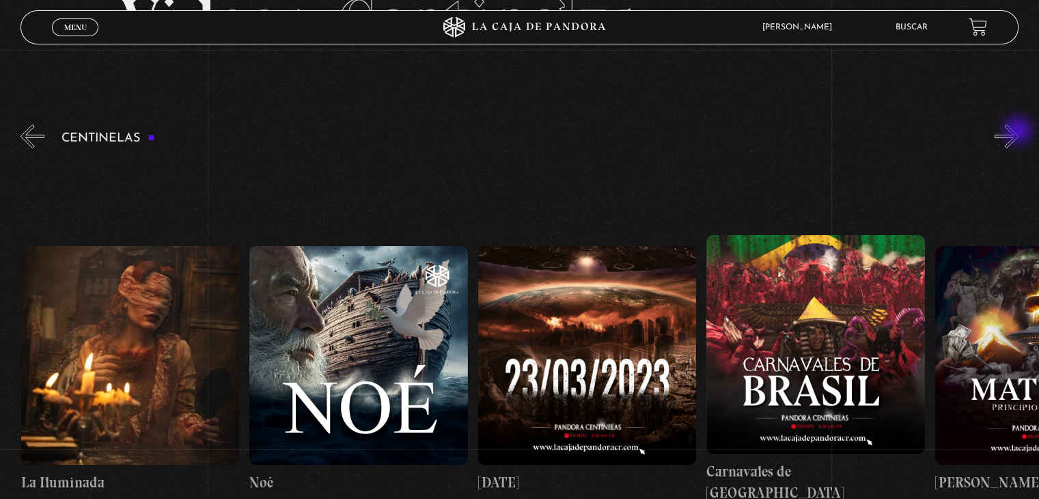
click at [1018, 132] on button "»" at bounding box center [1007, 136] width 24 height 24
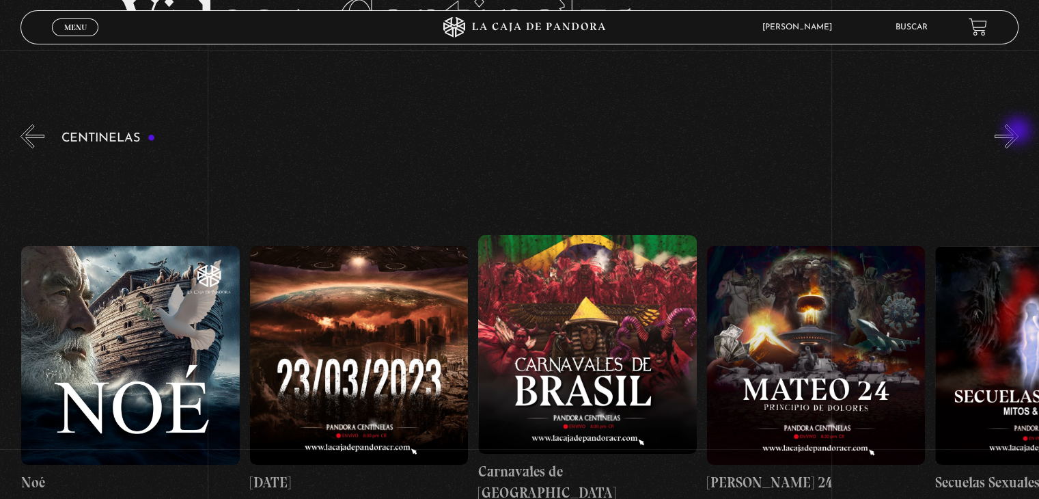
click at [1018, 132] on button "»" at bounding box center [1007, 136] width 24 height 24
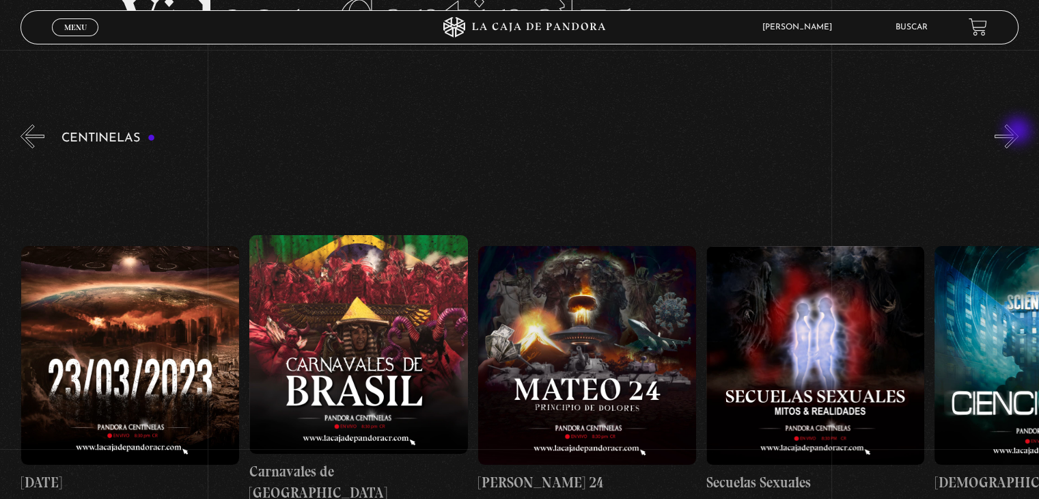
click at [1018, 132] on button "»" at bounding box center [1007, 136] width 24 height 24
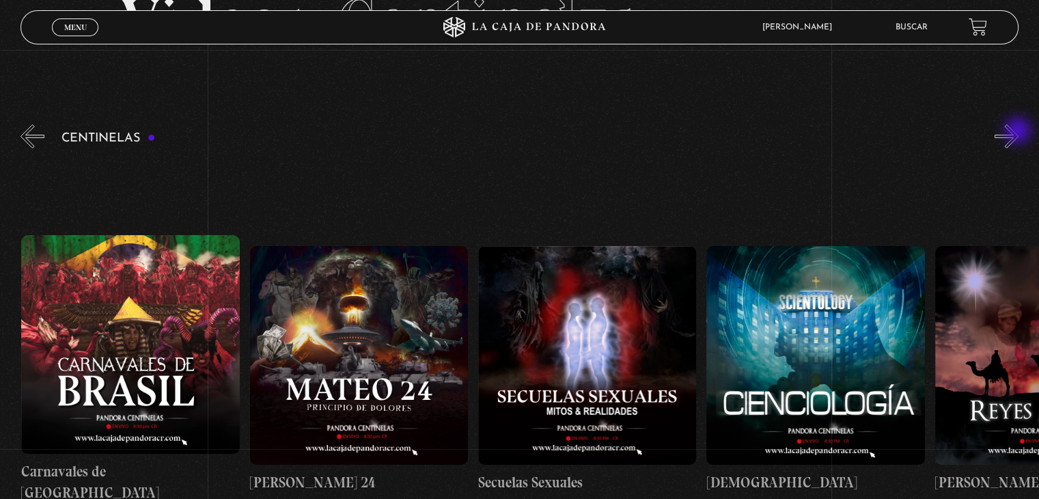
click at [1018, 132] on button "»" at bounding box center [1007, 136] width 24 height 24
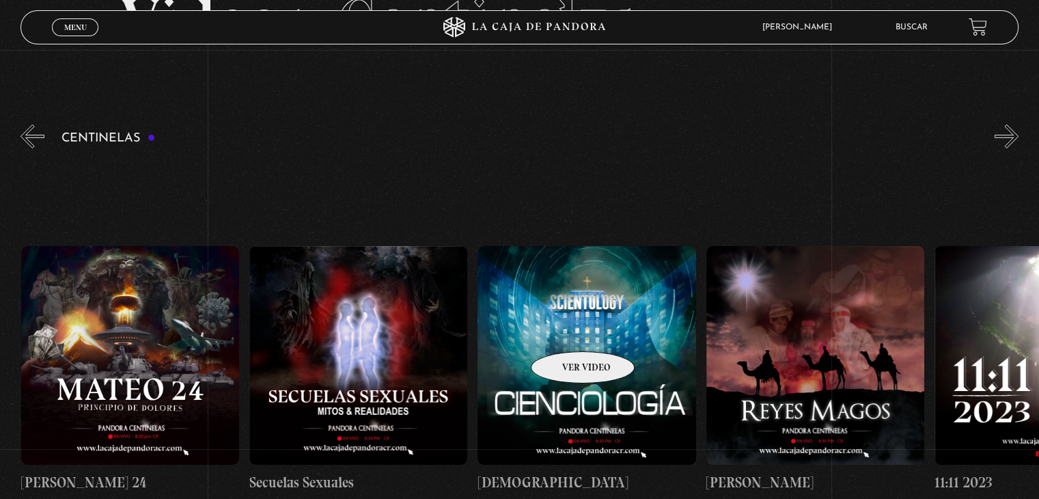
scroll to position [0, 10509]
click at [571, 321] on figure at bounding box center [586, 355] width 218 height 218
